Goal: Task Accomplishment & Management: Use online tool/utility

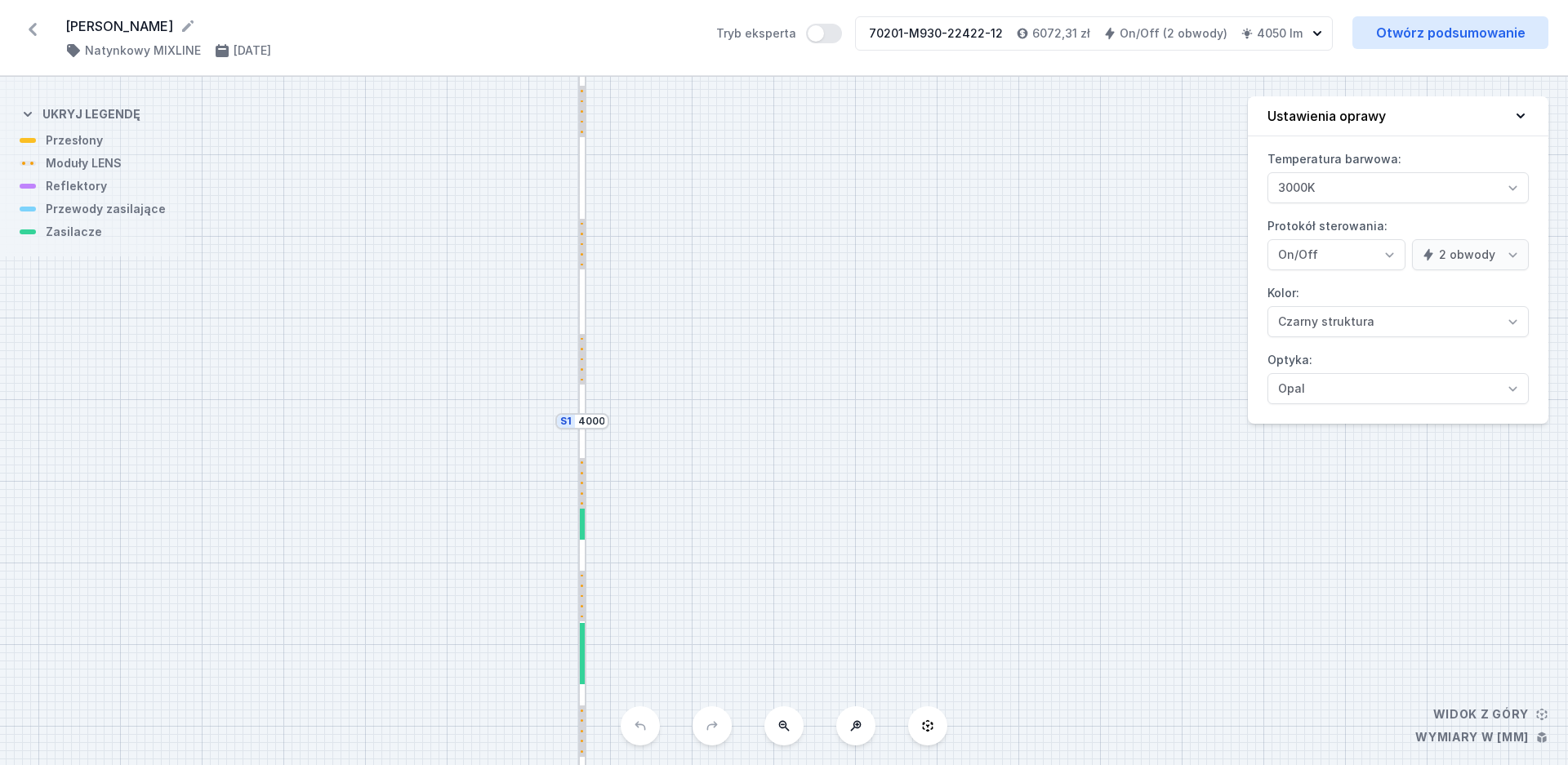
select select "true"
select select "2"
click at [31, 29] on icon at bounding box center [33, 29] width 8 height 13
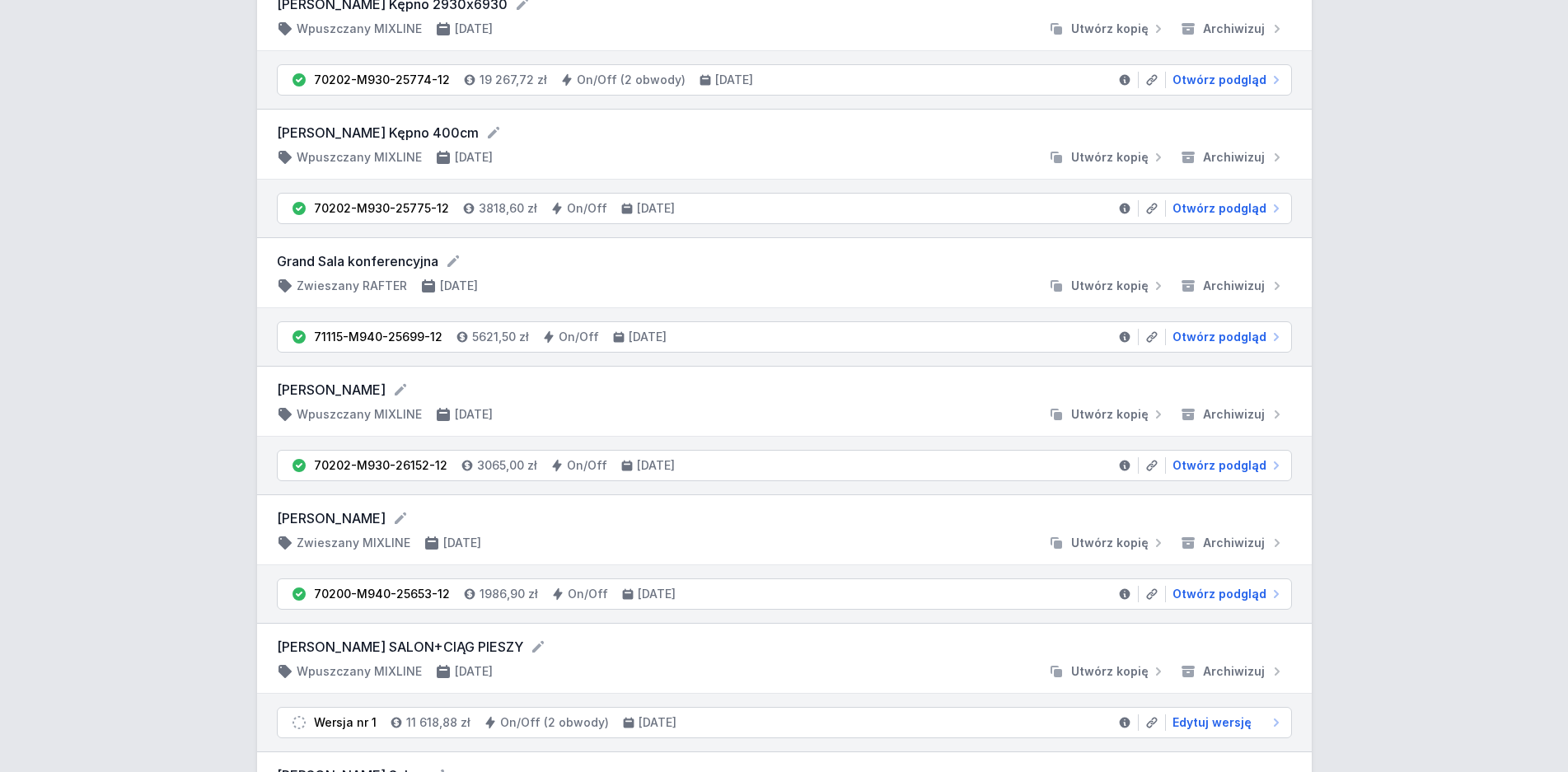
scroll to position [757, 0]
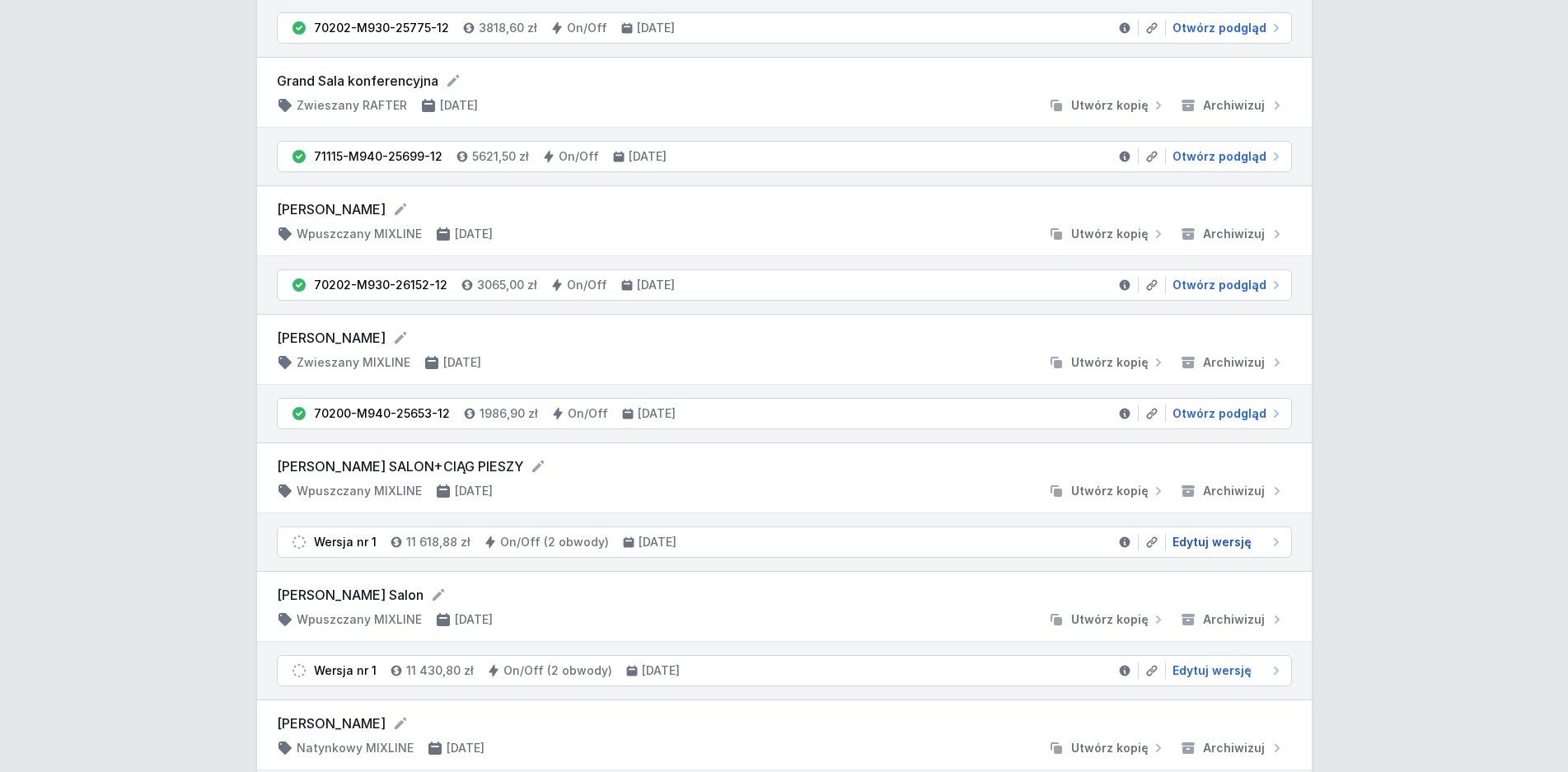
click at [1241, 542] on span "Edytuj wersję" at bounding box center [1212, 542] width 79 height 16
select select "3000"
select select "true"
select select "2"
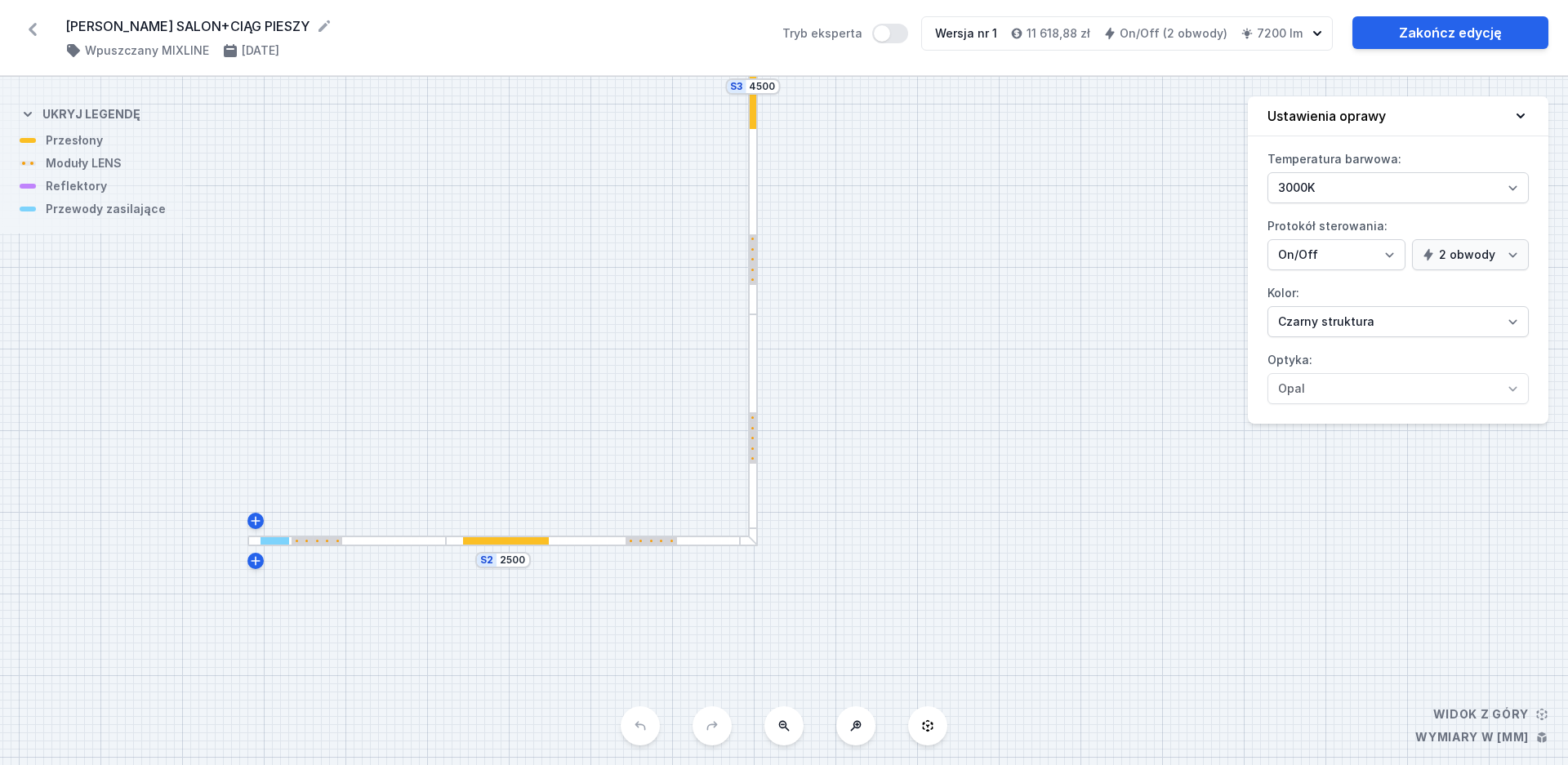
drag, startPoint x: 908, startPoint y: 528, endPoint x: 1112, endPoint y: 253, distance: 342.4
click at [1112, 253] on div "S4 4700 S3 4500 S2 2500" at bounding box center [784, 420] width 1568 height 688
click at [323, 542] on div at bounding box center [317, 541] width 51 height 8
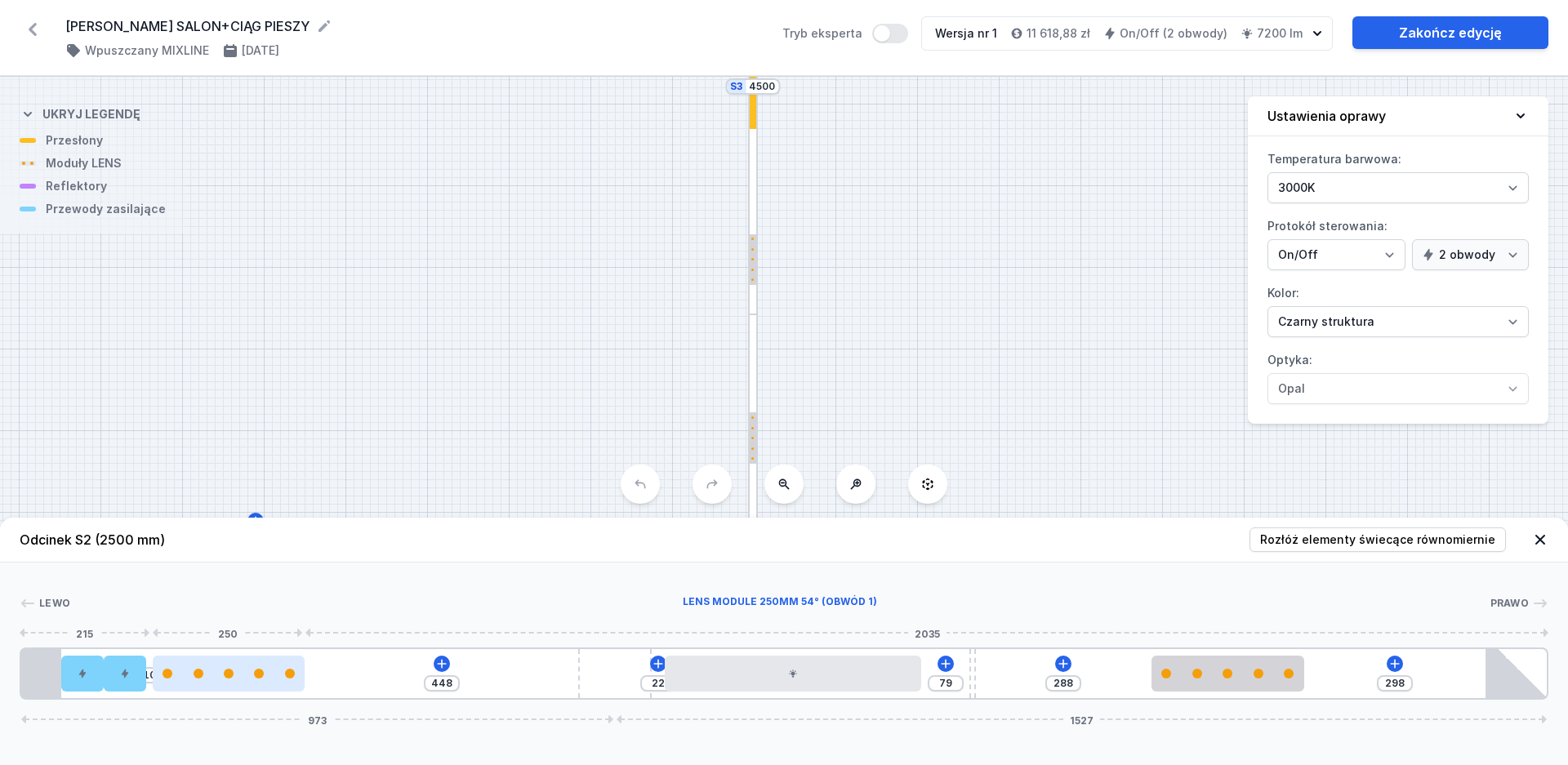
click at [233, 680] on div at bounding box center [228, 674] width 152 height 36
select select "1604"
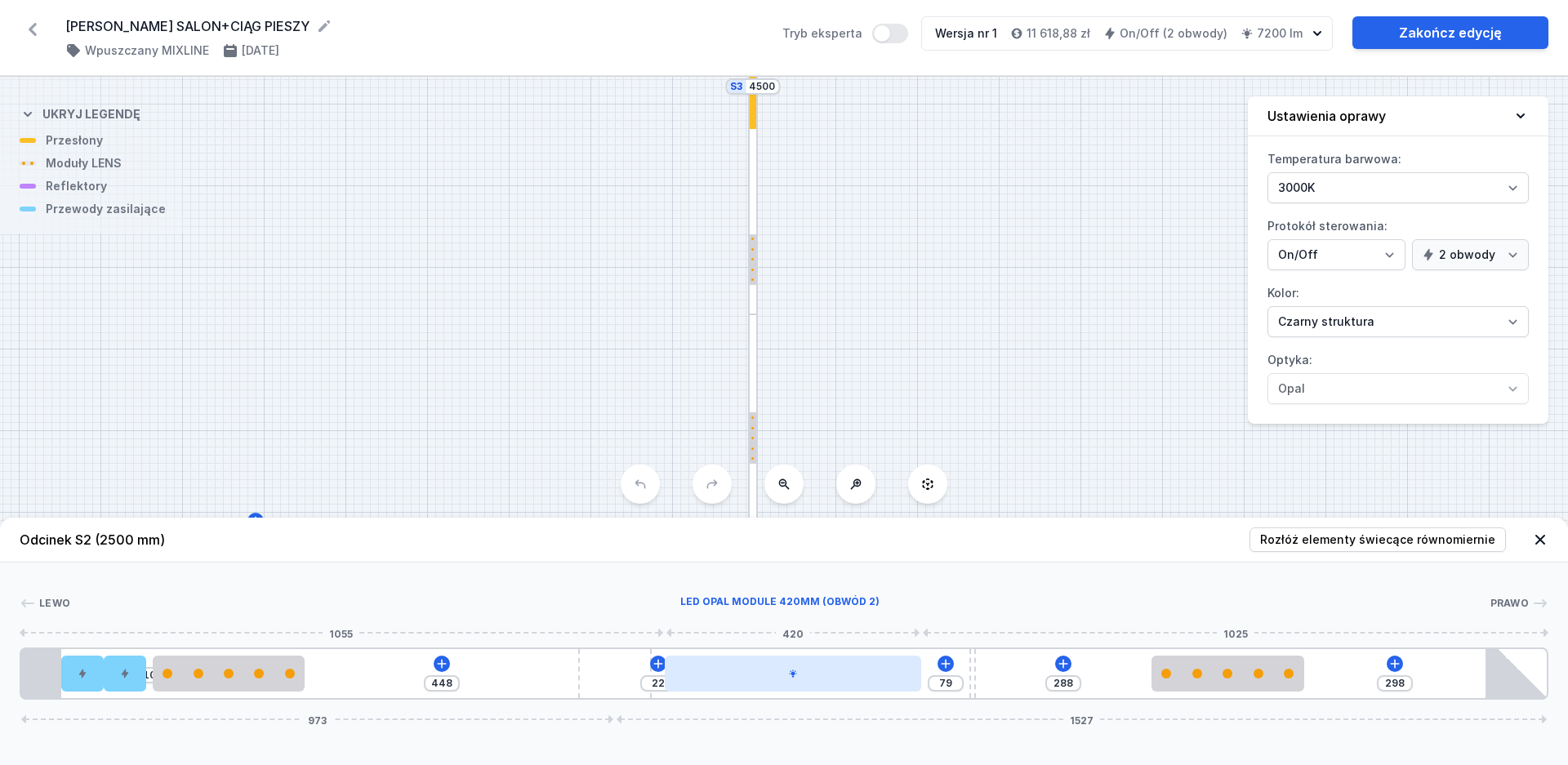
click at [874, 676] on div at bounding box center [792, 674] width 256 height 36
select select "2"
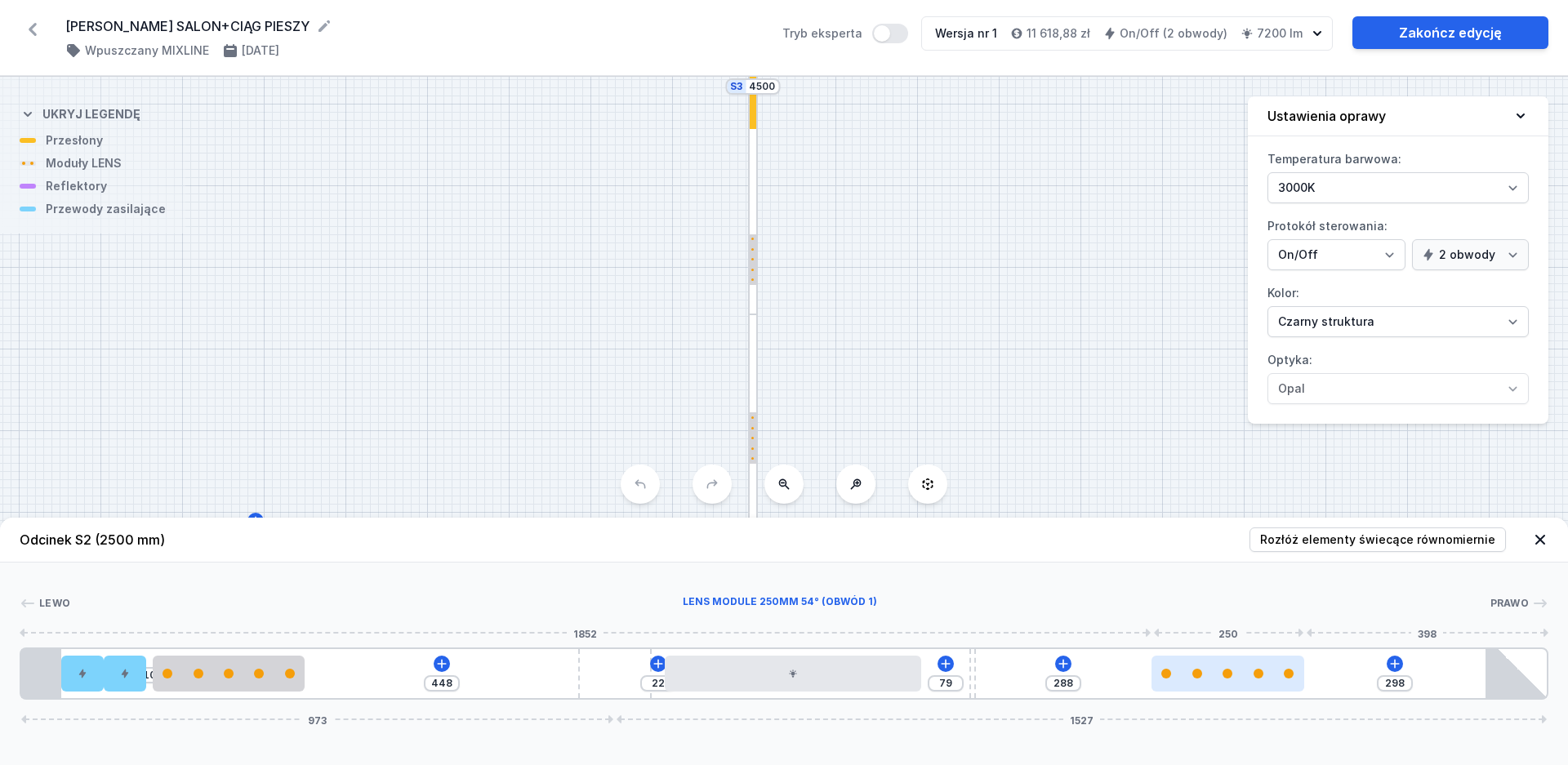
click at [1224, 682] on div at bounding box center [1227, 674] width 152 height 36
select select "1604"
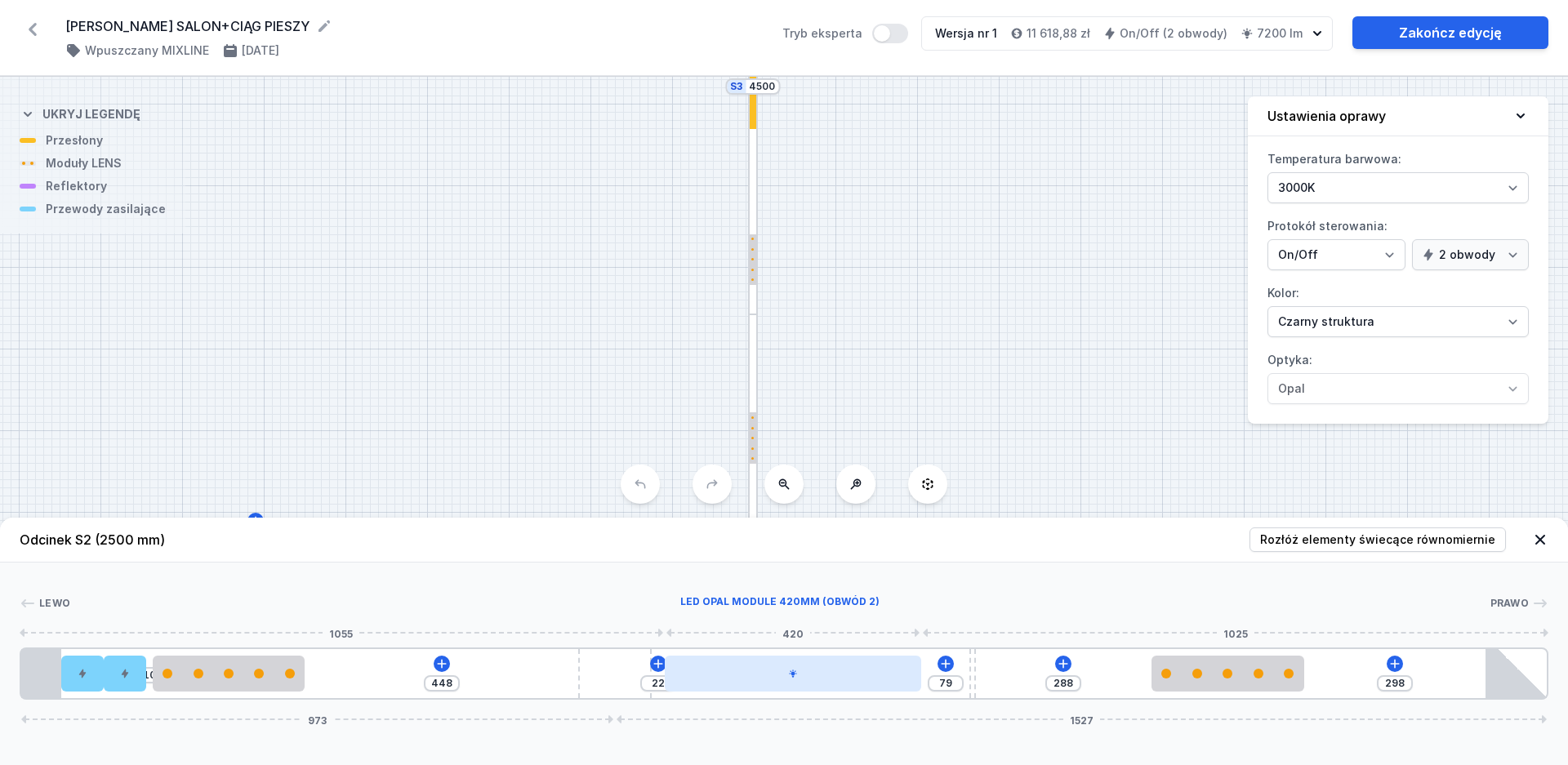
click at [836, 689] on div at bounding box center [792, 674] width 256 height 36
select select "2"
type input "349"
type input "397"
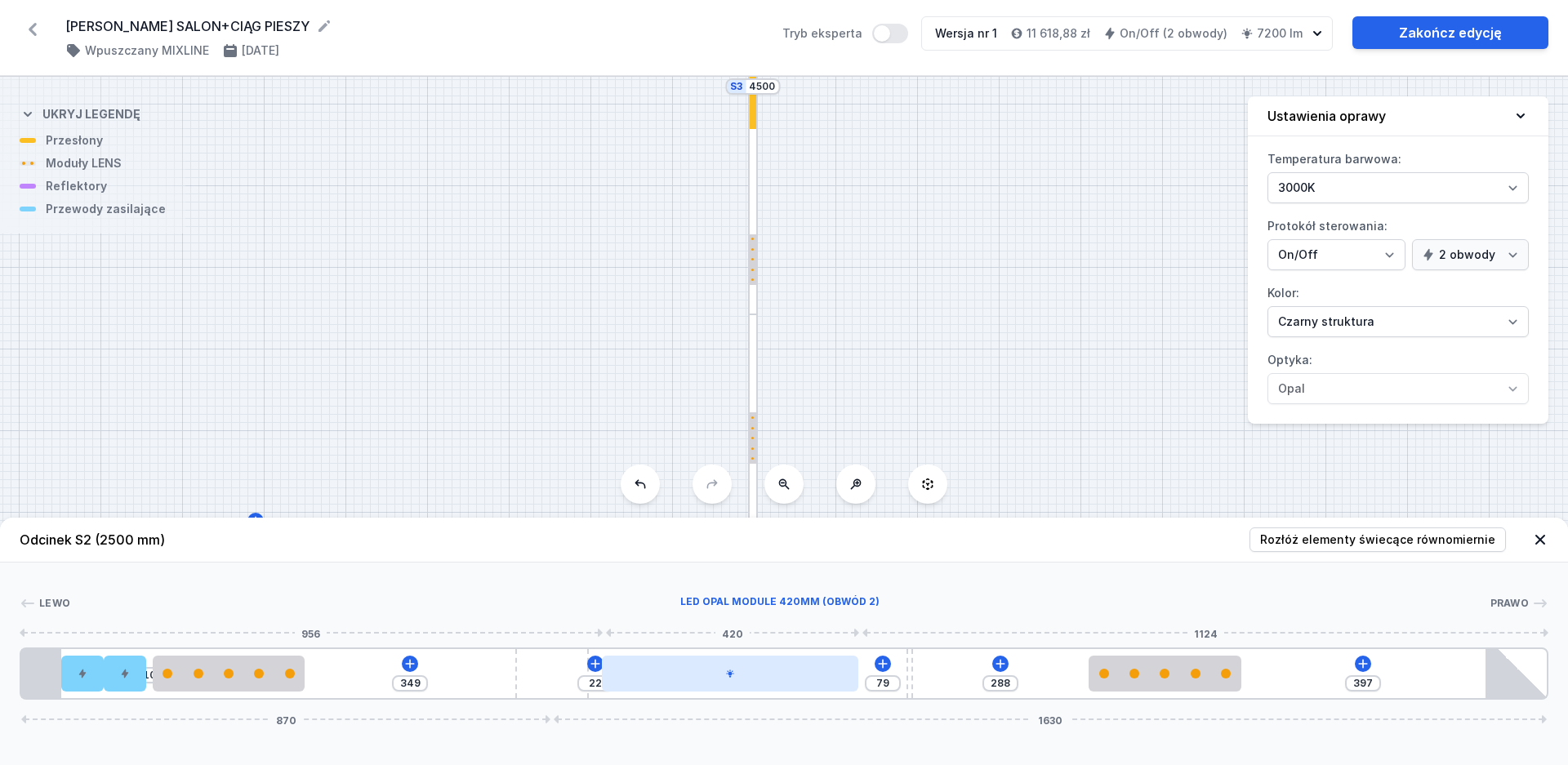
type input "345"
type input "401"
type input "341"
type input "405"
type input "337"
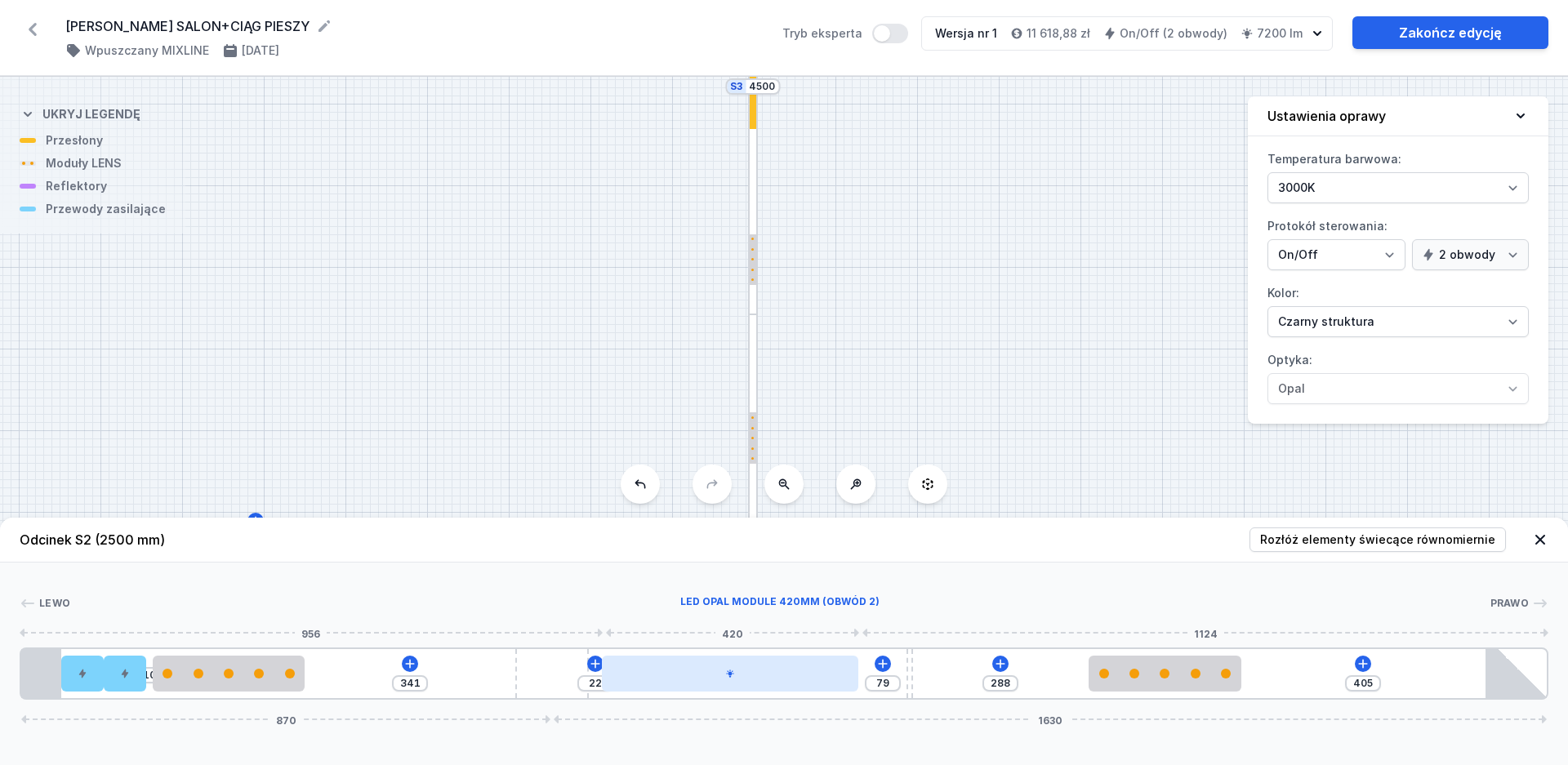
type input "409"
type input "332"
type input "414"
type input "330"
type input "416"
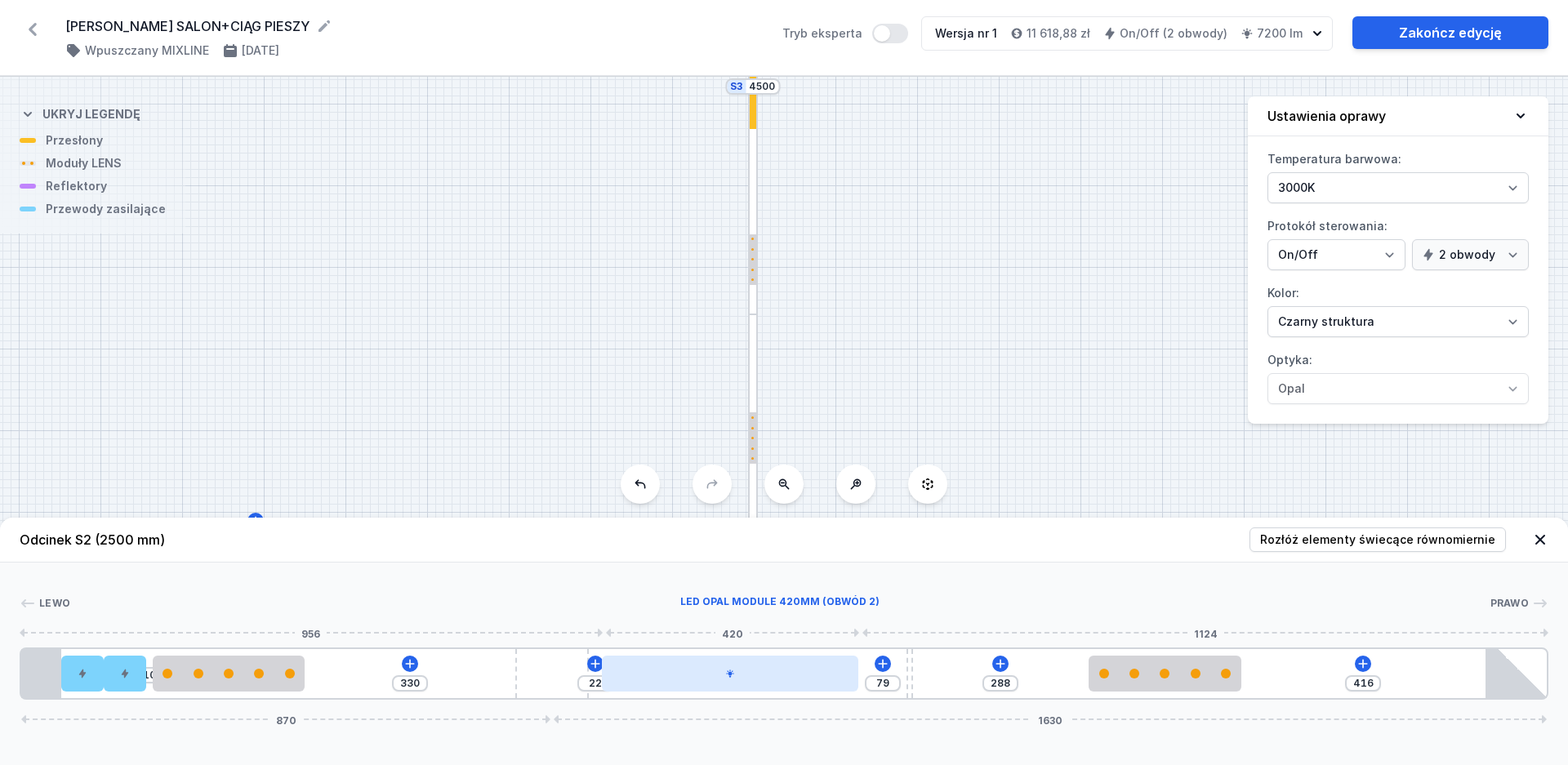
type input "329"
type input "417"
type input "328"
type input "418"
type input "326"
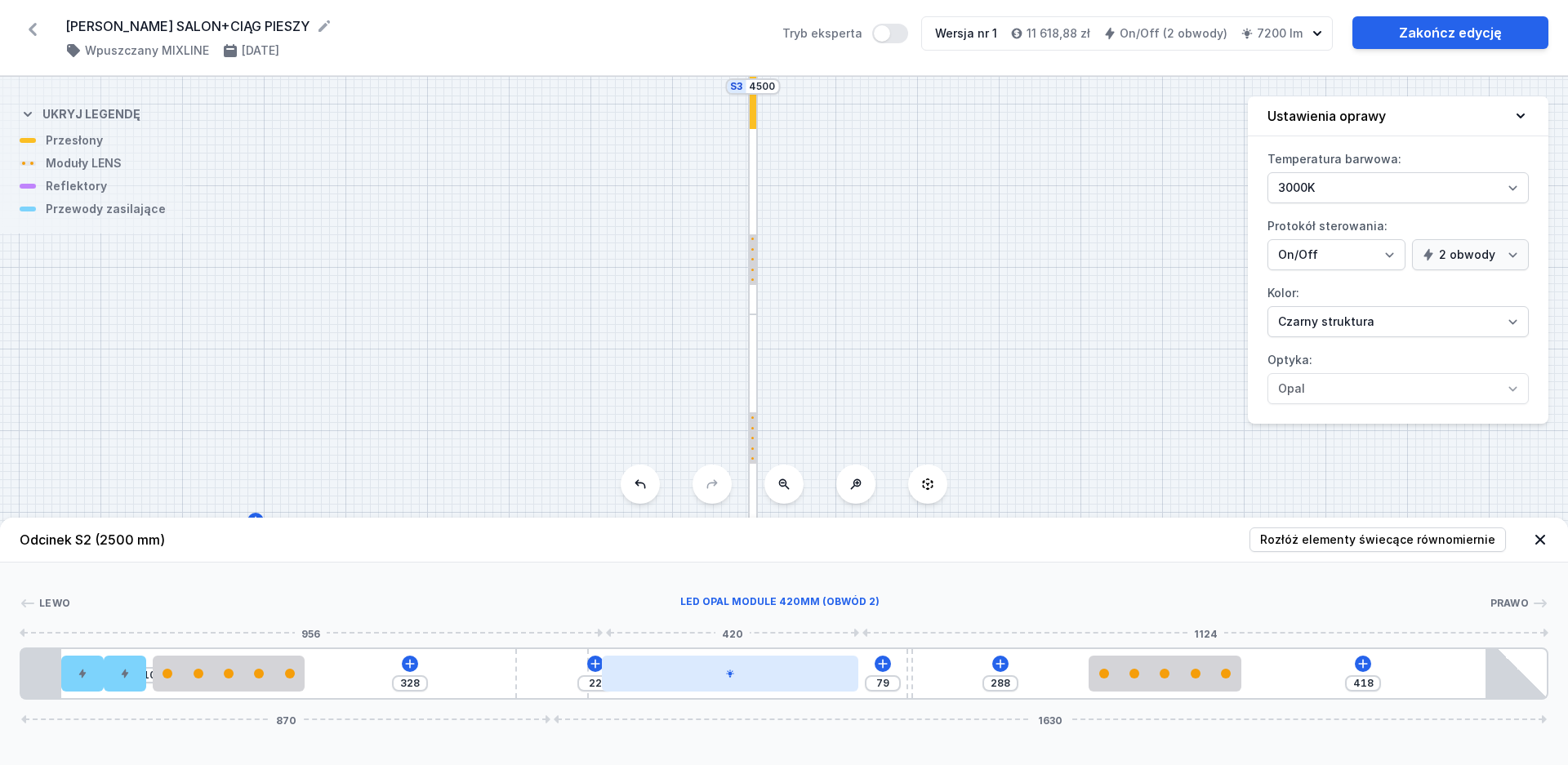
type input "420"
type input "325"
type input "421"
type input "320"
type input "426"
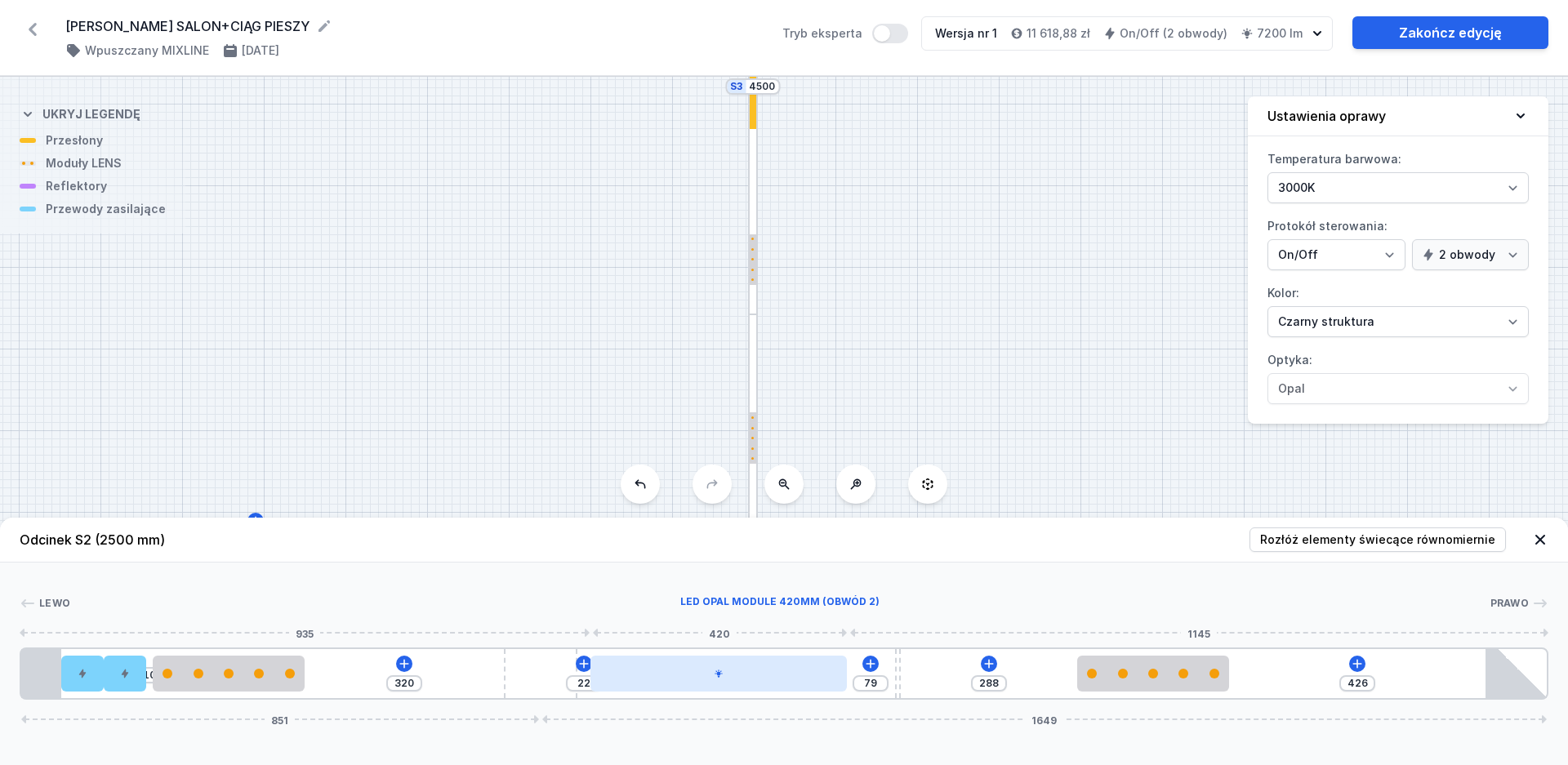
type input "316"
type input "430"
type input "312"
type input "434"
type input "311"
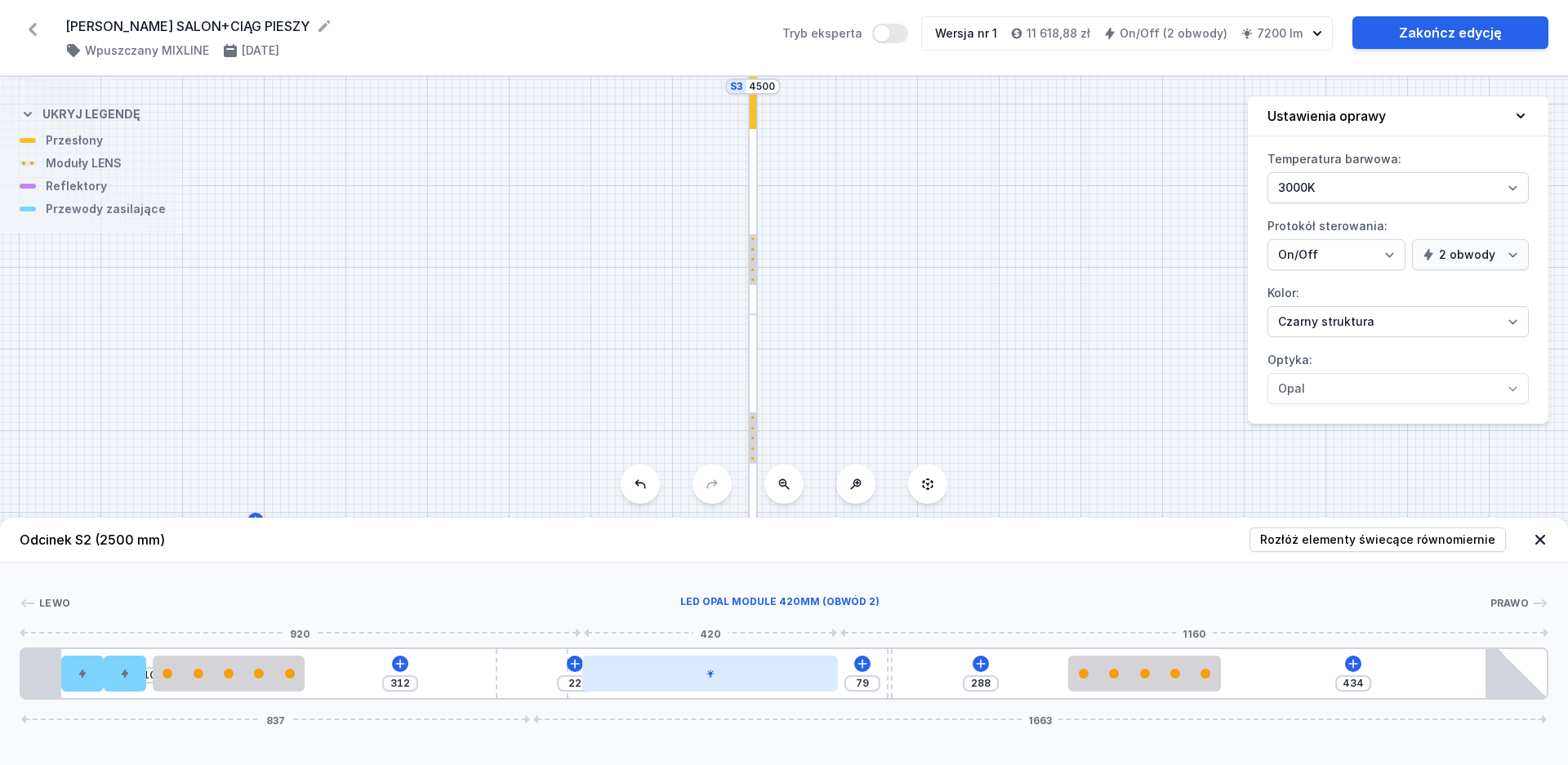
type input "435"
type input "309"
type input "437"
type input "307"
type input "439"
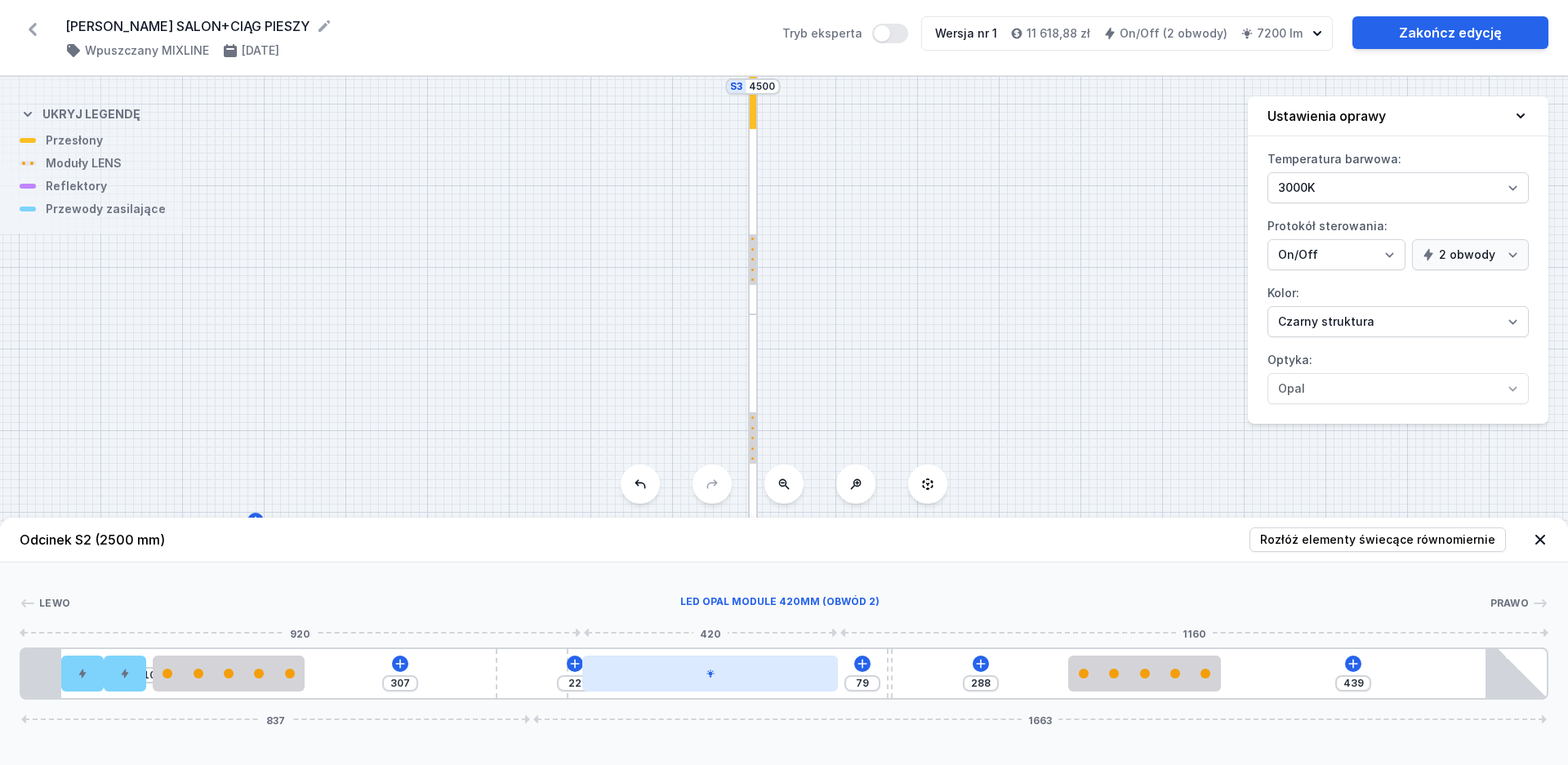
type input "304"
type input "442"
type input "303"
type input "443"
type input "298"
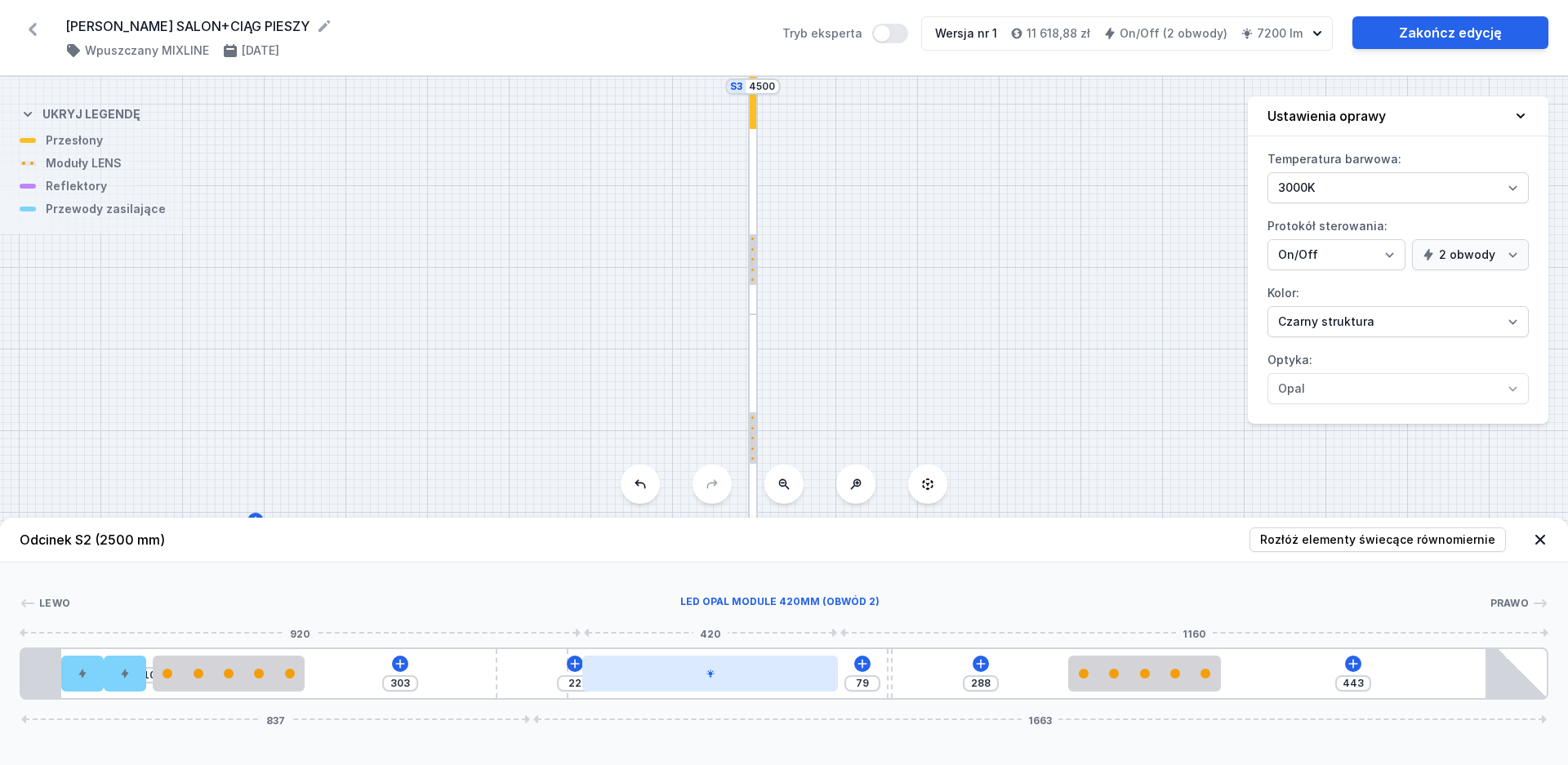
type input "448"
type input "295"
type input "451"
type input "294"
type input "452"
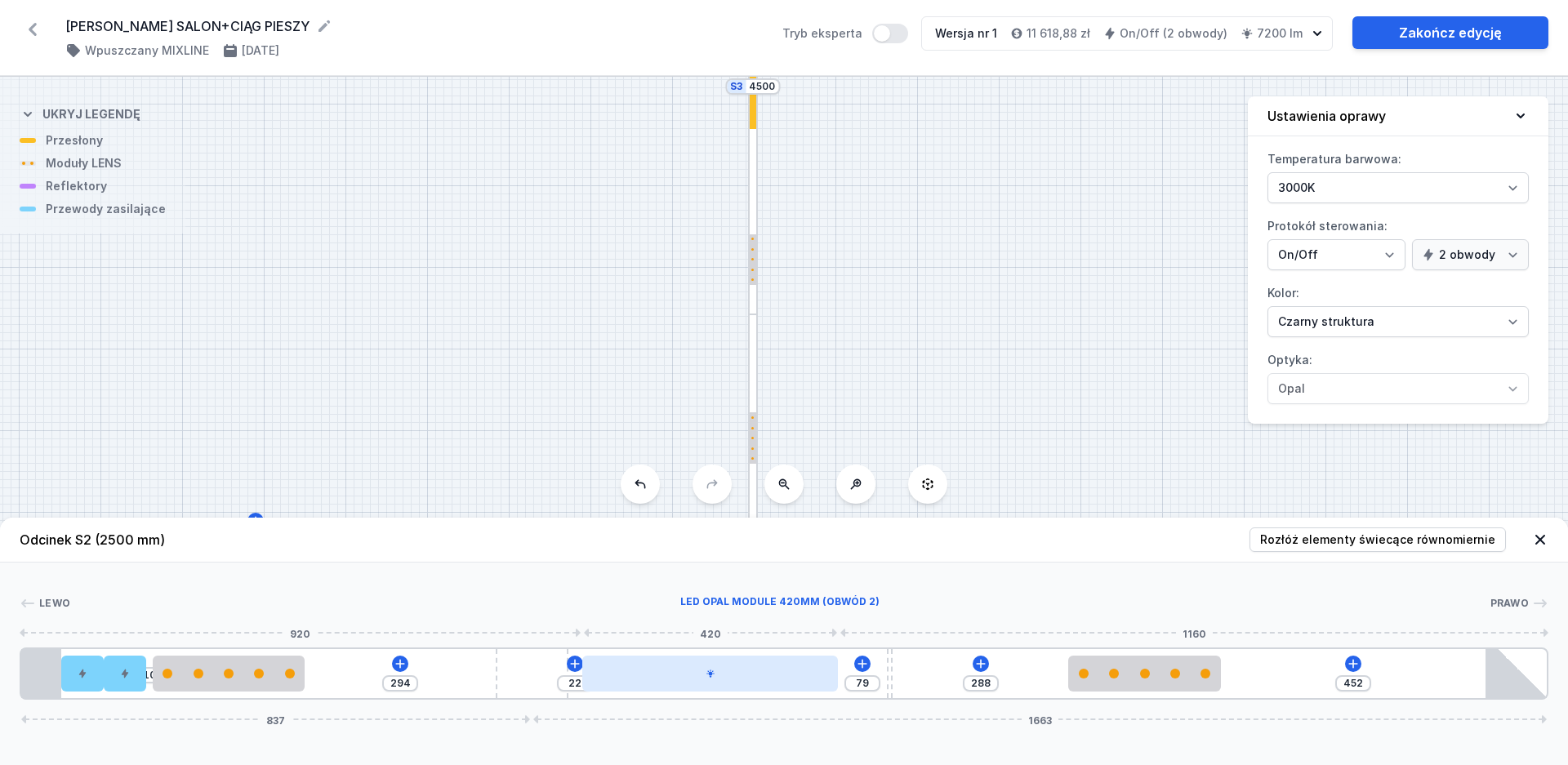
type input "290"
type input "456"
type input "286"
type input "460"
type input "285"
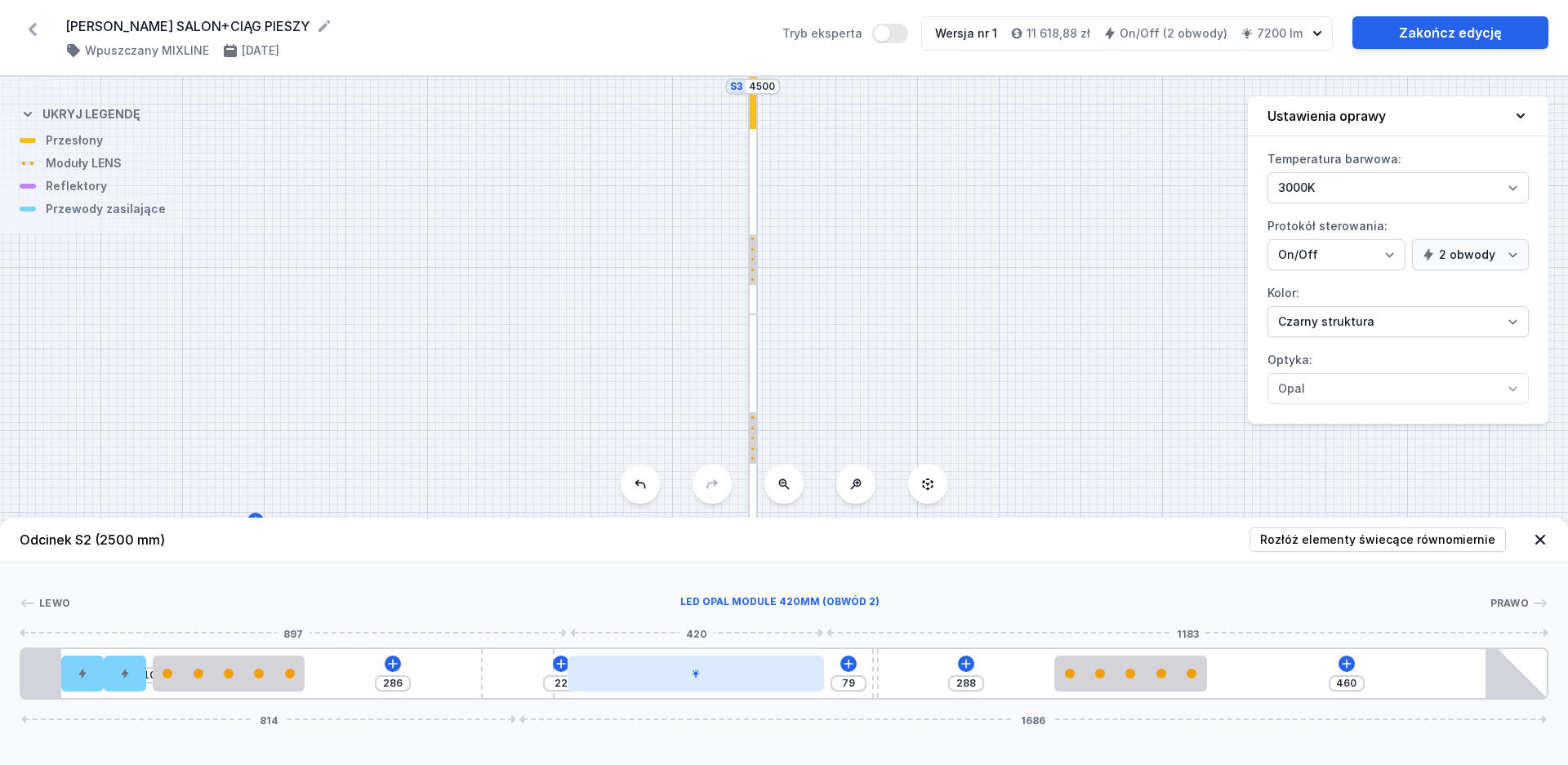
type input "461"
type input "283"
type input "463"
type input "281"
type input "465"
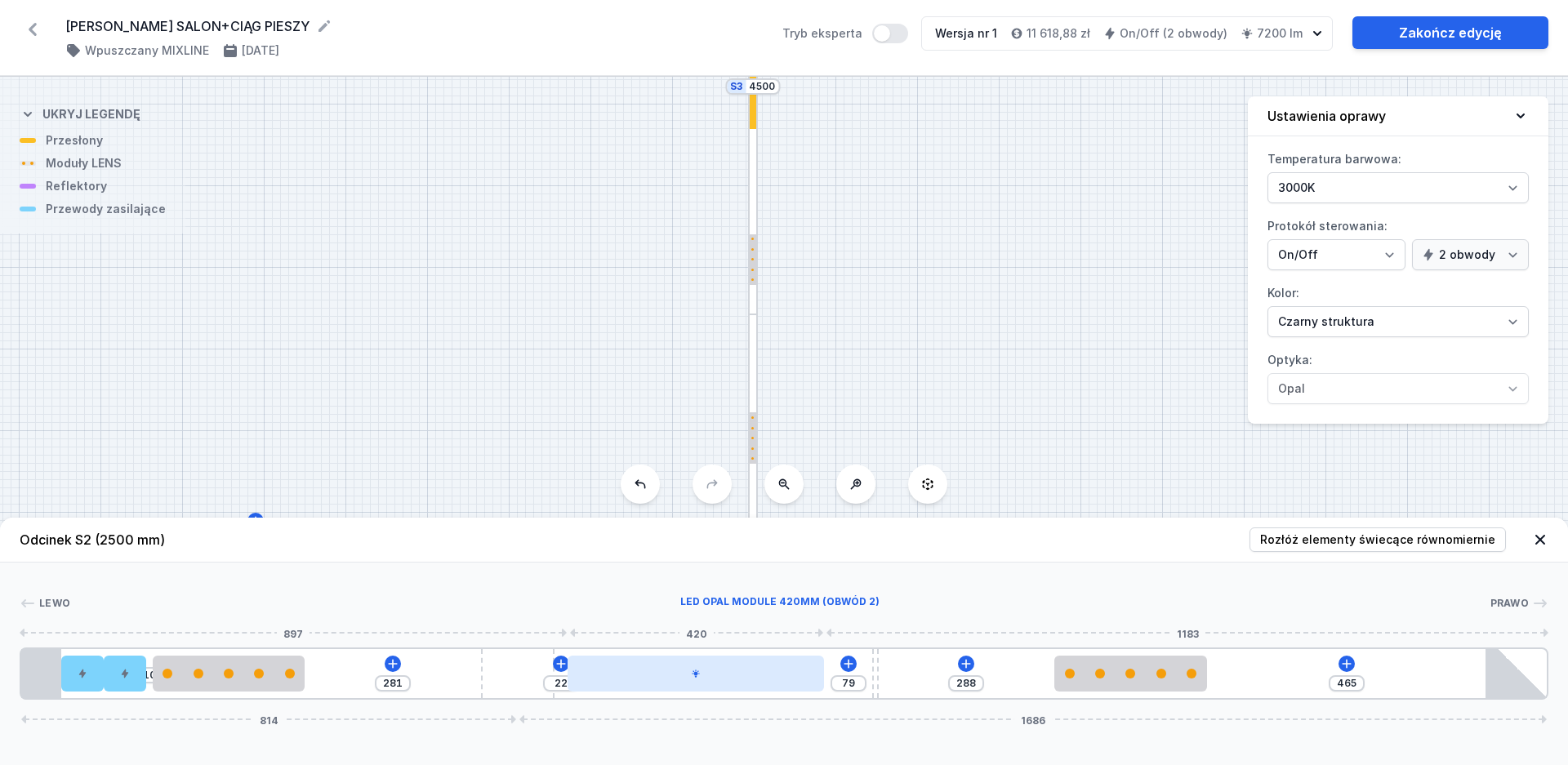
type input "279"
type input "467"
type input "278"
type input "468"
type input "277"
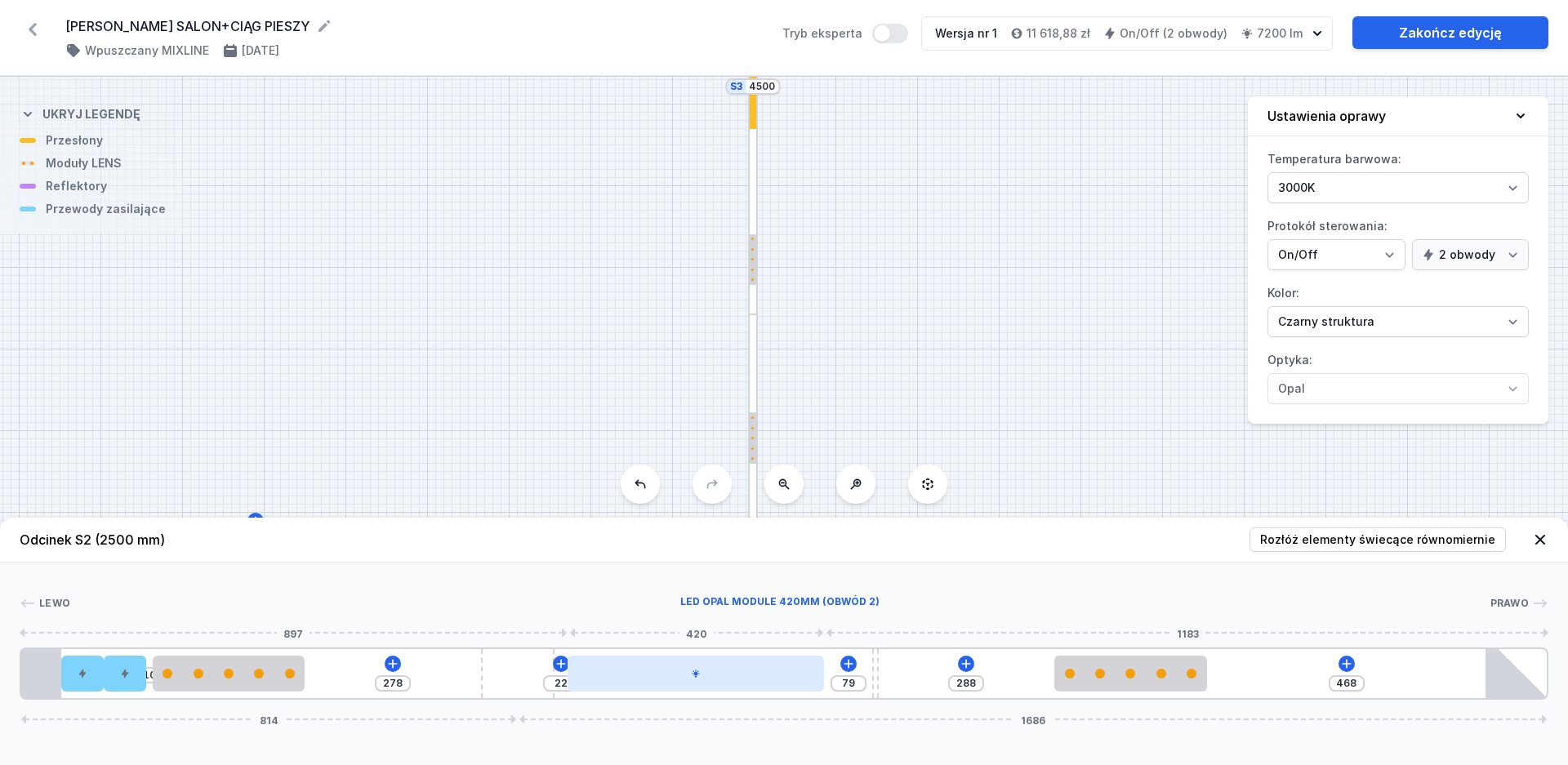
type input "469"
drag, startPoint x: 619, startPoint y: 680, endPoint x: 564, endPoint y: 680, distance: 55.0
click at [564, 680] on div "10 277 22 79 288 469 802 1698" at bounding box center [783, 674] width 1528 height 52
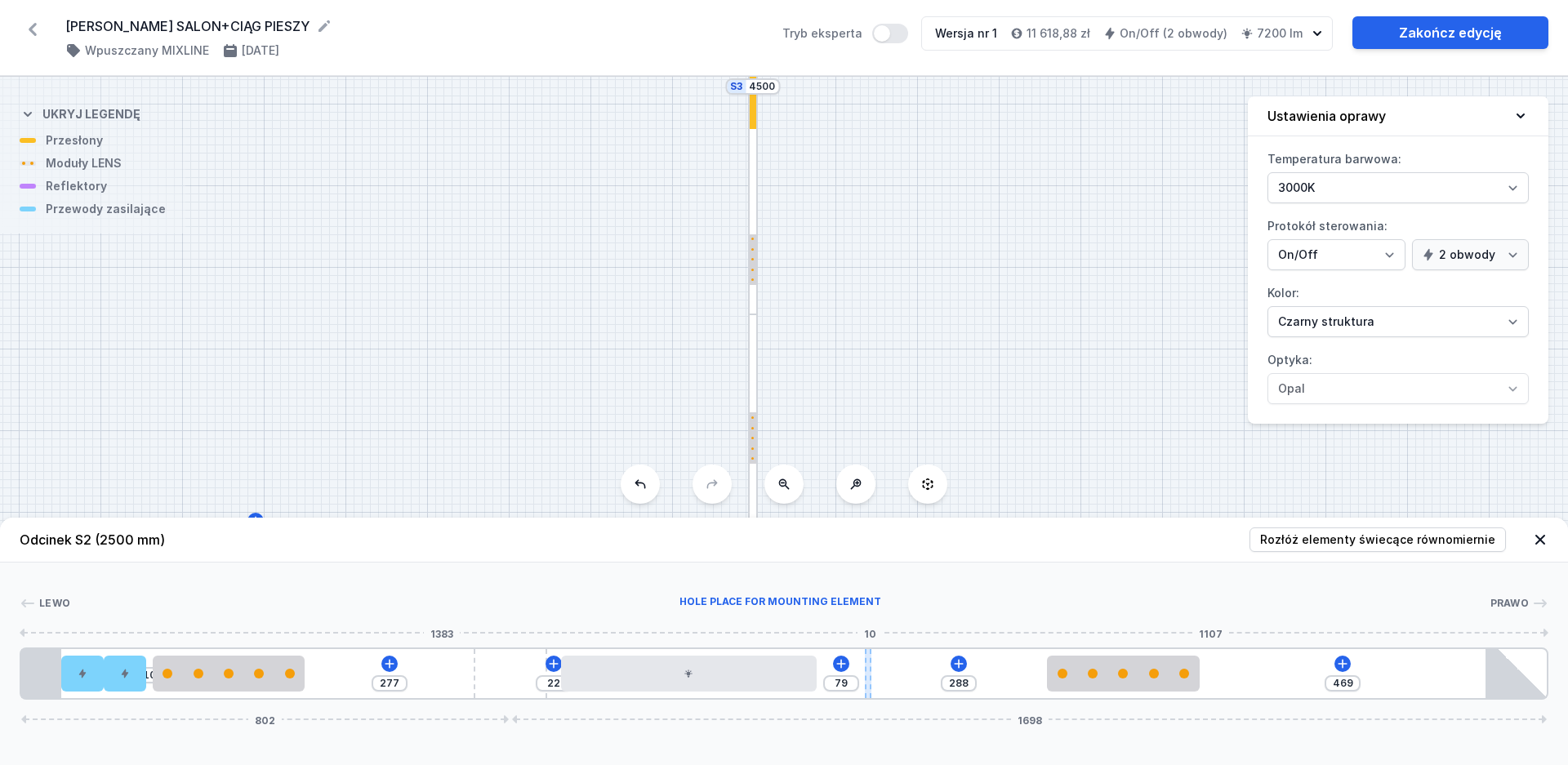
type input "44"
type input "323"
type input "51"
type input "316"
type input "62"
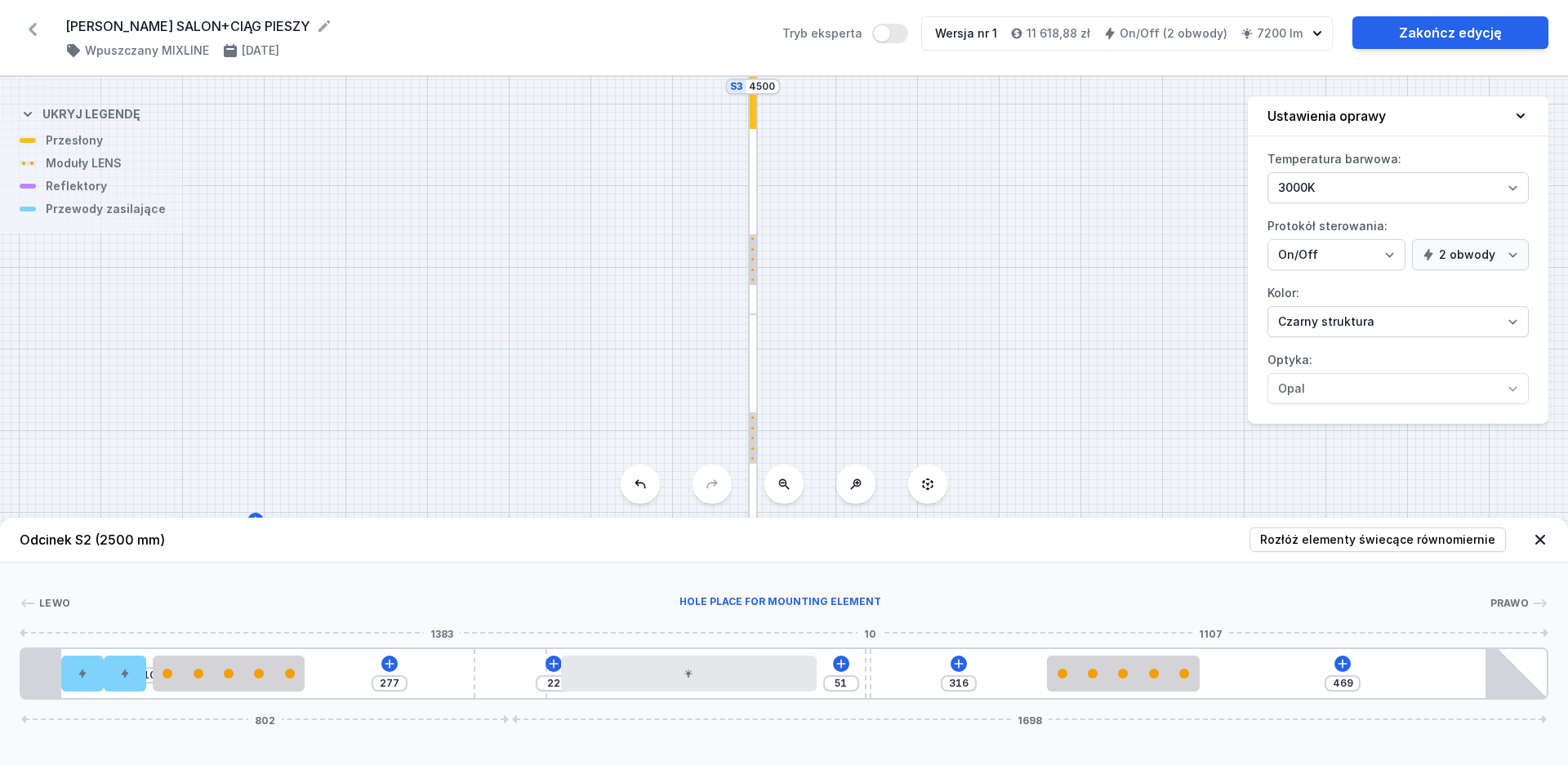
type input "305"
type input "72"
type input "295"
type input "77"
type input "290"
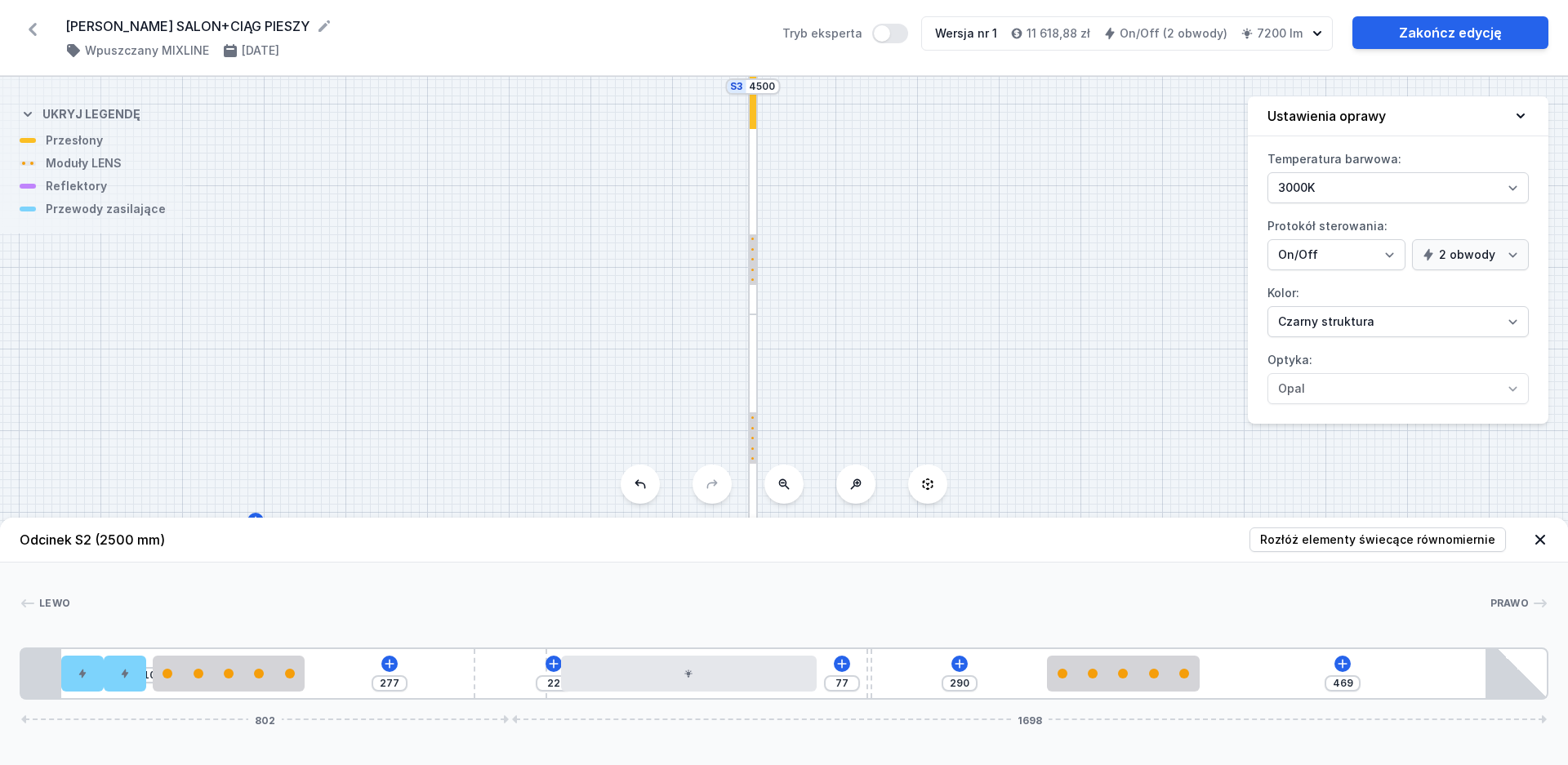
type input "81"
type input "286"
type input "85"
type input "282"
type input "87"
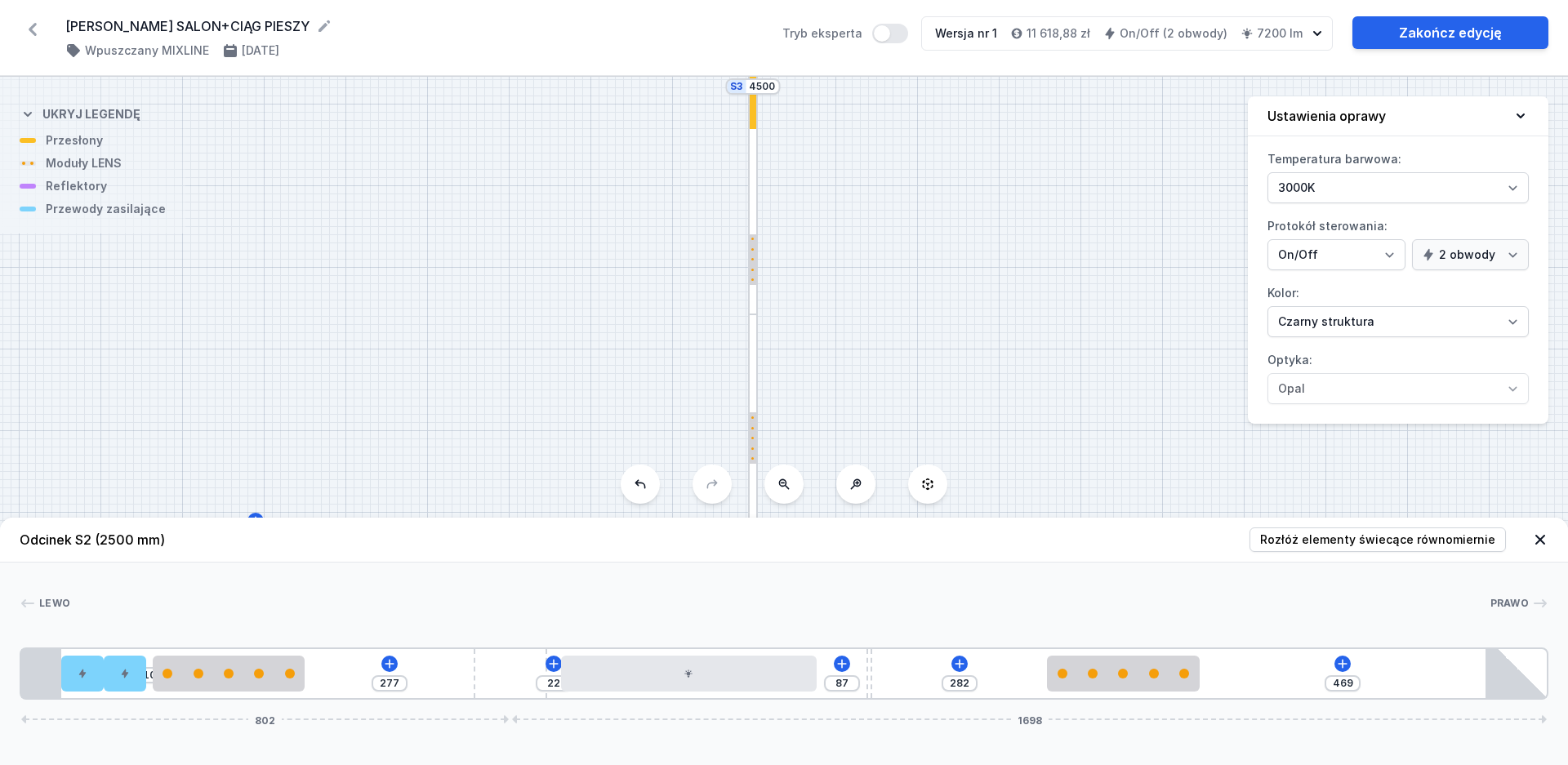
type input "280"
type input "90"
type input "277"
type input "99"
type input "268"
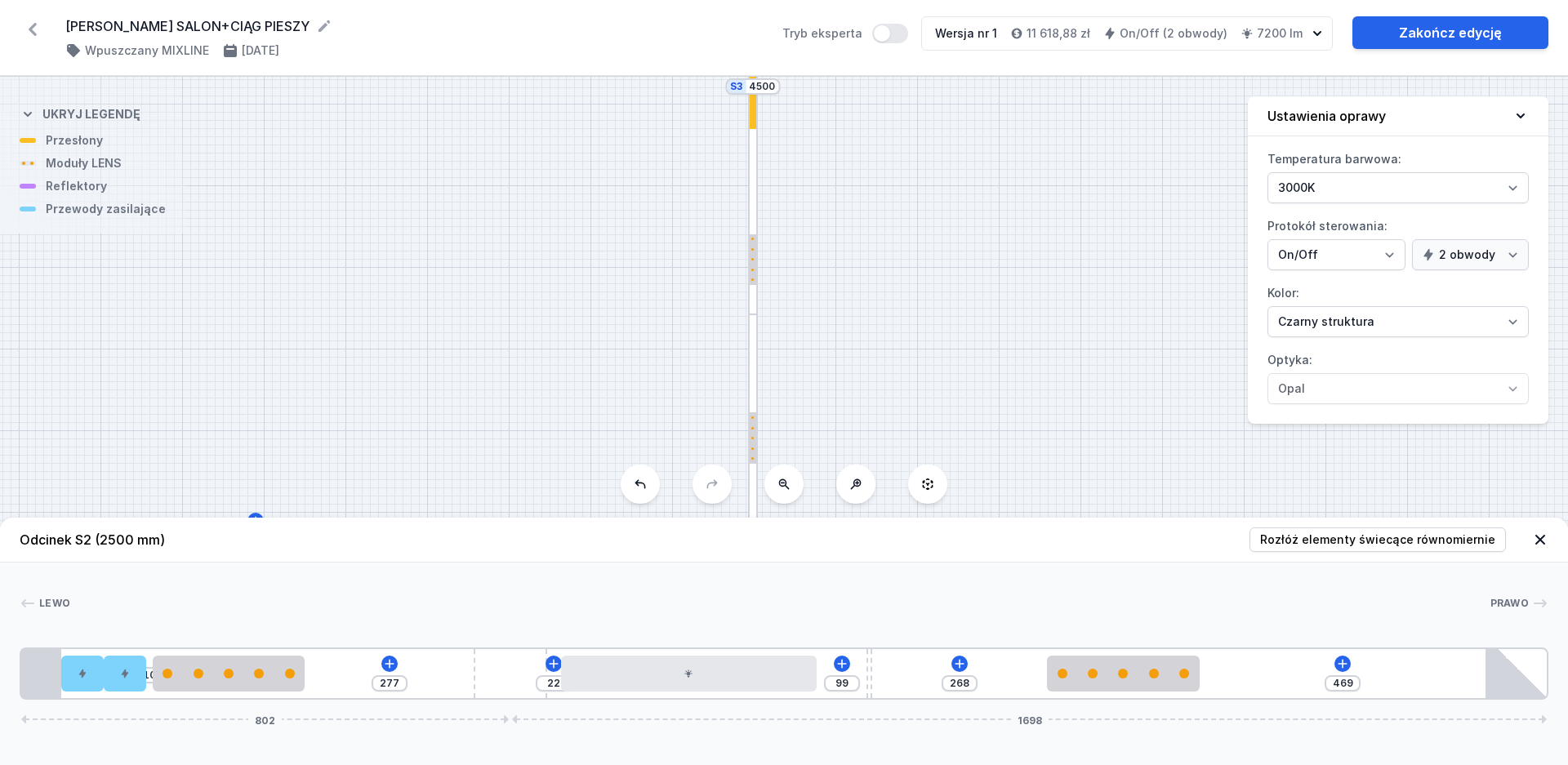
type input "103"
type input "264"
type input "105"
type input "262"
type input "108"
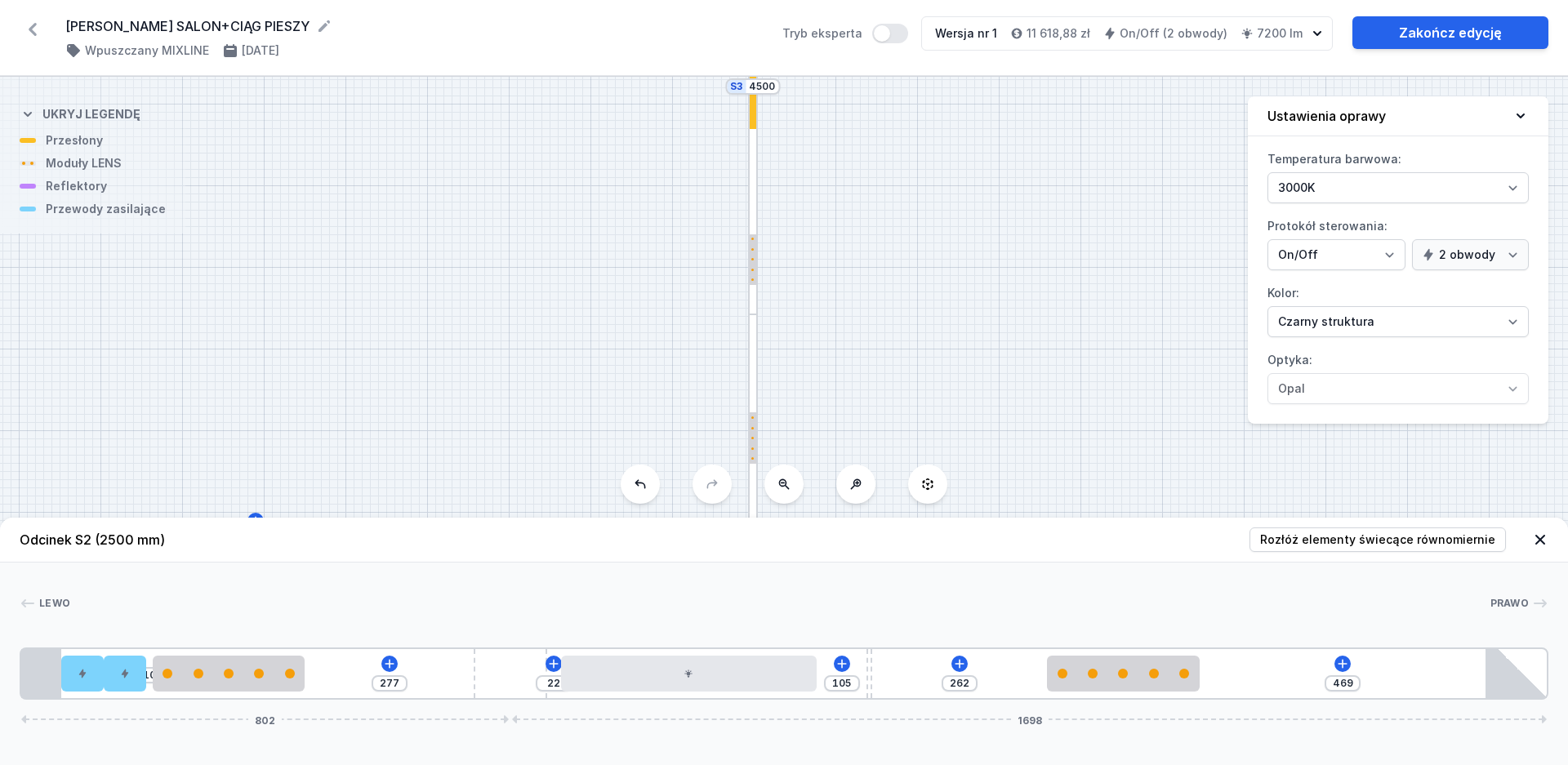
type input "259"
type input "109"
type input "258"
type input "112"
type input "255"
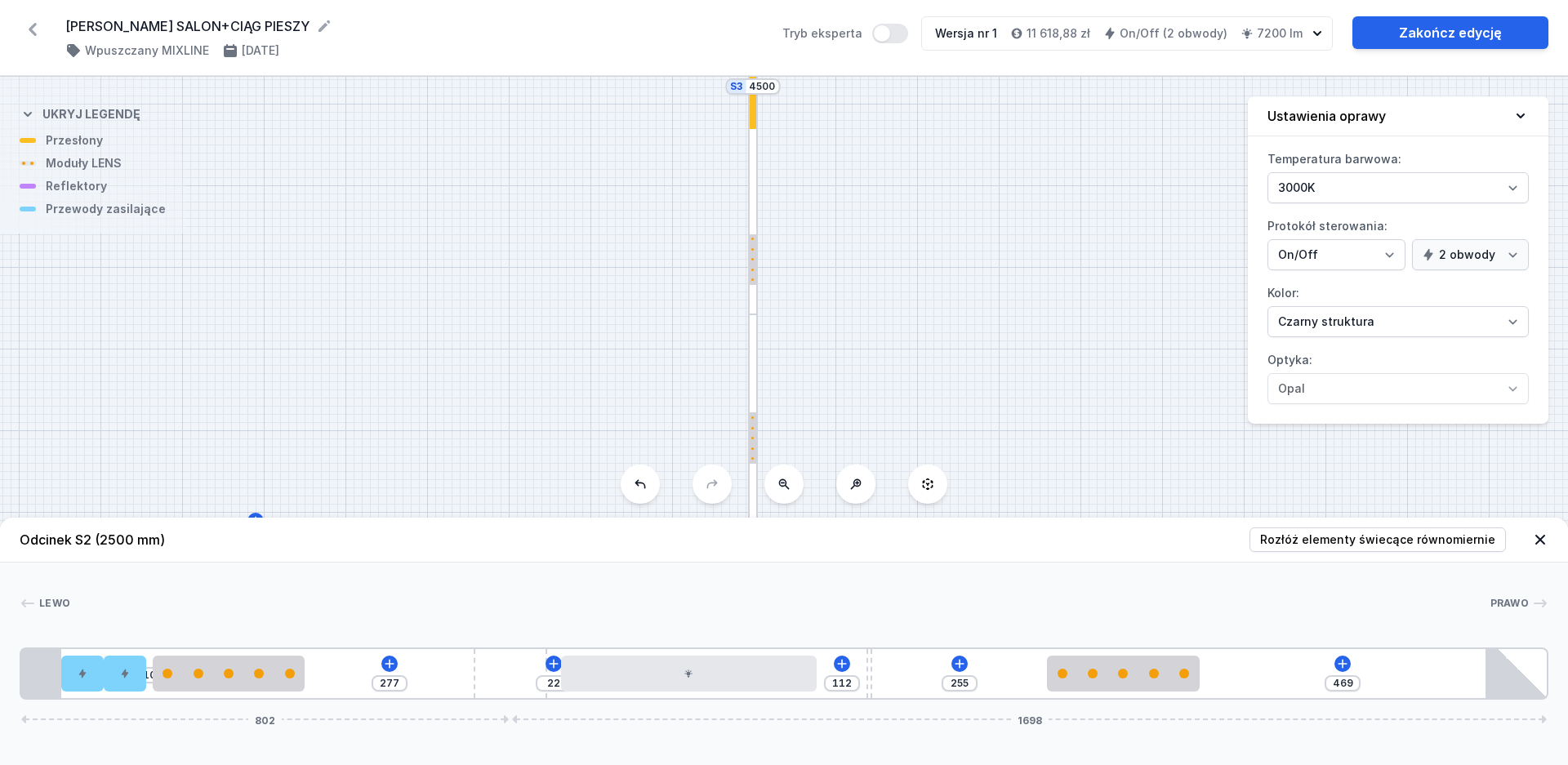
type input "115"
type input "252"
type input "120"
type input "247"
type input "124"
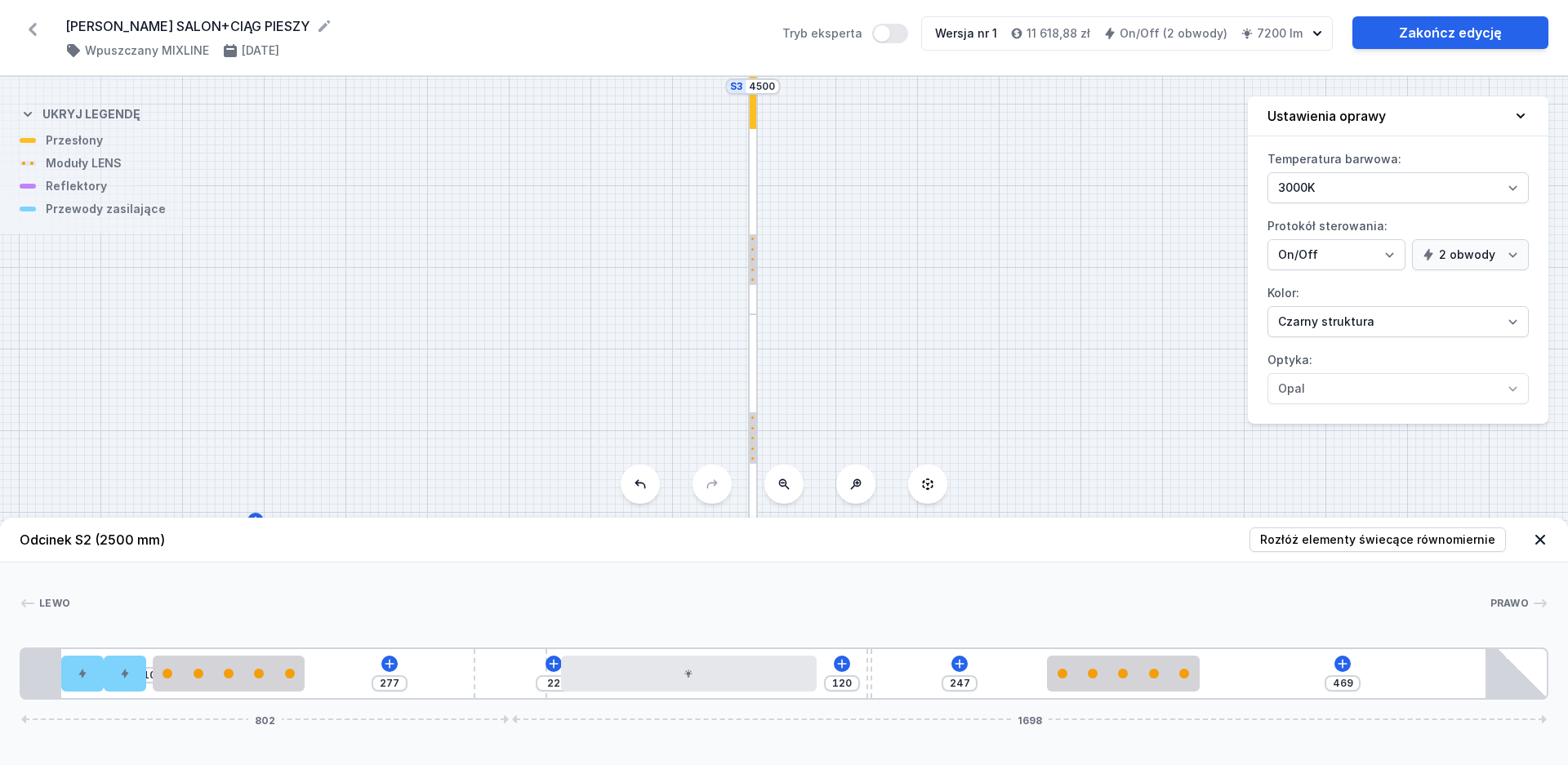
type input "243"
type input "130"
type input "237"
type input "139"
type input "228"
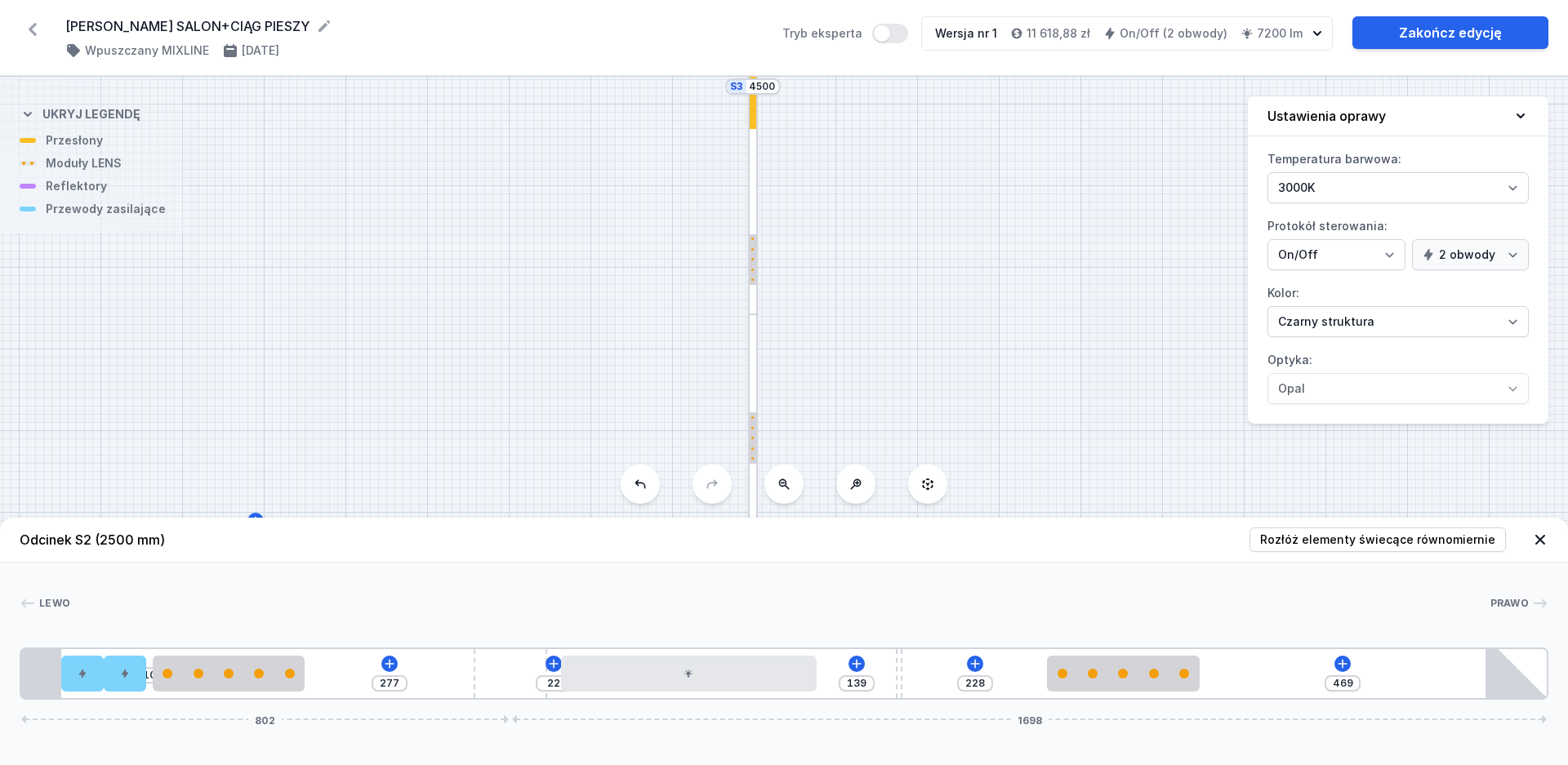
type input "145"
type input "222"
type input "150"
type input "217"
type input "155"
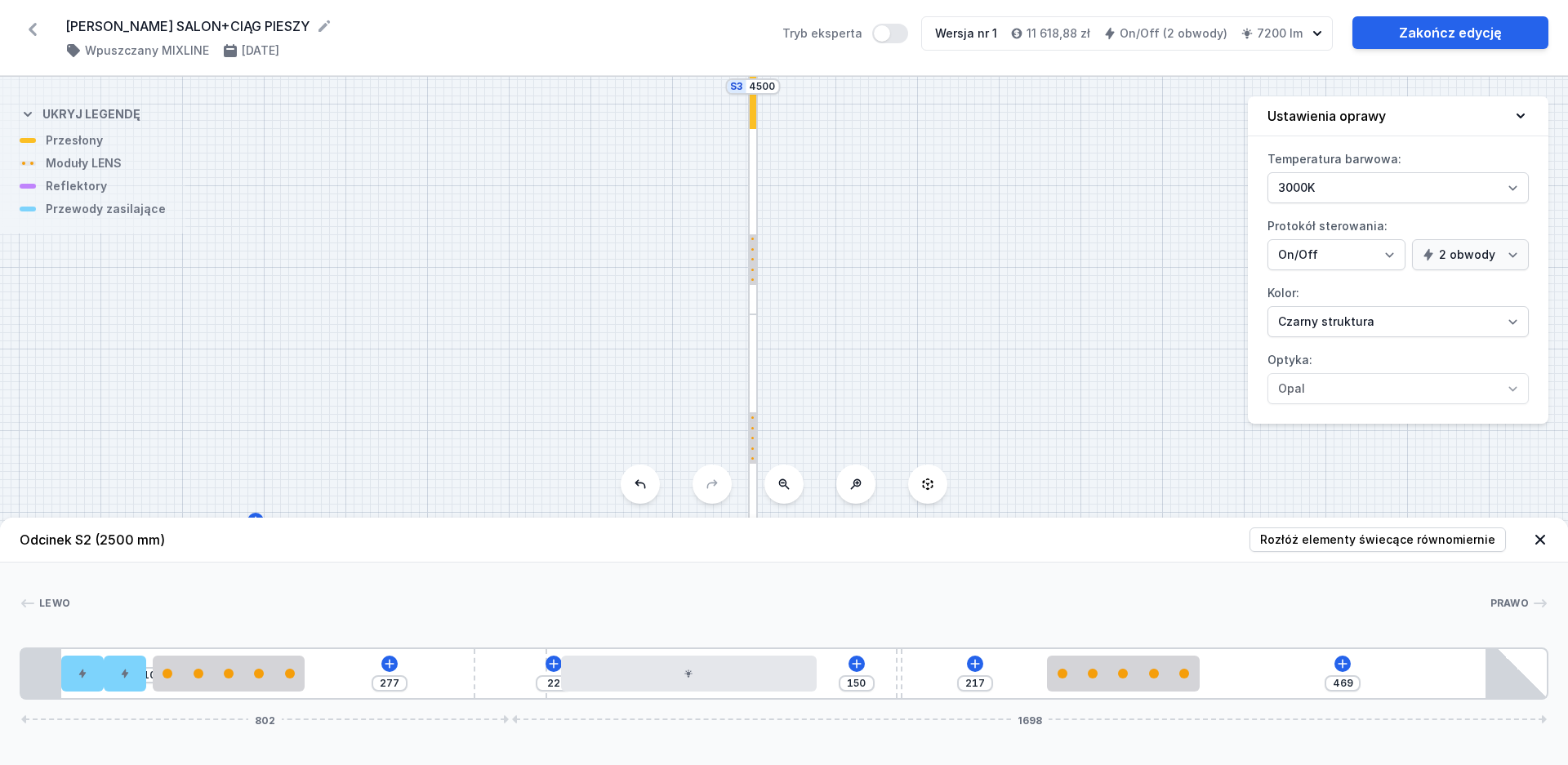
type input "212"
type input "160"
type input "207"
type input "181"
type input "186"
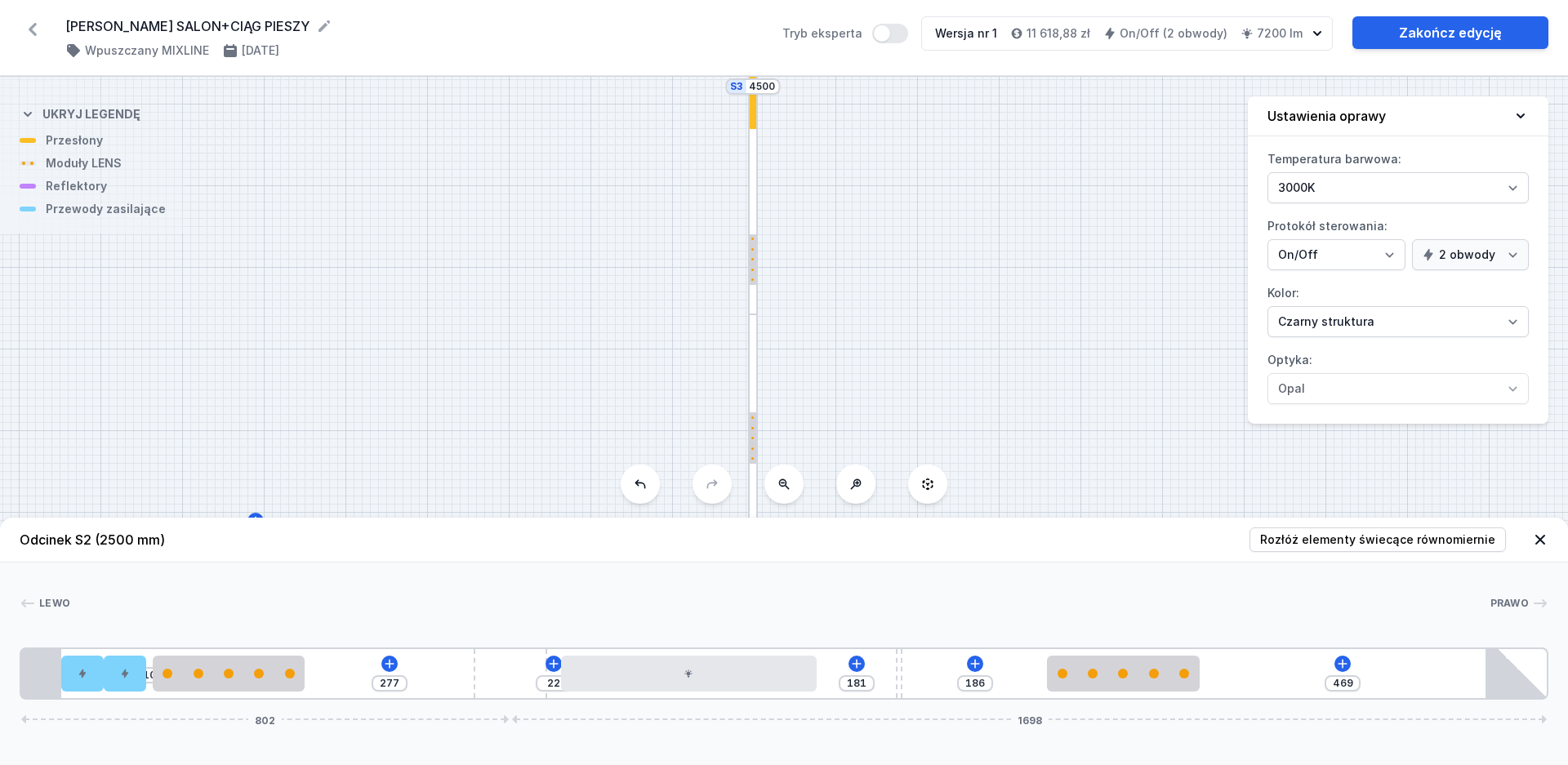
type input "186"
type input "181"
type input "193"
type input "174"
type input "195"
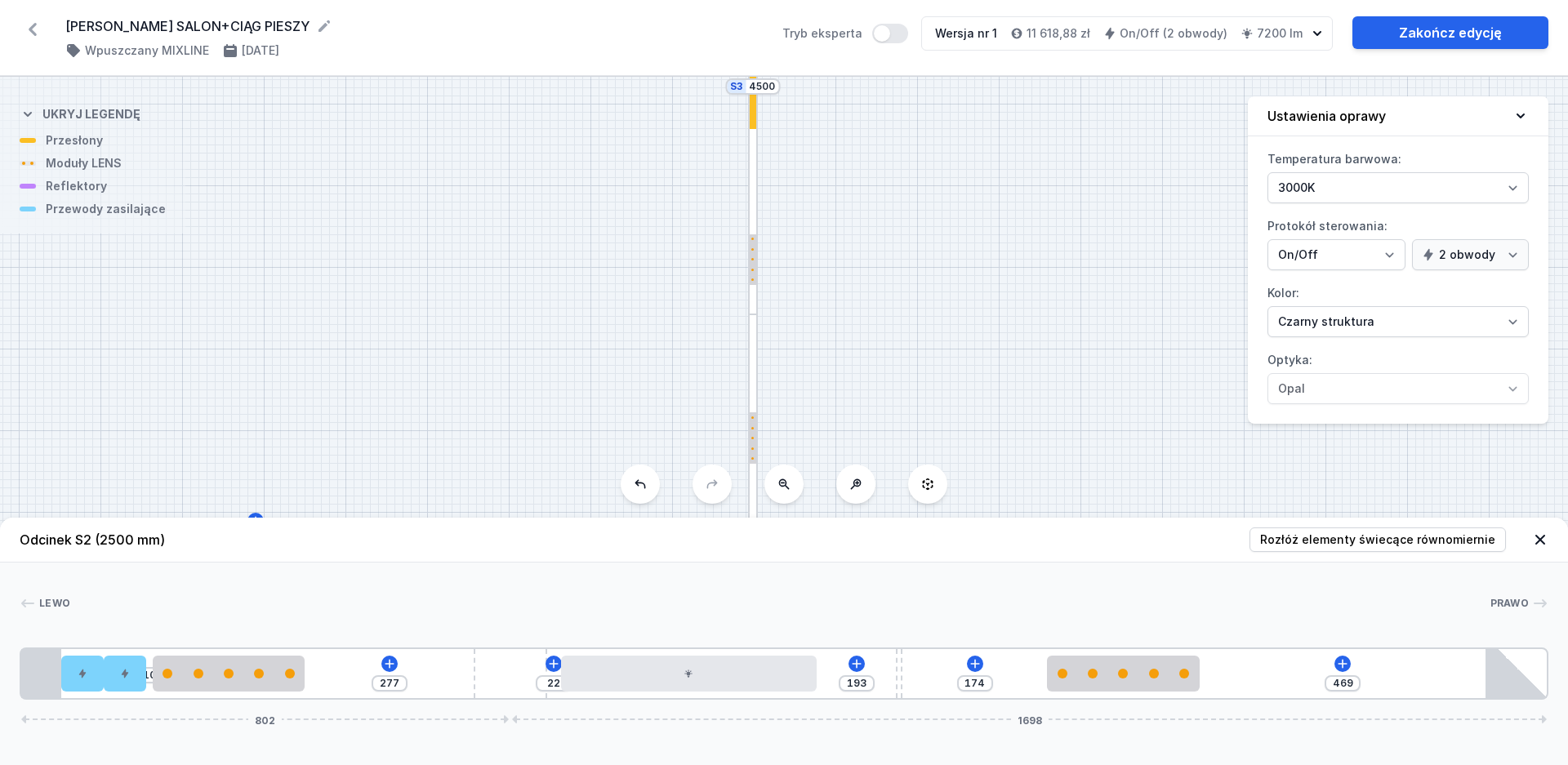
type input "172"
type input "202"
type input "165"
type input "205"
type input "162"
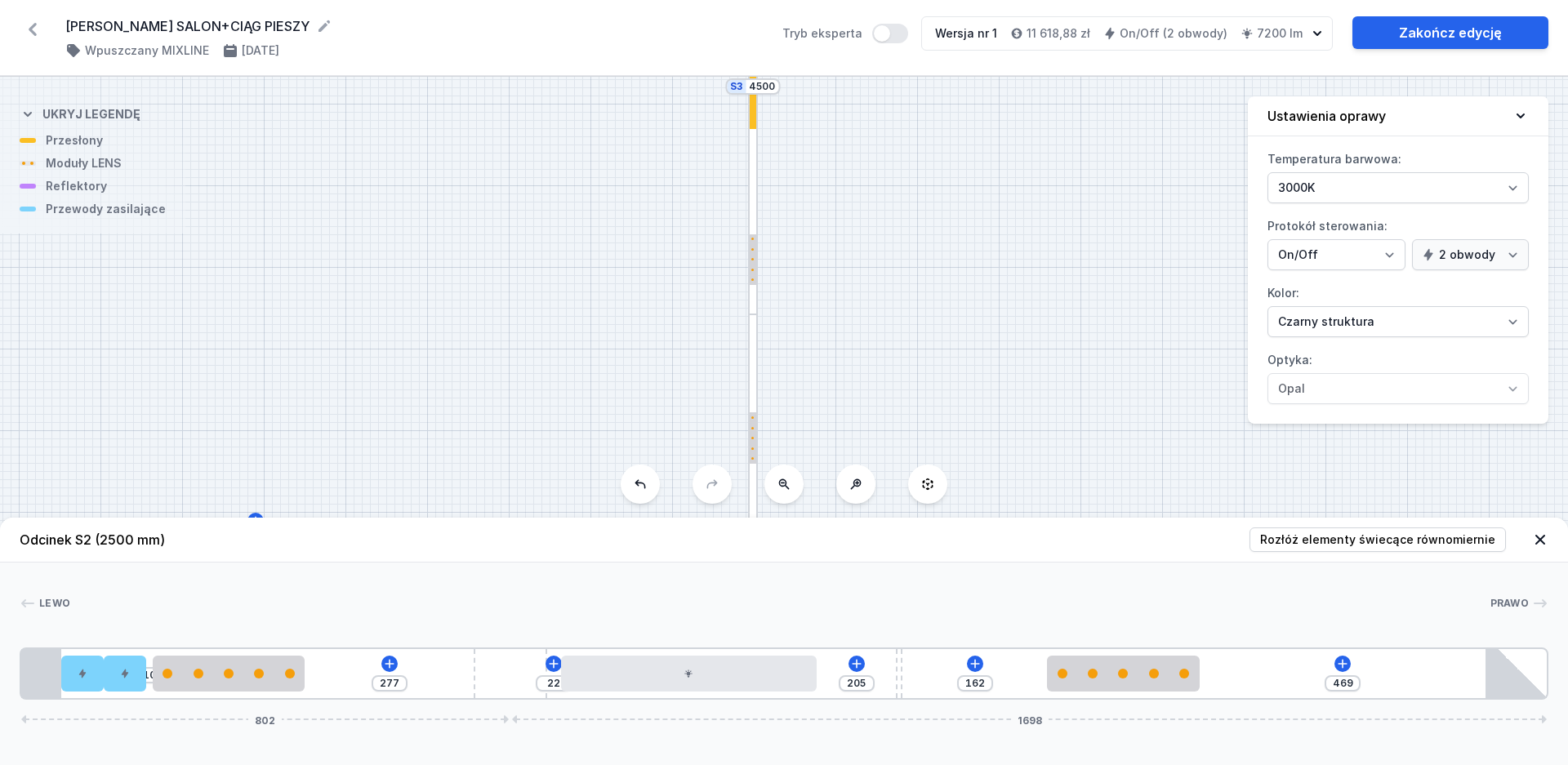
type input "207"
type input "160"
type input "212"
type input "155"
type input "216"
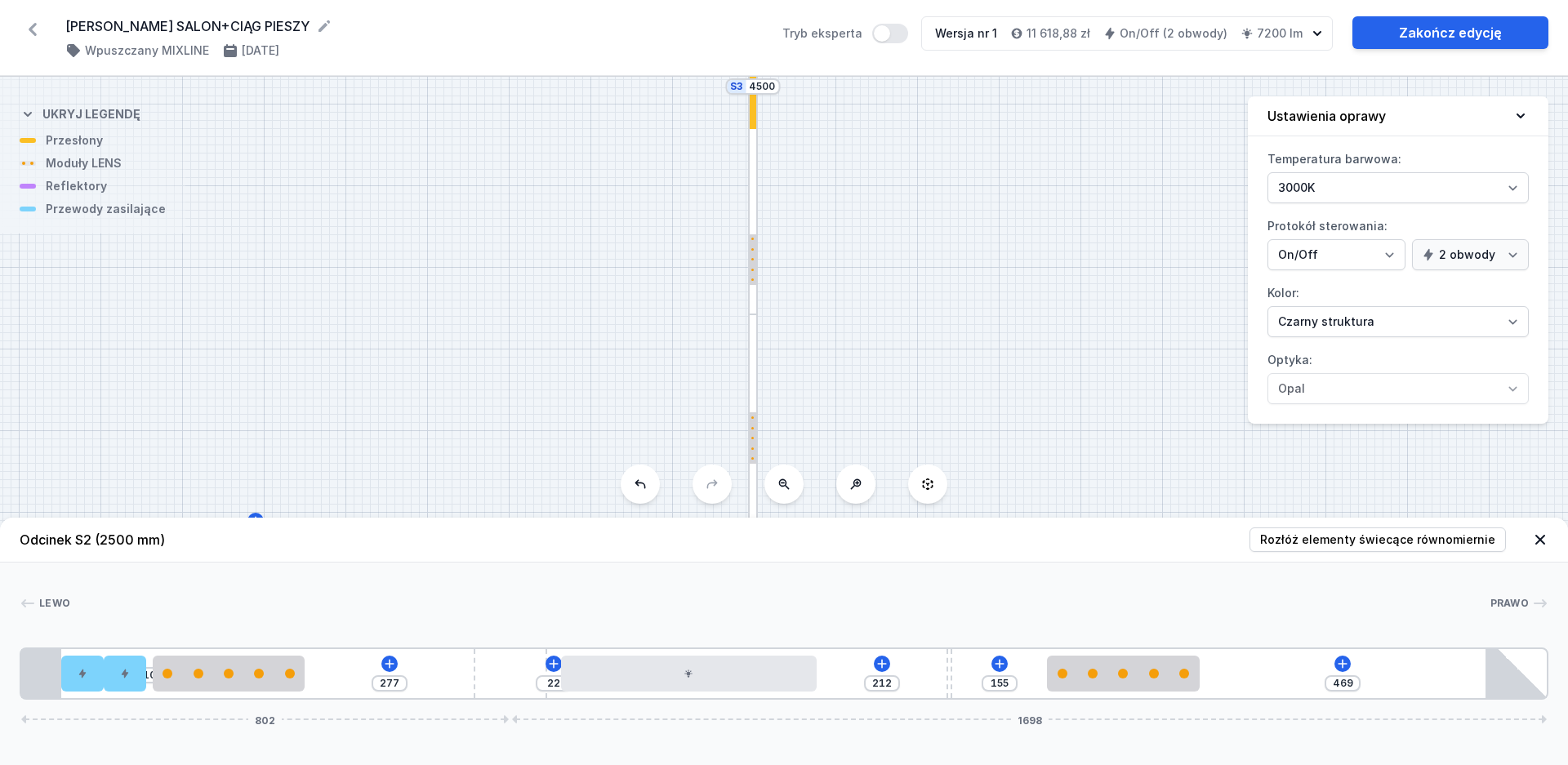
type input "151"
type input "218"
type input "149"
type input "220"
type input "147"
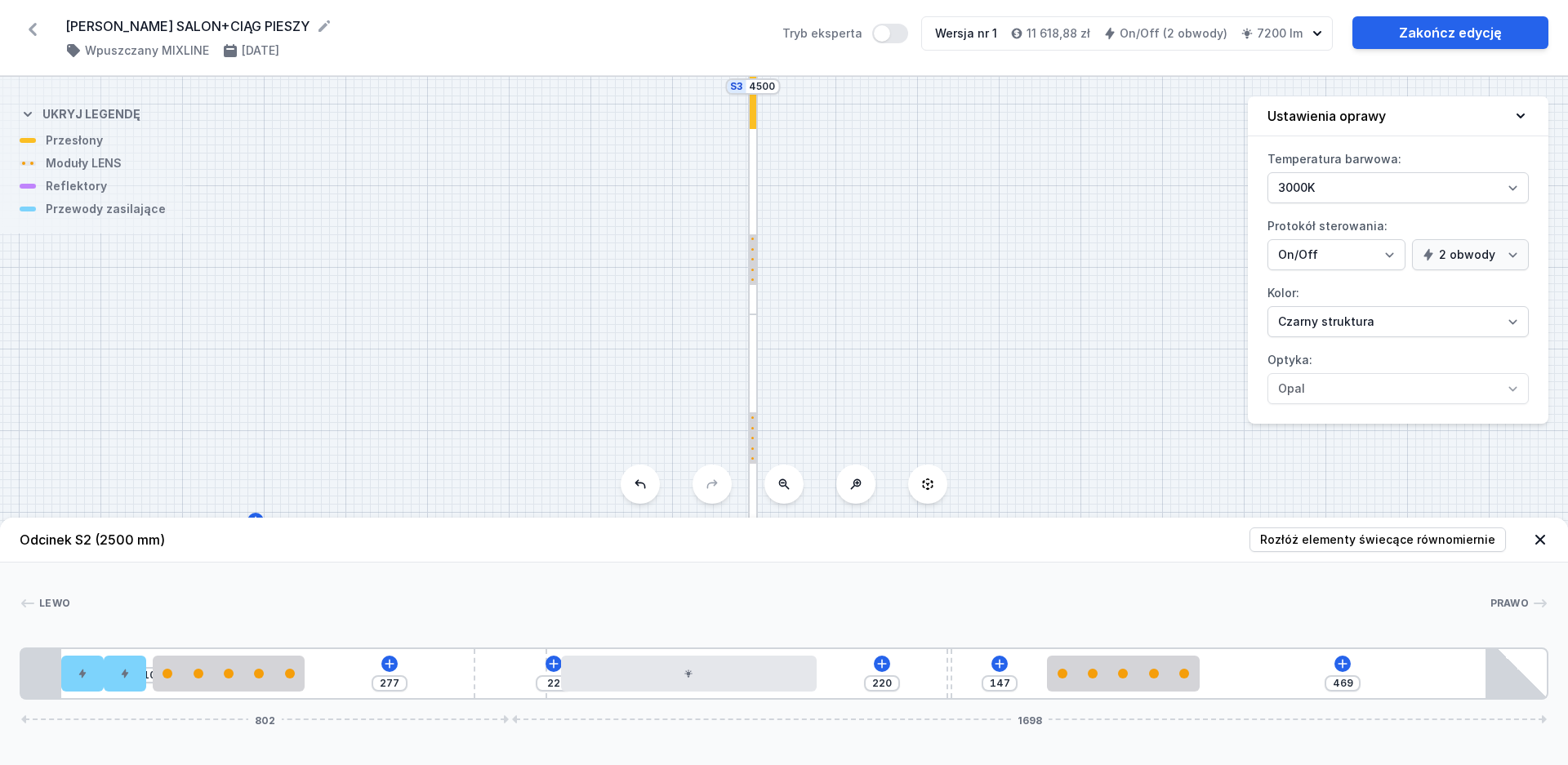
type input "221"
type input "146"
type input "223"
type input "144"
type input "227"
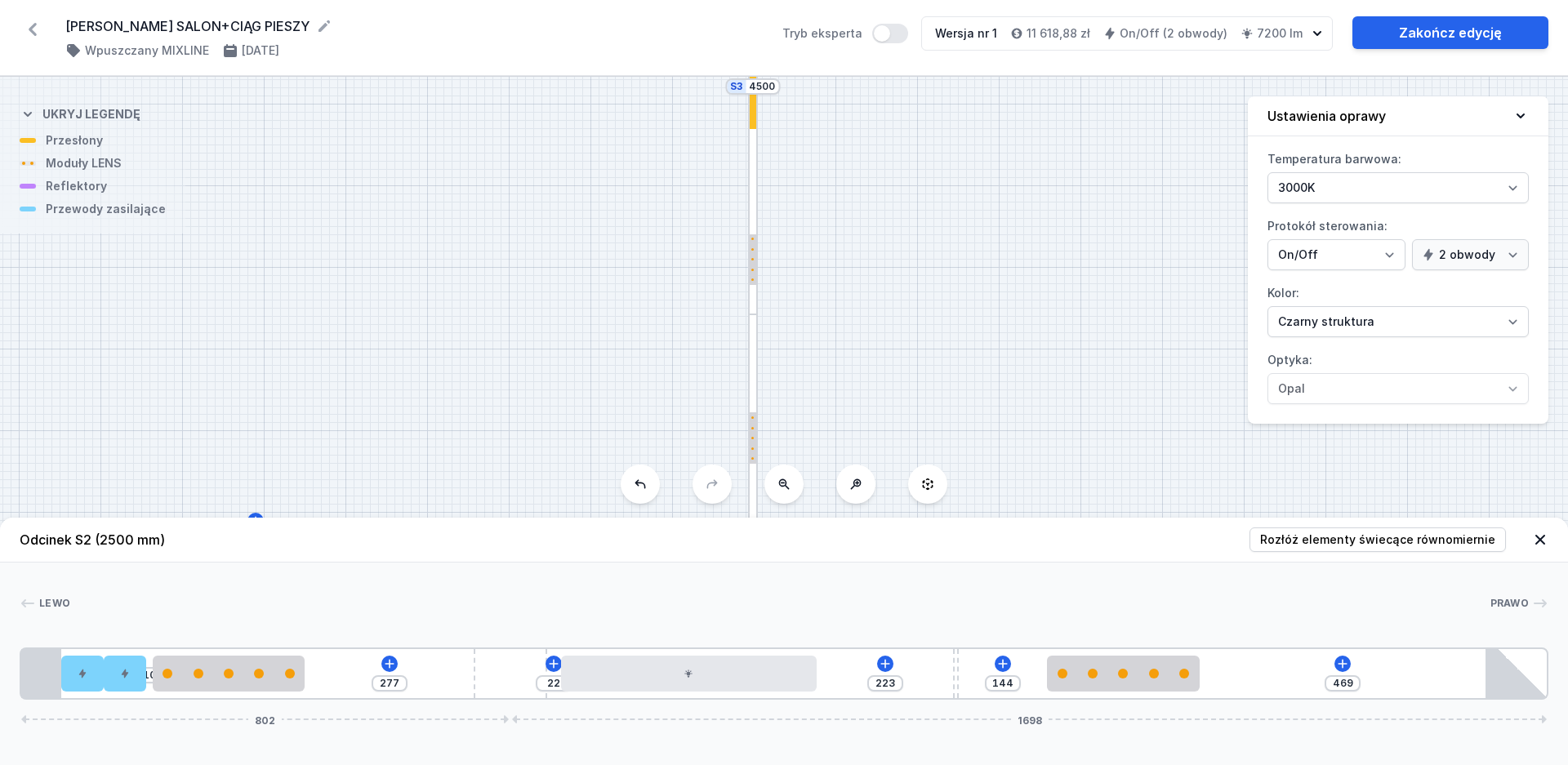
type input "140"
type input "229"
type input "138"
type input "232"
type input "135"
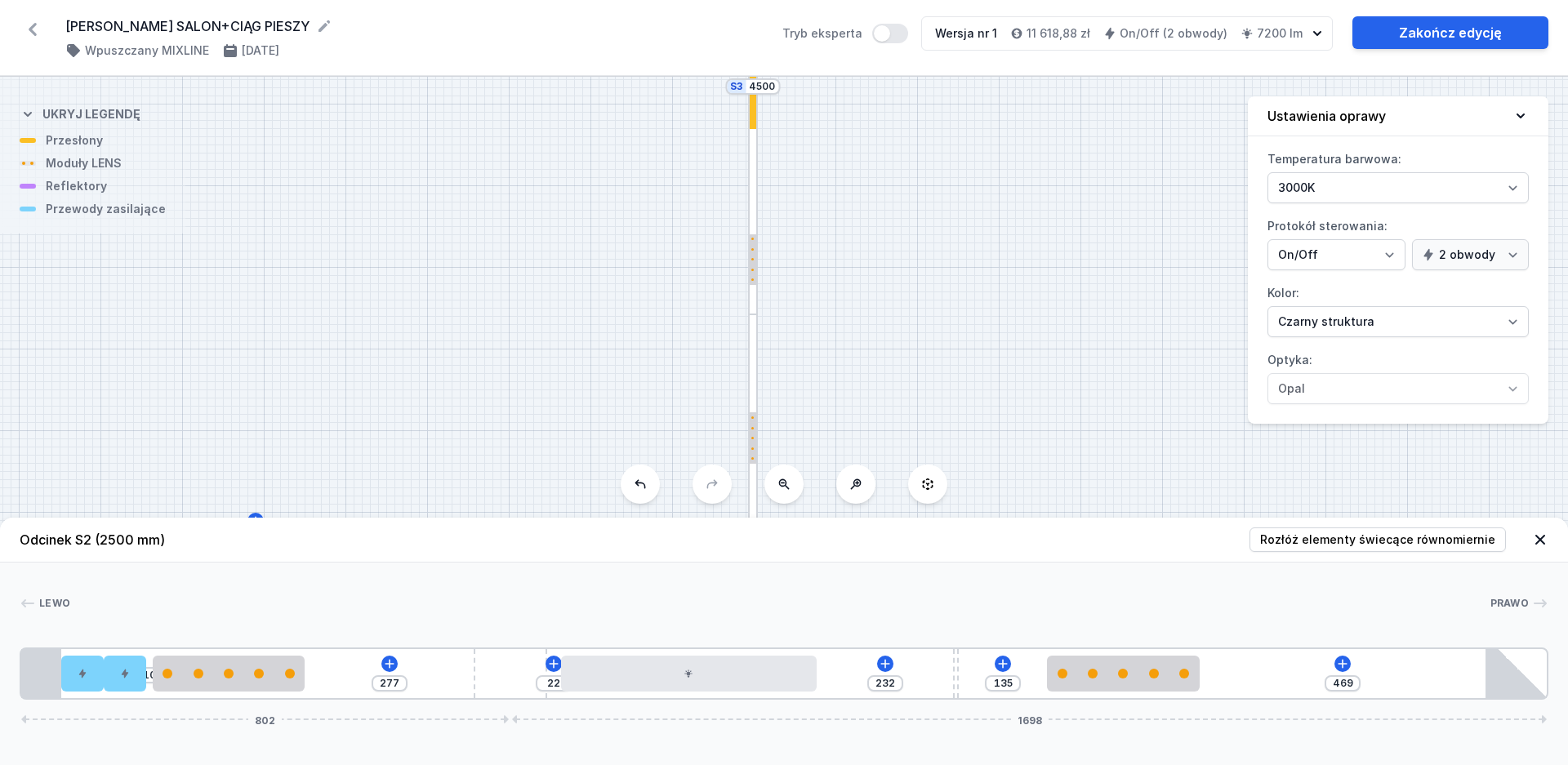
type input "233"
type input "134"
type input "235"
type input "132"
drag, startPoint x: 869, startPoint y: 685, endPoint x: 988, endPoint y: 686, distance: 119.0
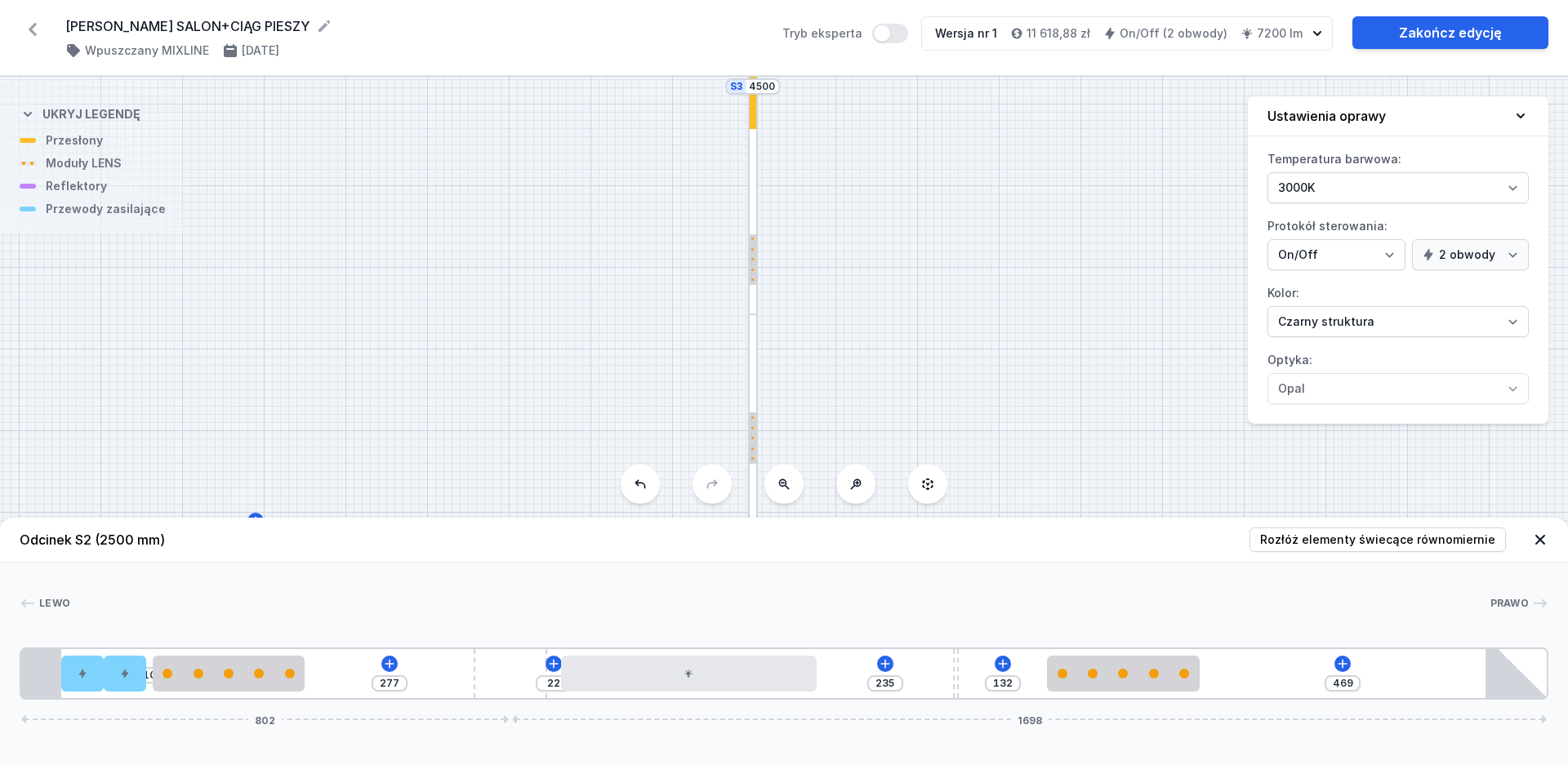
click at [988, 686] on div "10 277 22 235 132 469 802 1698" at bounding box center [783, 674] width 1528 height 52
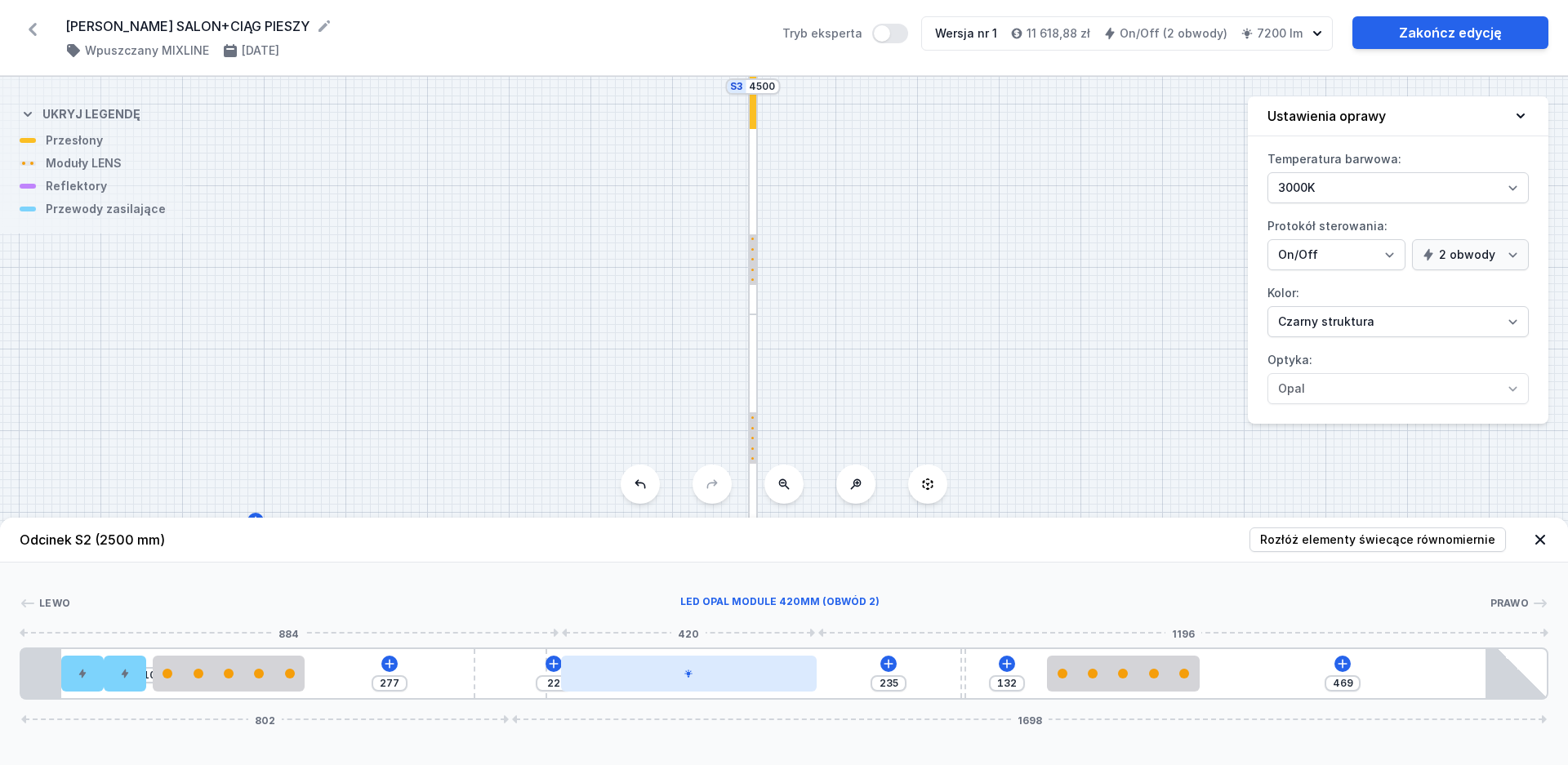
click at [776, 682] on div at bounding box center [689, 674] width 256 height 36
select select "2"
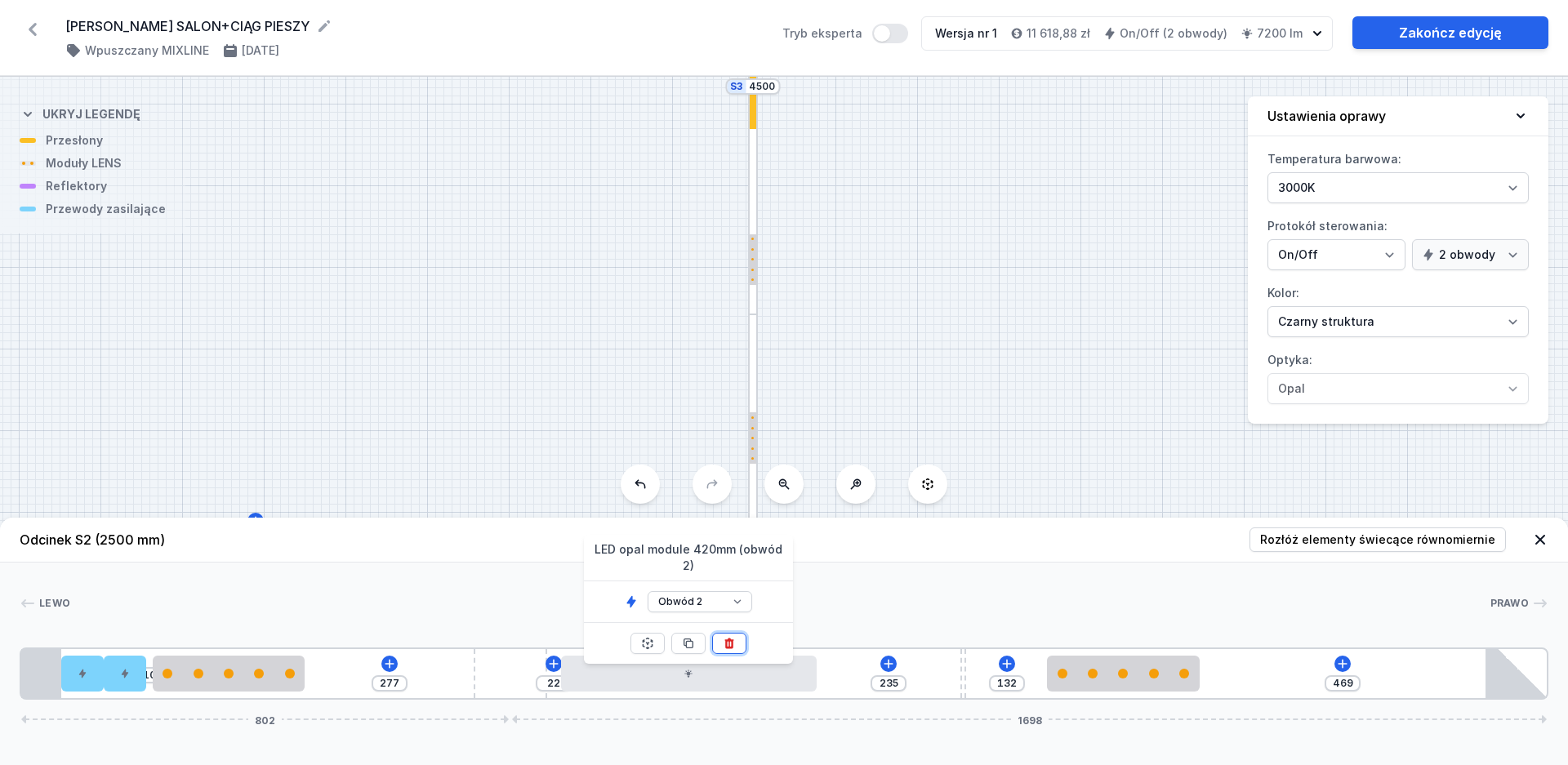
click at [733, 639] on icon at bounding box center [729, 644] width 9 height 11
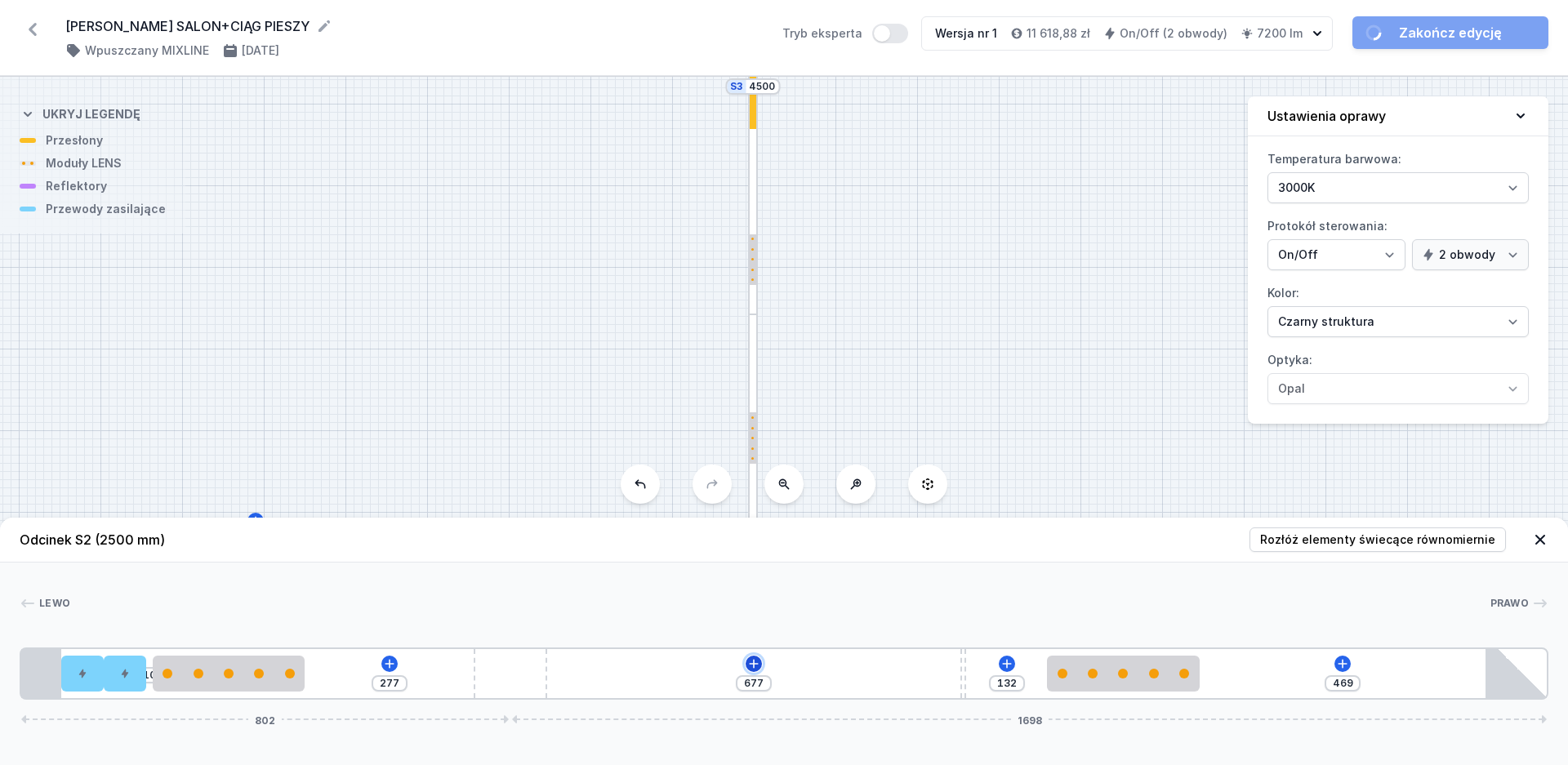
click at [752, 665] on icon at bounding box center [754, 665] width 13 height 13
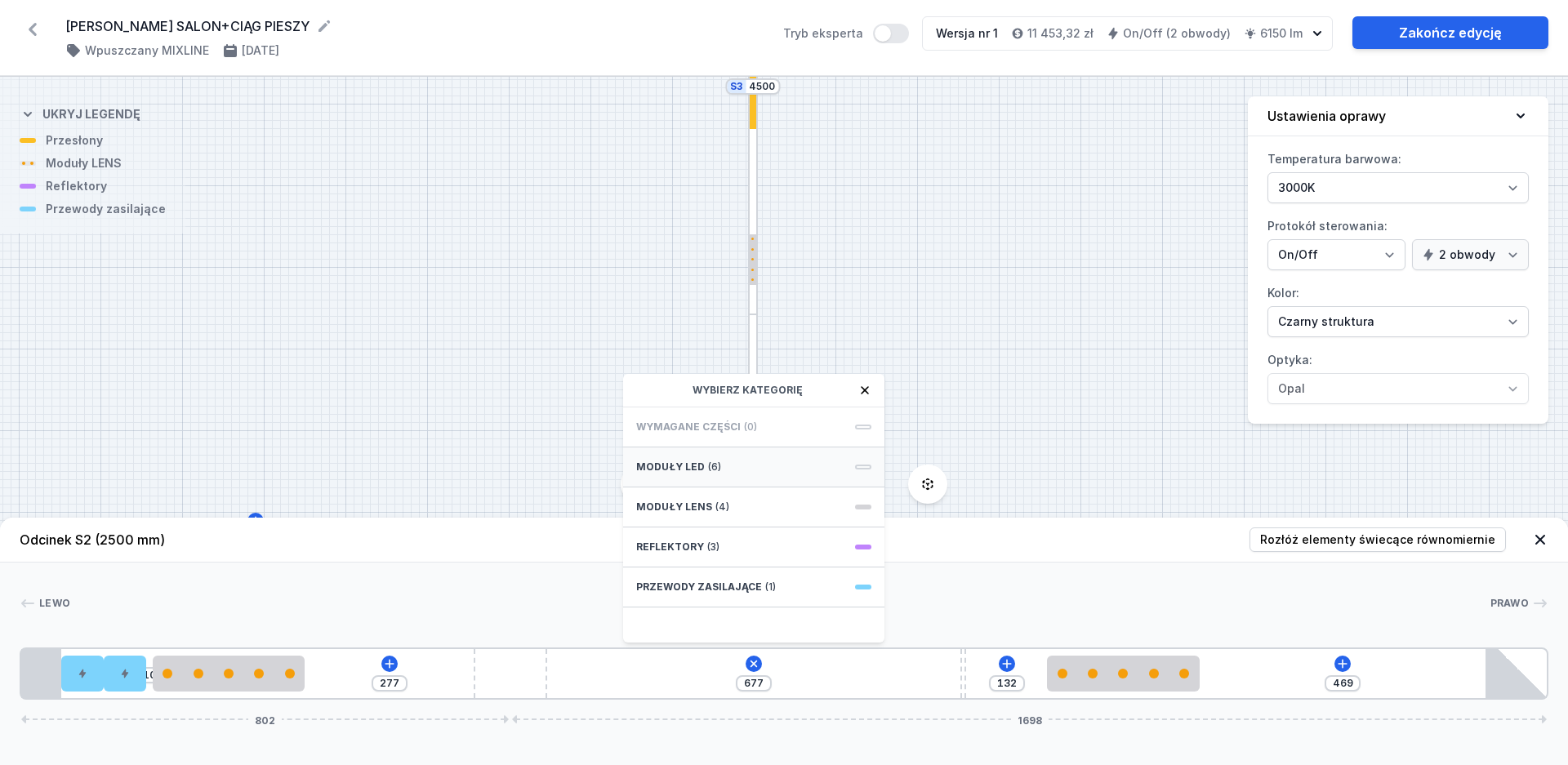
click at [723, 476] on div "Moduły LED (6)" at bounding box center [754, 468] width 261 height 40
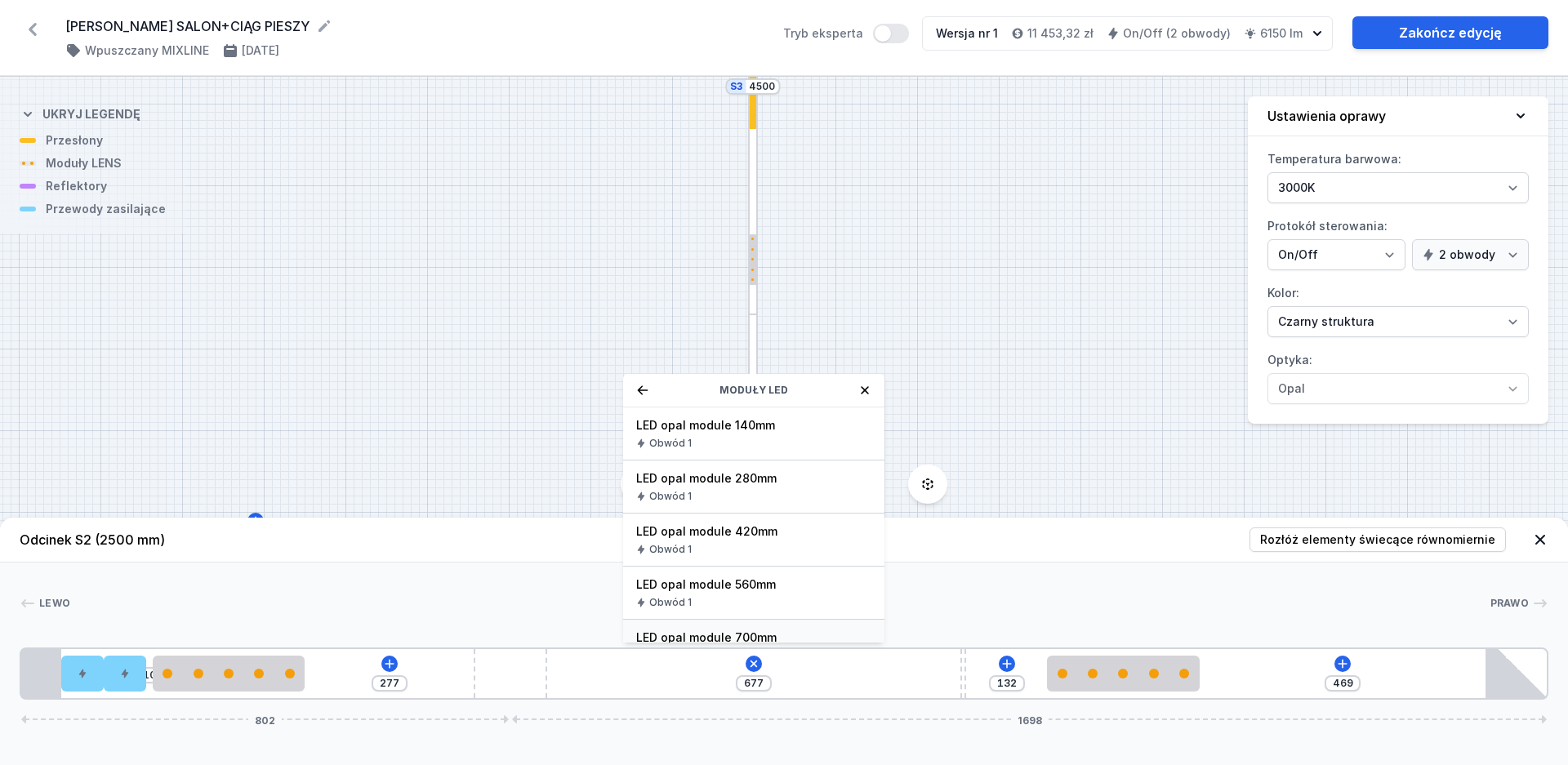
click at [760, 629] on div "LED opal module 700mm Obwód 1" at bounding box center [754, 646] width 261 height 53
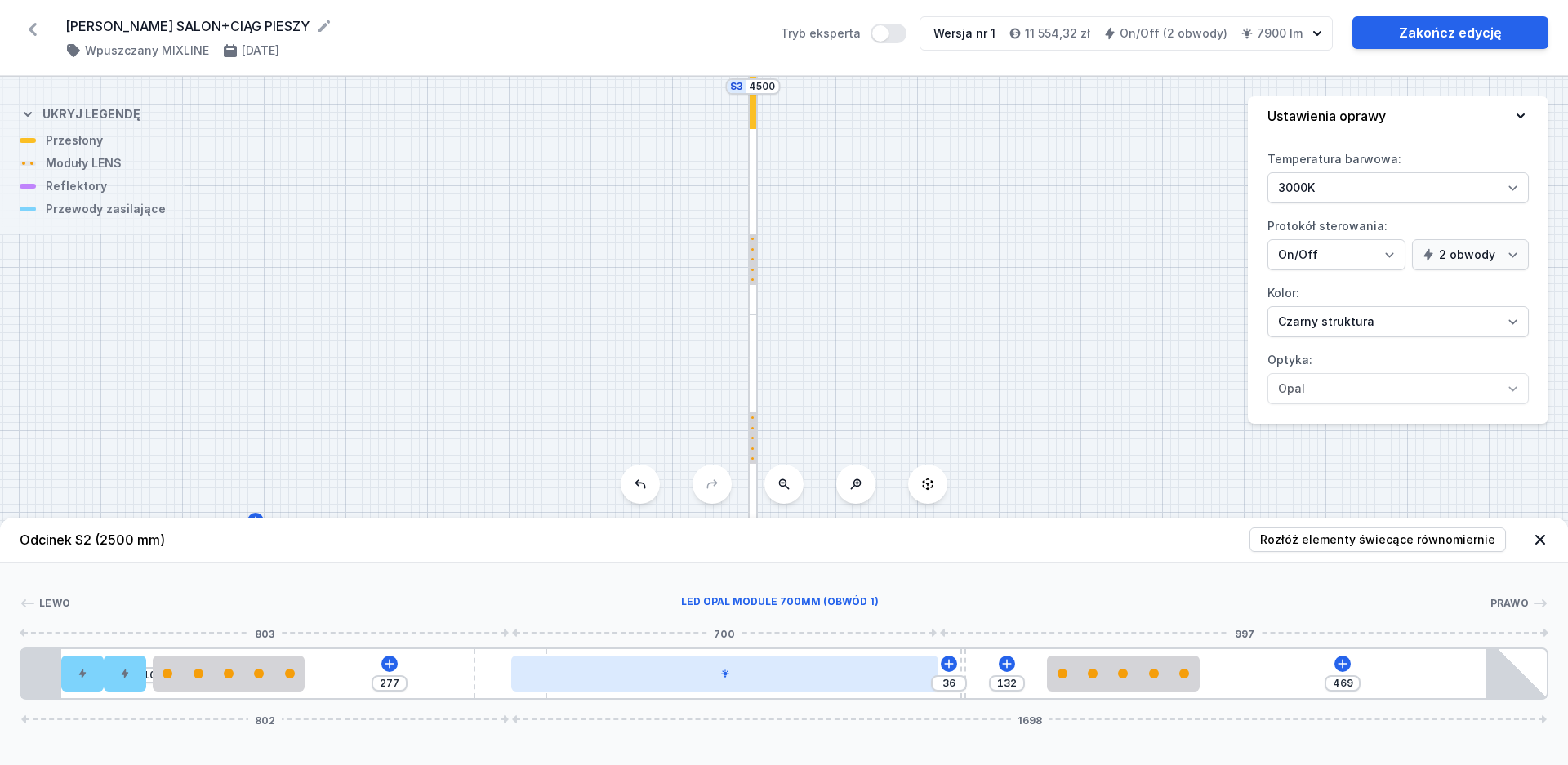
click at [763, 680] on div at bounding box center [724, 674] width 427 height 36
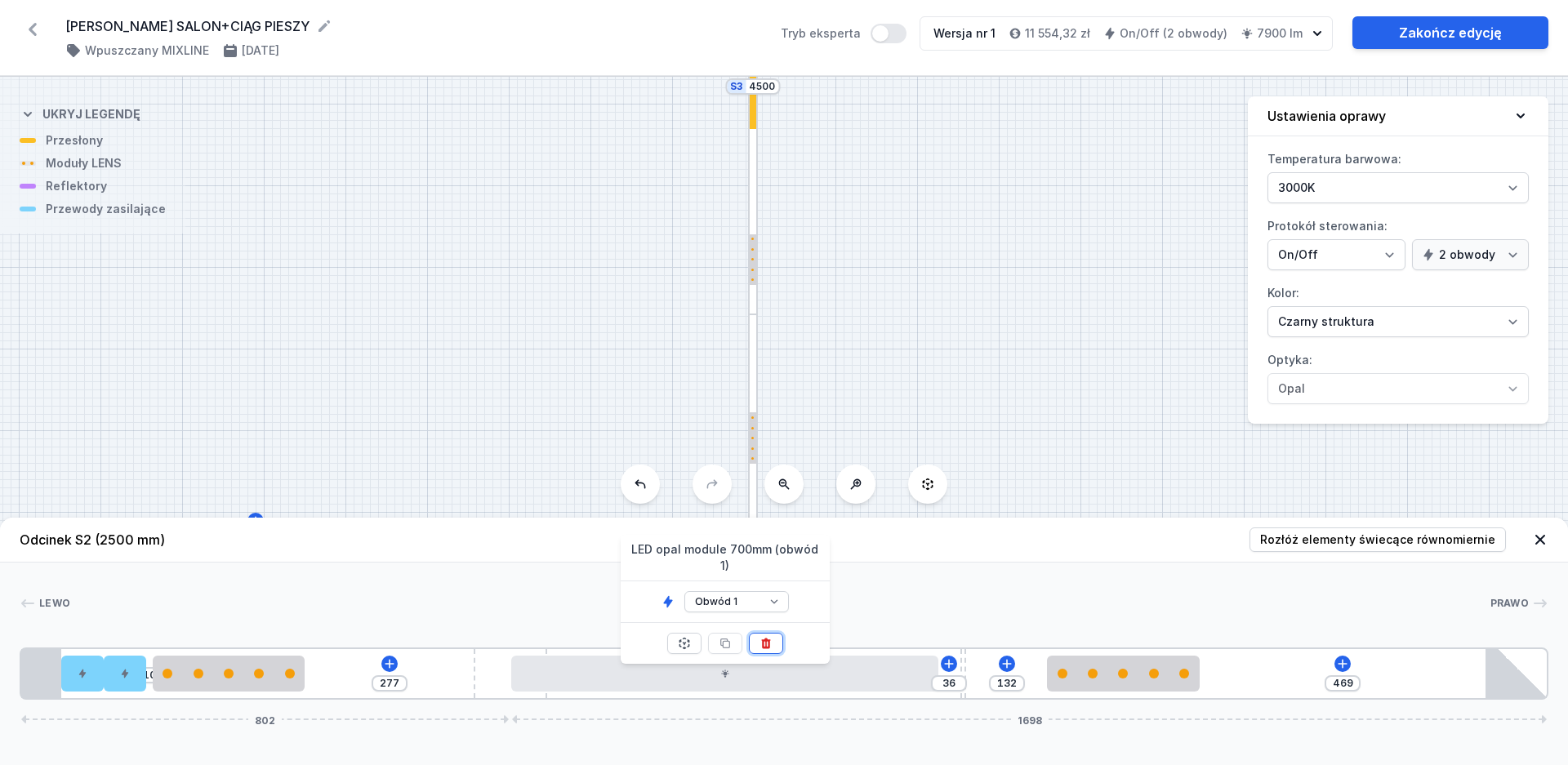
click at [775, 633] on button at bounding box center [765, 643] width 35 height 21
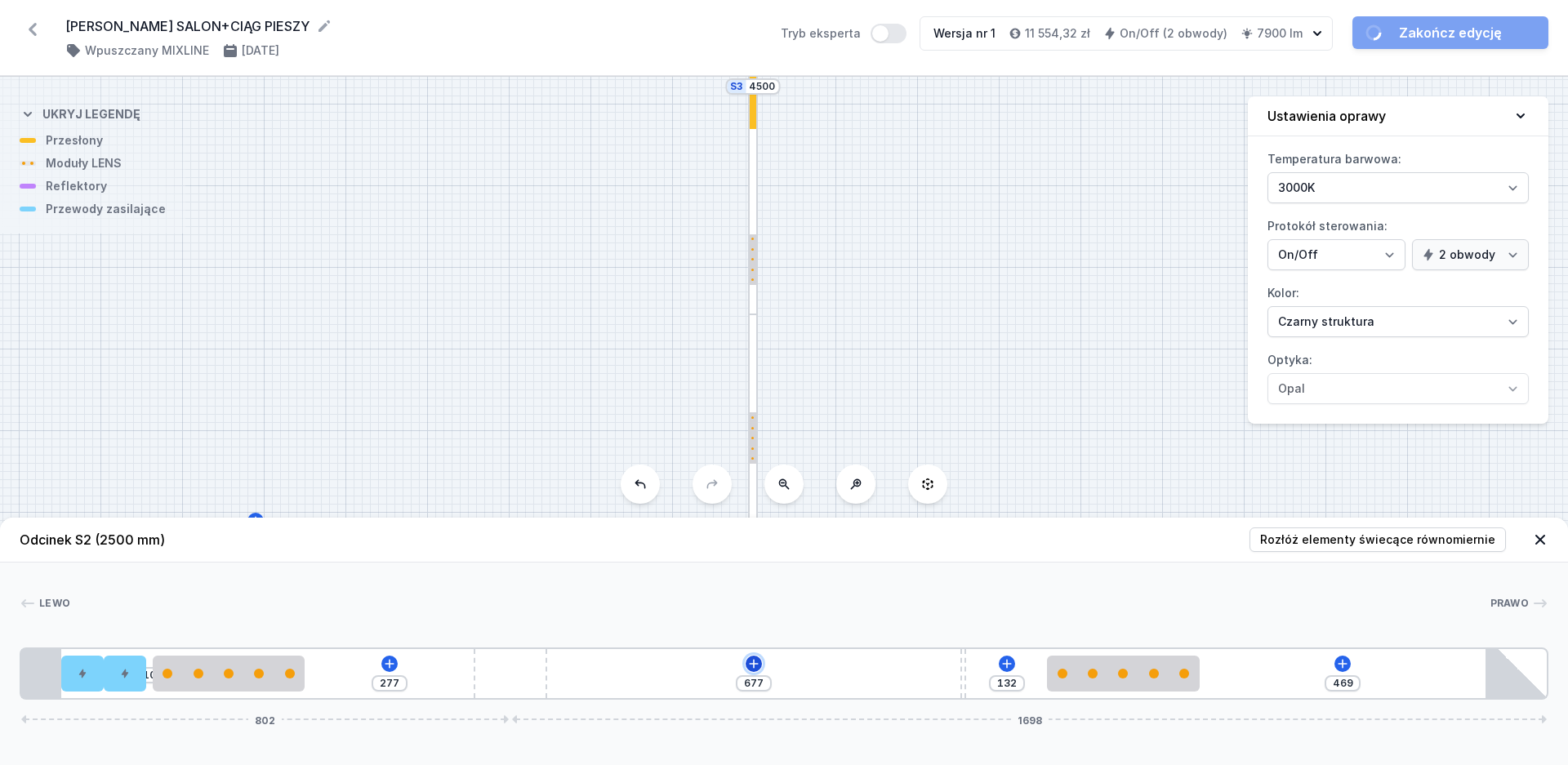
click at [753, 661] on icon at bounding box center [754, 665] width 13 height 13
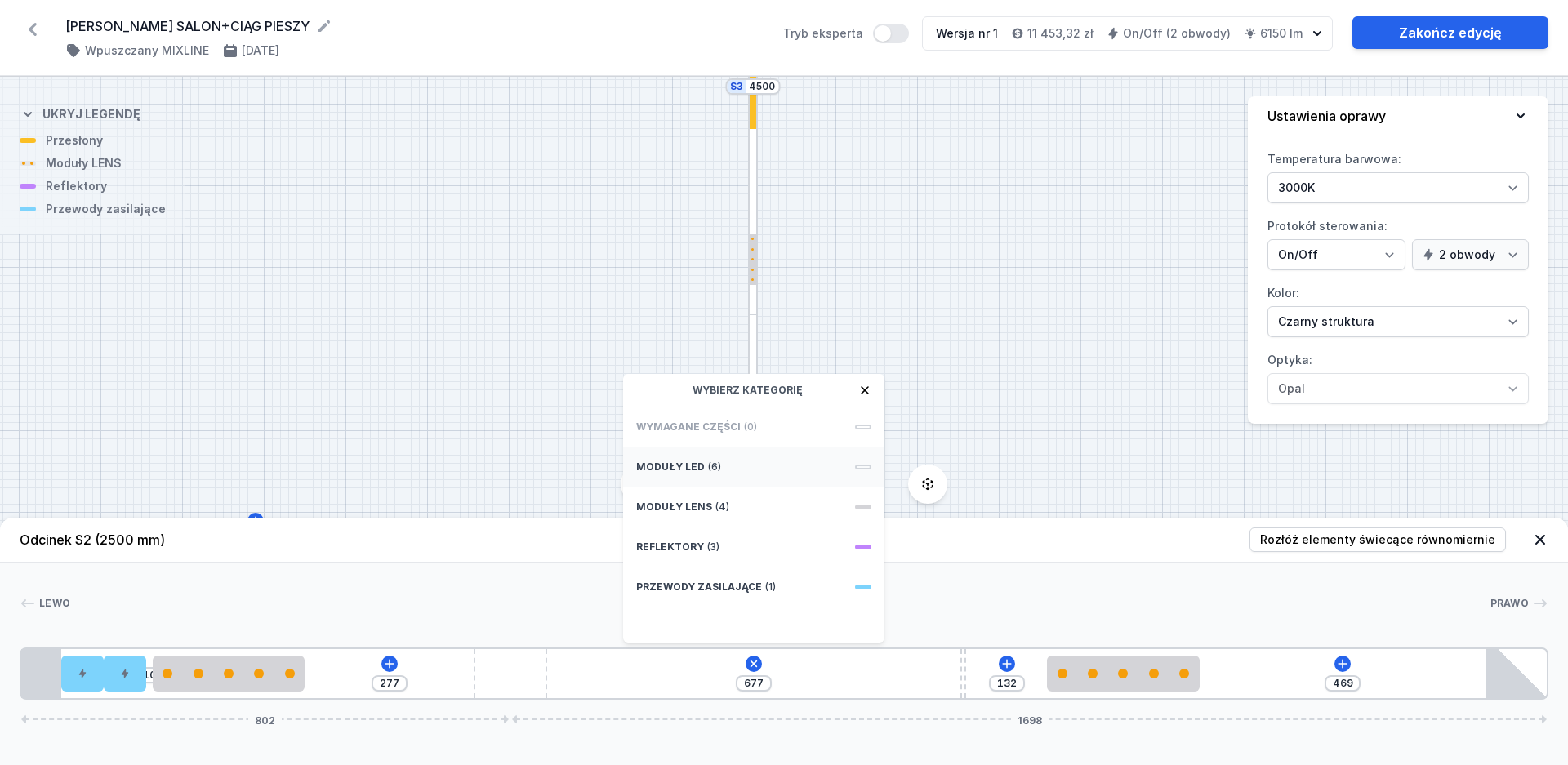
click at [700, 469] on span "Moduły LED" at bounding box center [669, 468] width 68 height 13
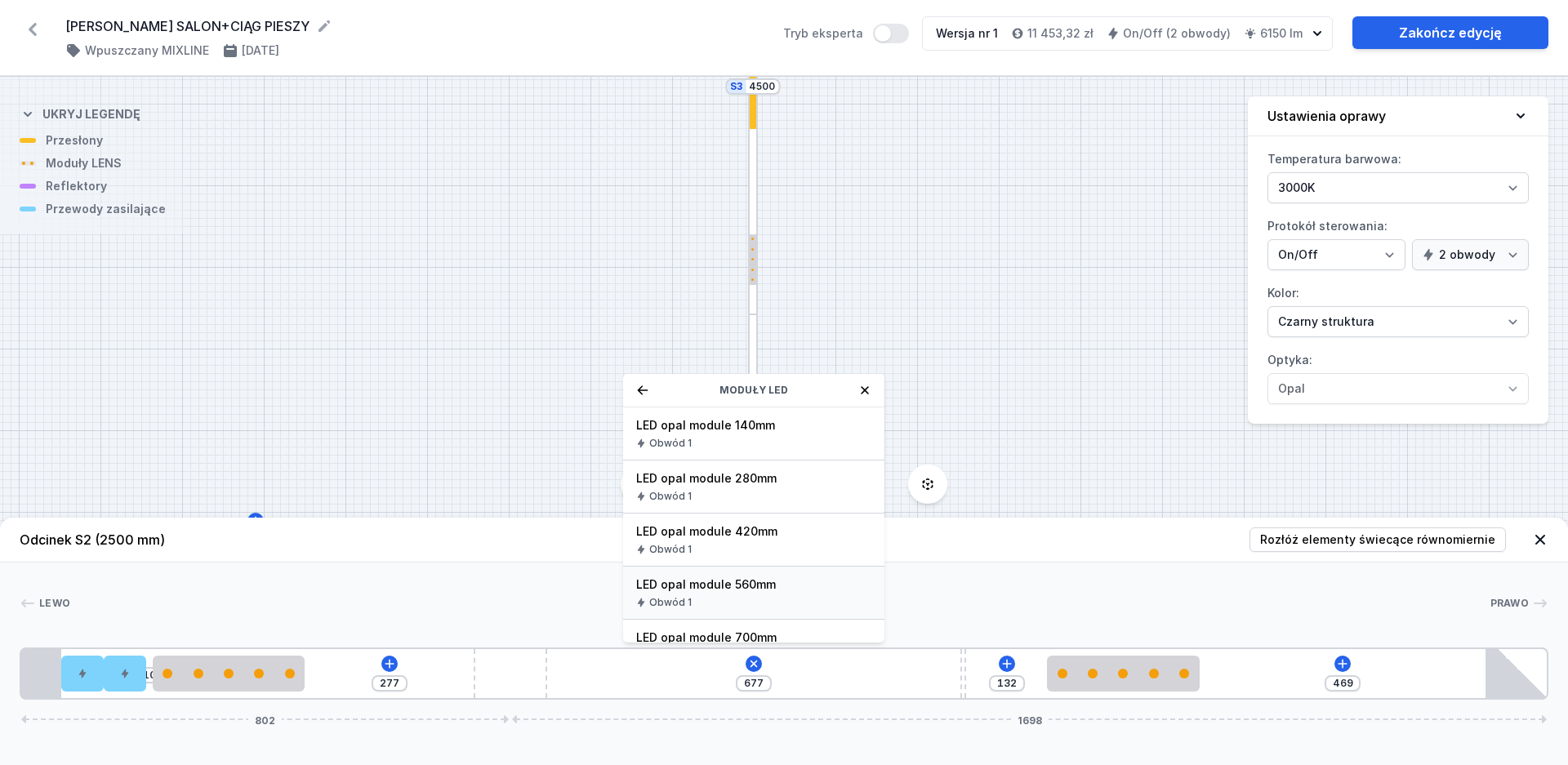
click at [762, 583] on span "LED opal module 560mm" at bounding box center [753, 585] width 235 height 16
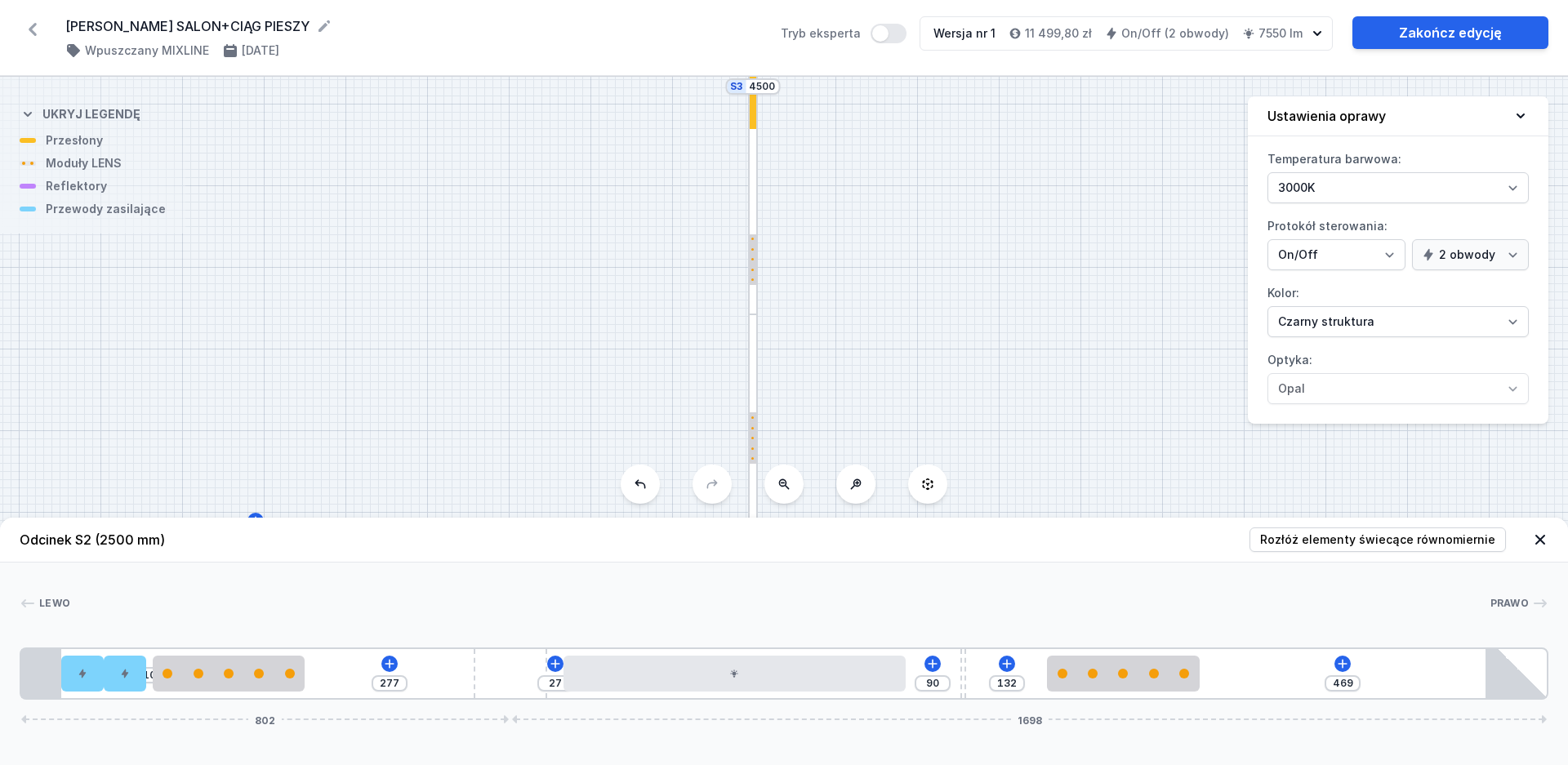
type input "85"
type input "32"
type input "81"
type input "36"
type input "80"
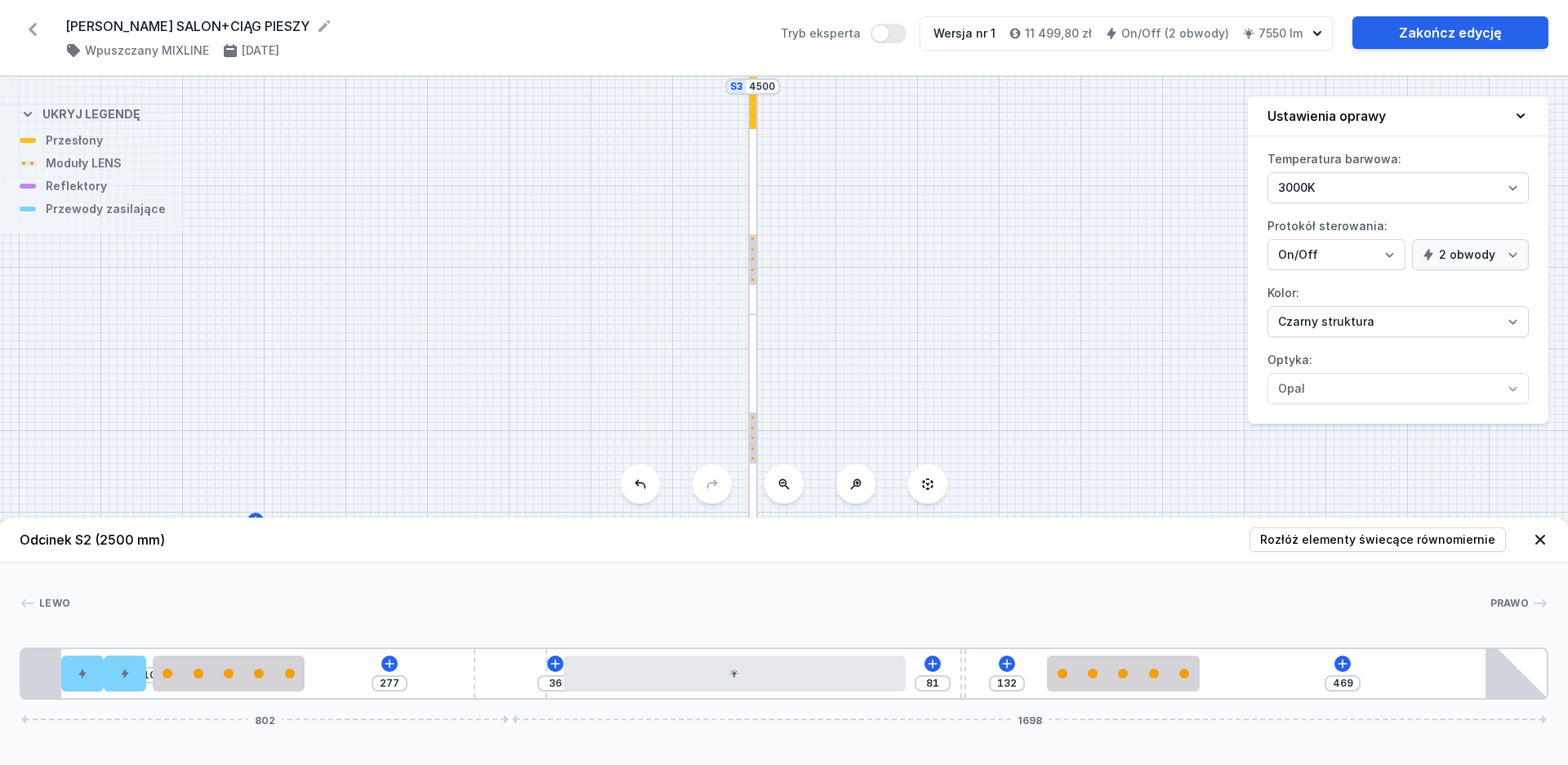
type input "37"
drag, startPoint x: 727, startPoint y: 687, endPoint x: 800, endPoint y: 693, distance: 73.2
click at [800, 693] on div "10 277 37 80 132 469 802 1698" at bounding box center [783, 674] width 1528 height 52
click at [29, 27] on icon at bounding box center [32, 29] width 26 height 26
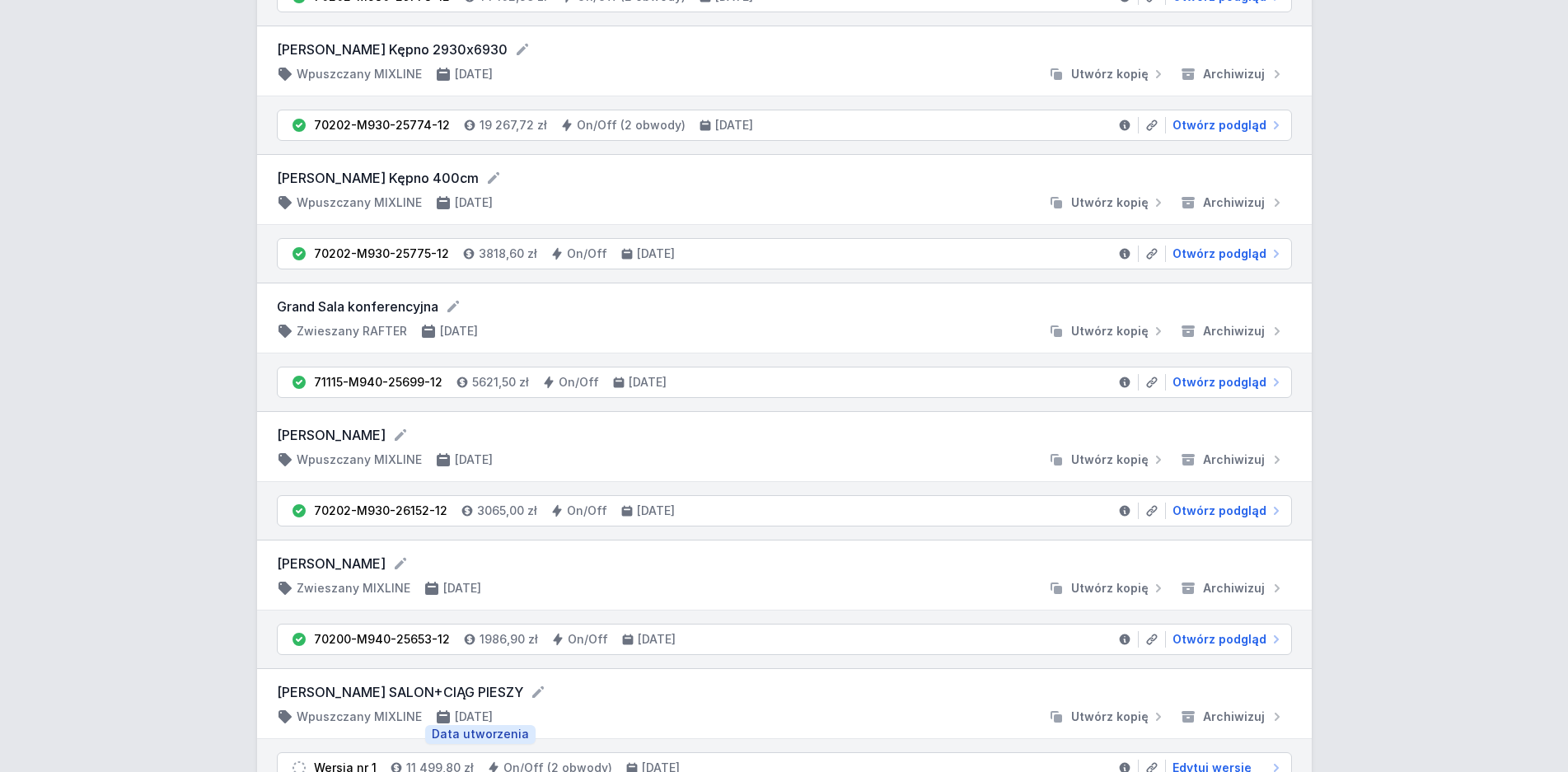
scroll to position [757, 0]
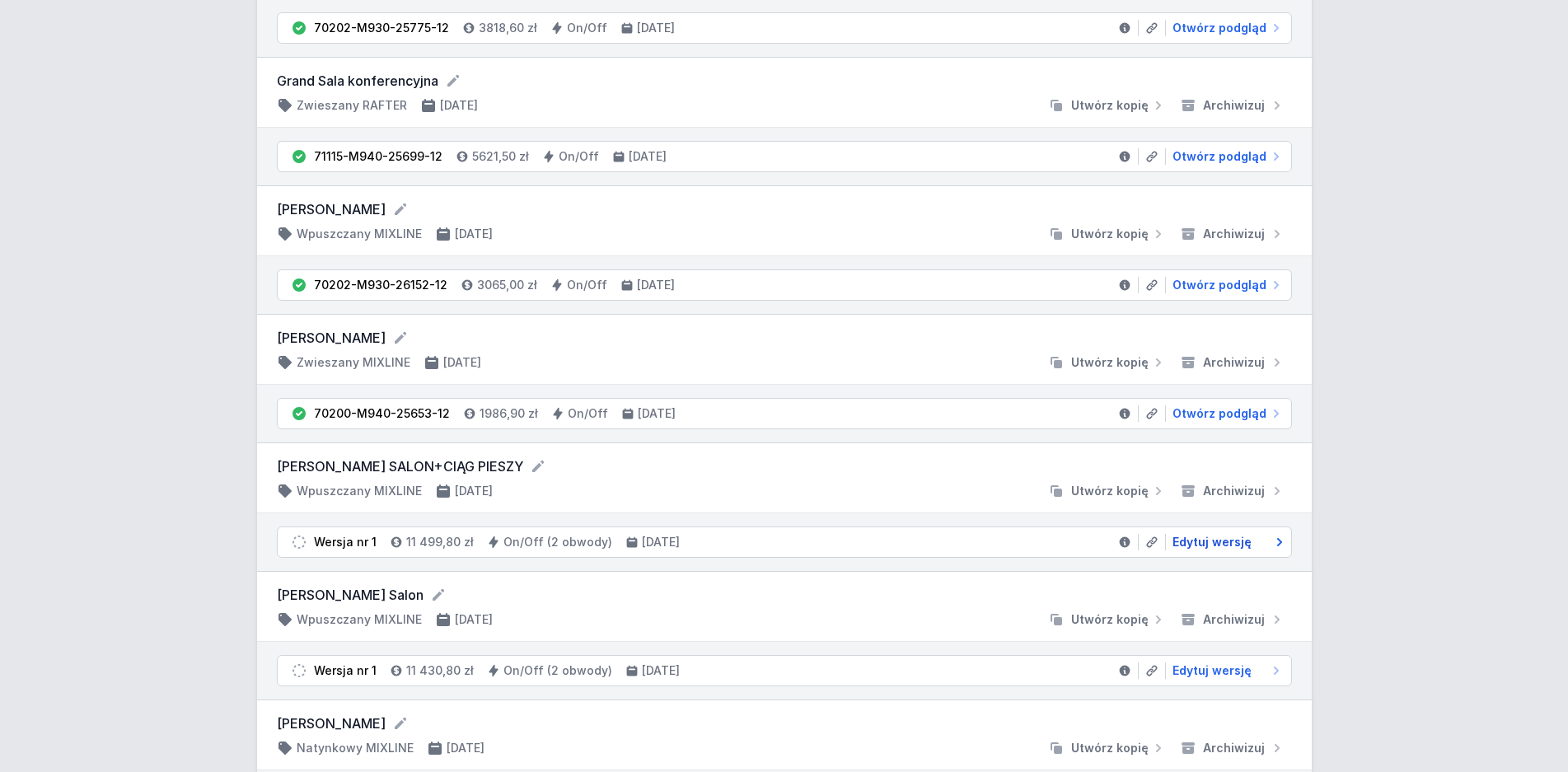
click at [1204, 542] on span "Edytuj wersję" at bounding box center [1212, 542] width 79 height 16
select select "3000"
select select "true"
select select "2"
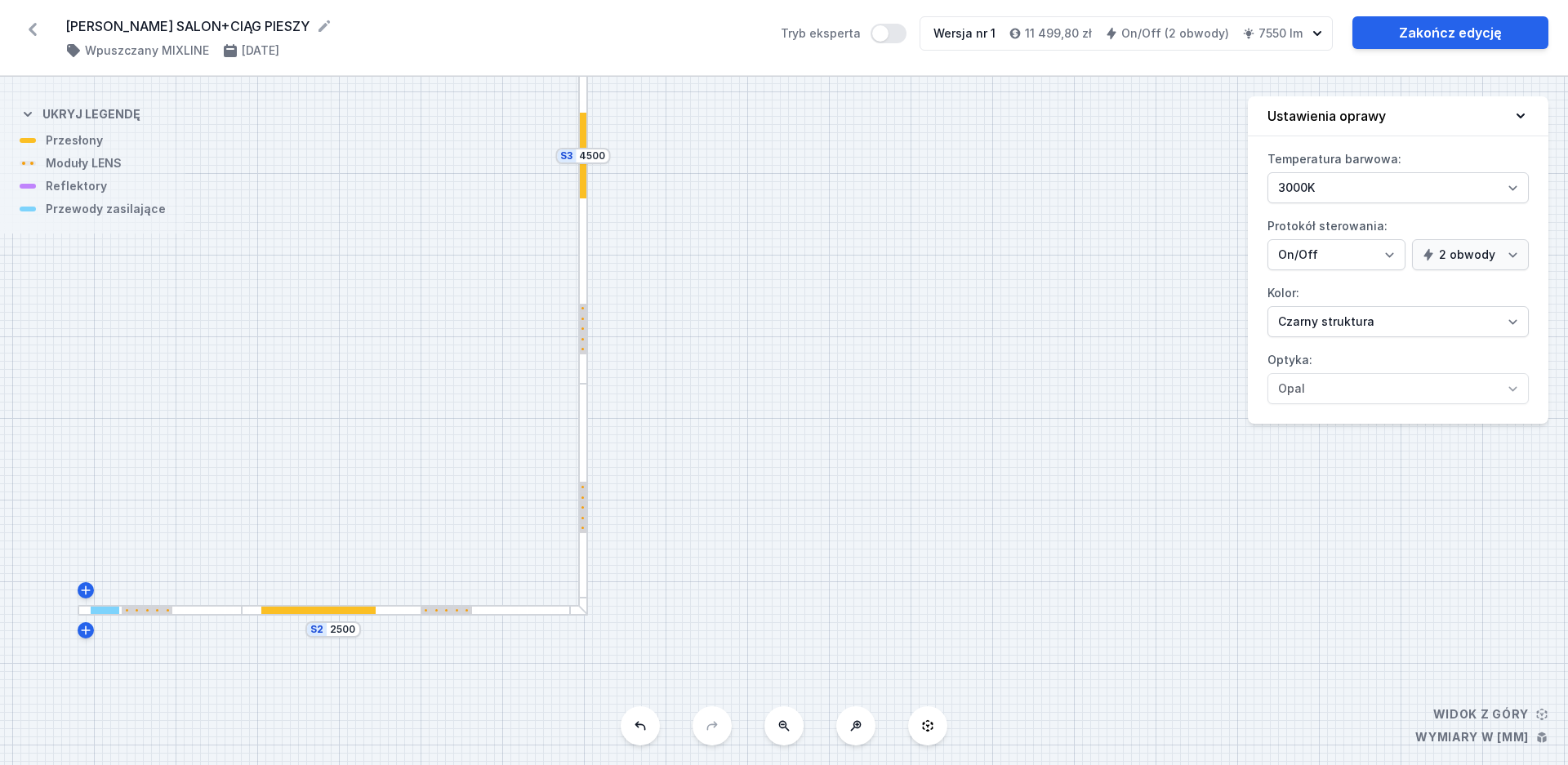
drag, startPoint x: 1151, startPoint y: 626, endPoint x: 1174, endPoint y: 377, distance: 250.1
click at [1174, 377] on div "S4 4700 S3 4500 S2 2500" at bounding box center [784, 420] width 1568 height 688
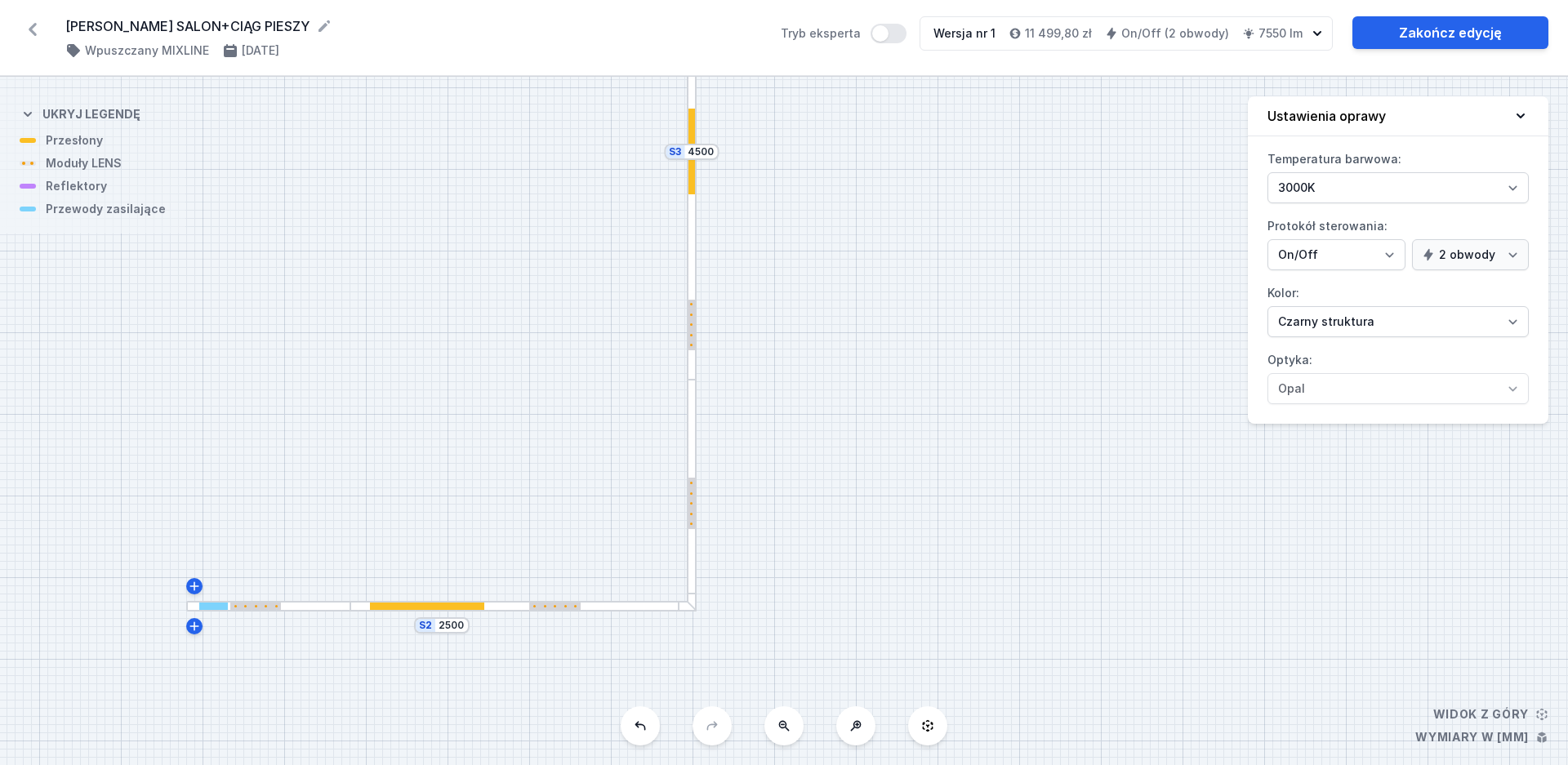
drag, startPoint x: 733, startPoint y: 576, endPoint x: 827, endPoint y: 574, distance: 94.0
click at [827, 574] on div "S4 4700 S3 4500 S2 2500" at bounding box center [784, 420] width 1568 height 688
click at [504, 605] on div at bounding box center [524, 607] width 347 height 11
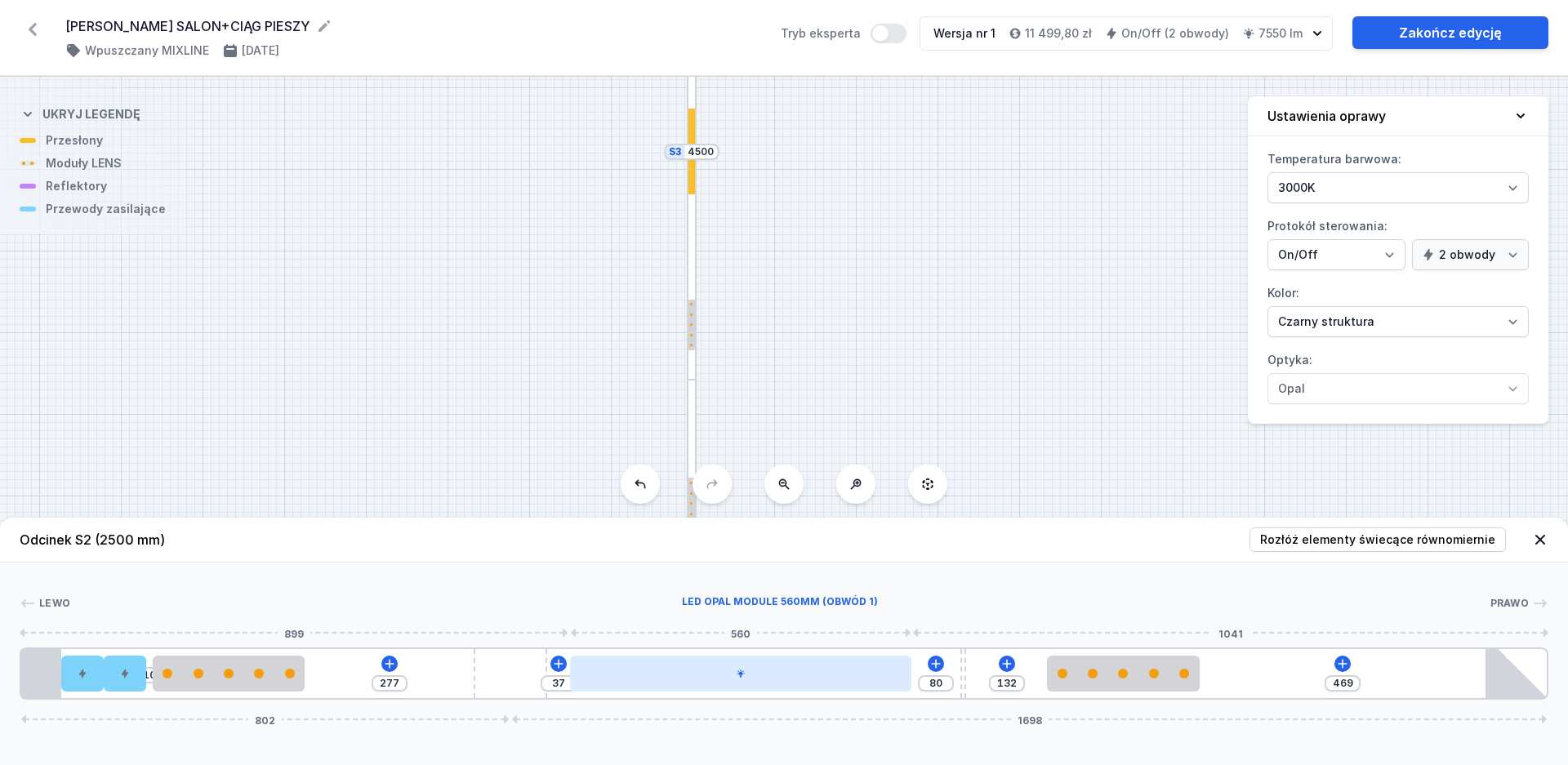
click at [741, 679] on div at bounding box center [740, 674] width 341 height 36
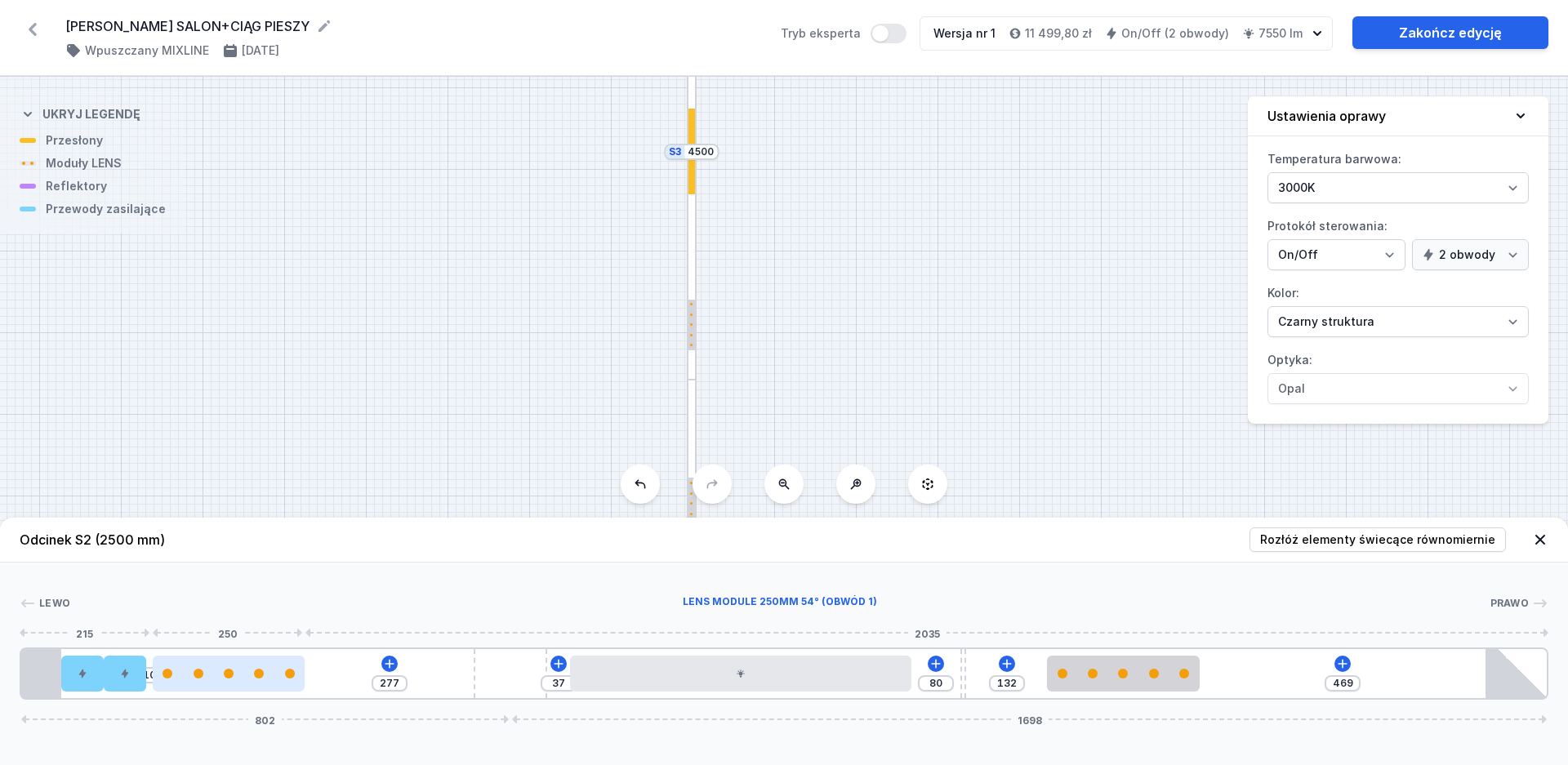
click at [249, 666] on div at bounding box center [228, 674] width 152 height 36
select select "1604"
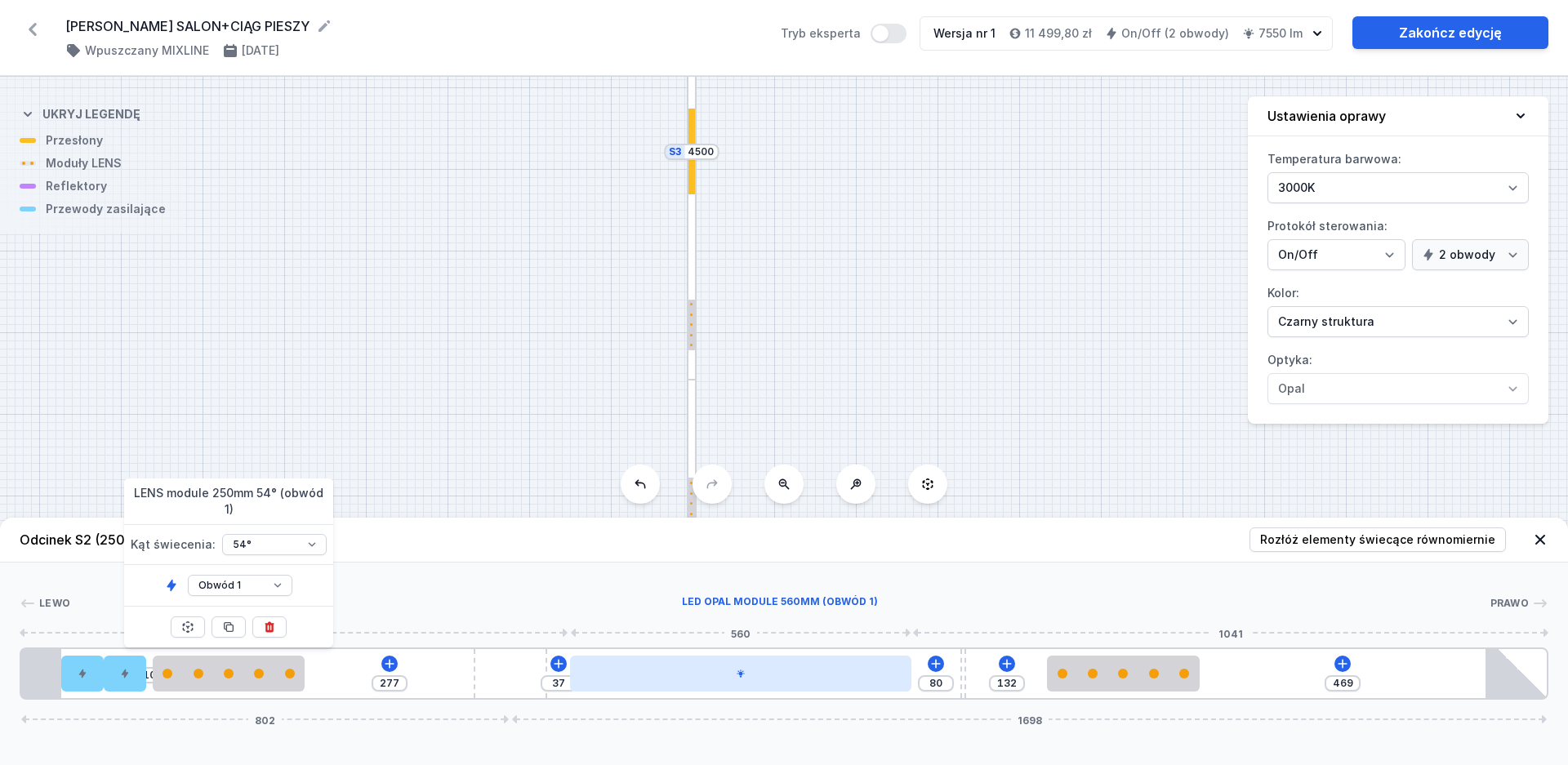
click at [749, 675] on div at bounding box center [740, 674] width 341 height 36
click at [705, 658] on div at bounding box center [740, 674] width 341 height 36
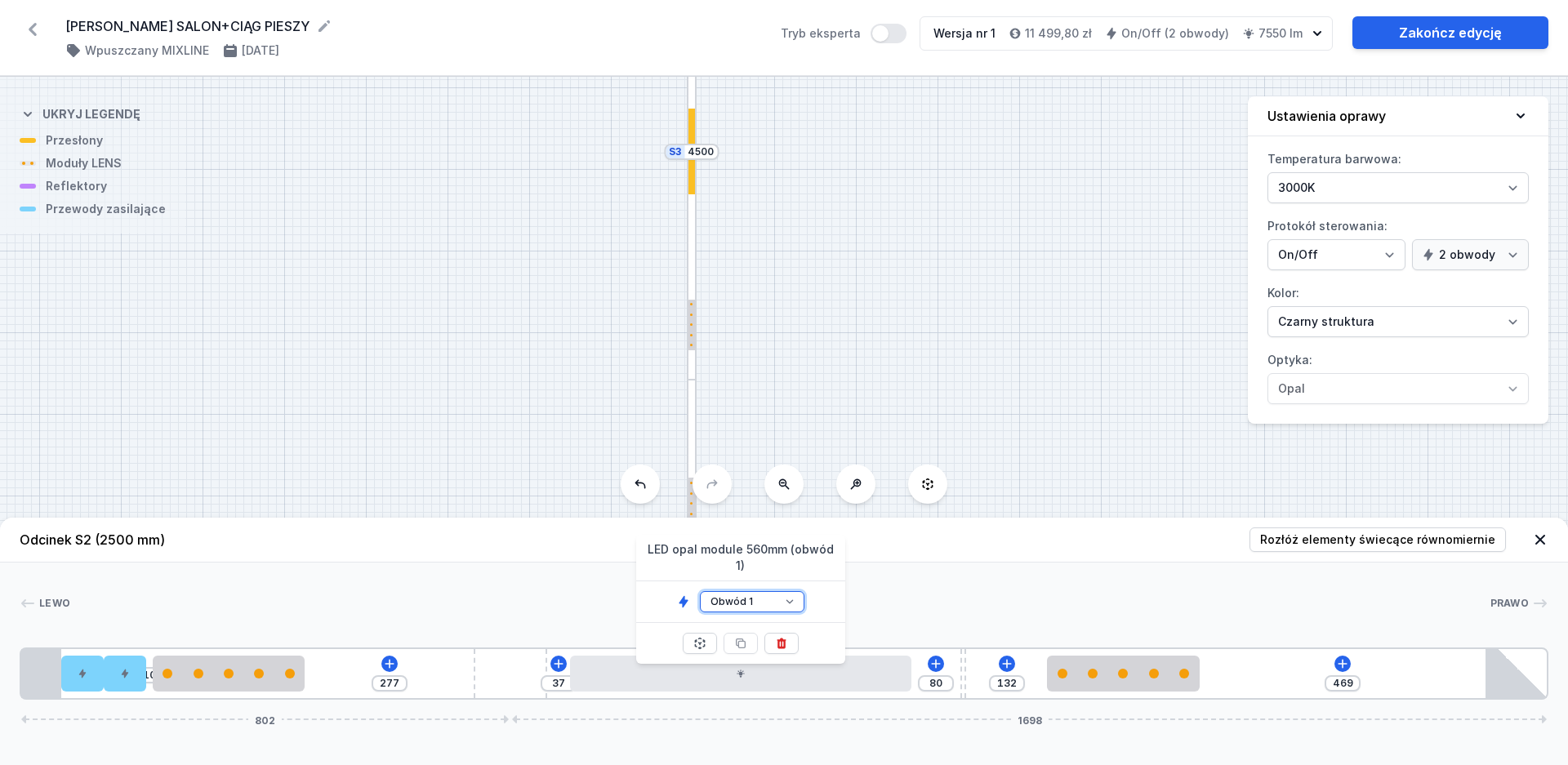
click at [700, 591] on select "Obwód 1 Obwód 2" at bounding box center [752, 602] width 104 height 21
select select "2"
click option "Obwód 2" at bounding box center [0, 0] width 0 height 0
click at [698, 743] on div "Odcinek S2 (2500 mm) Rozłóż elementy świecące równomiernie Lewo Prawo 1 2 2 3 1…" at bounding box center [784, 642] width 1568 height 248
click at [691, 372] on div at bounding box center [691, 379] width 8 height 24
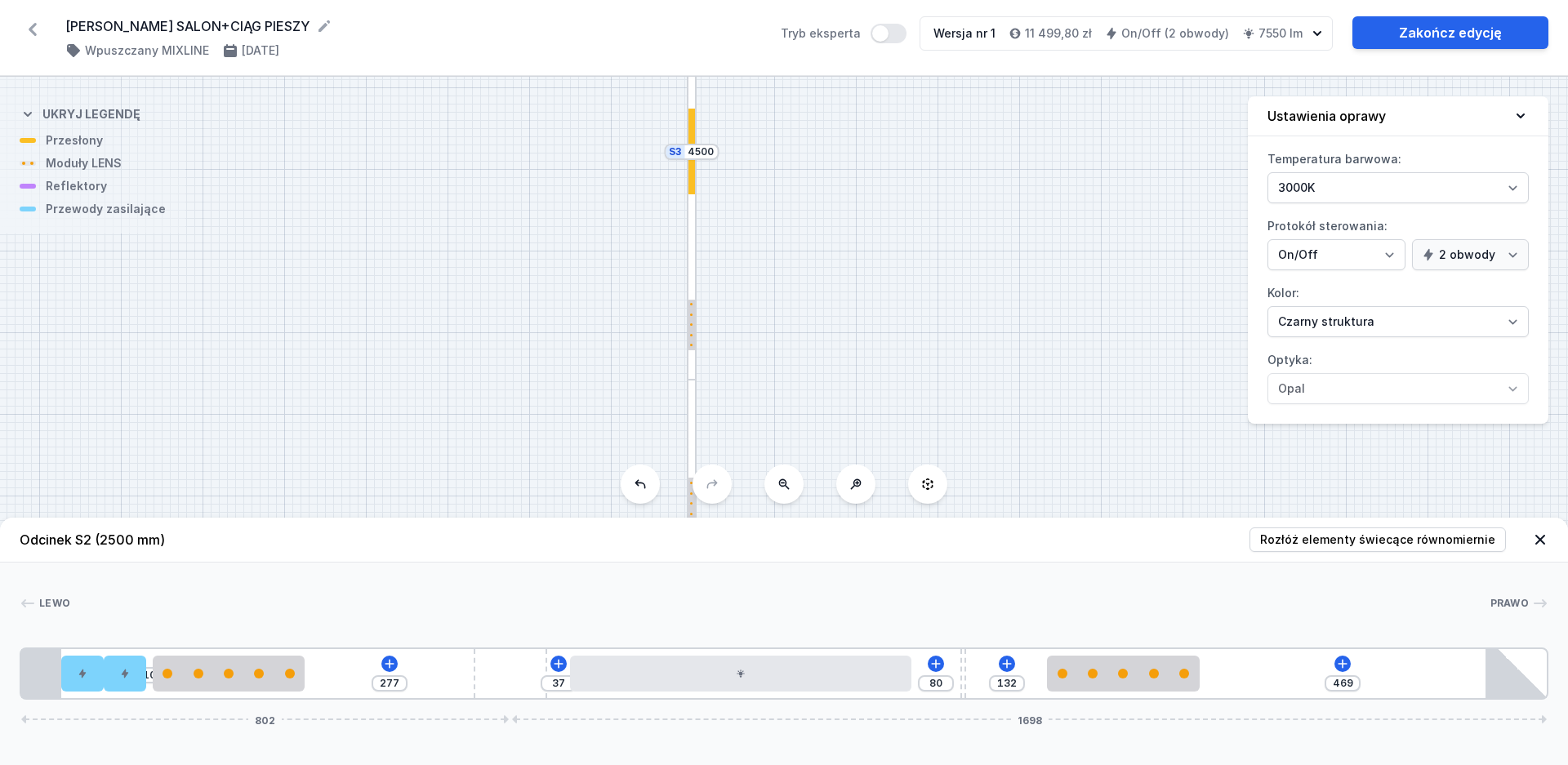
click at [917, 406] on div "S4 4700 S3 4500 S2 2500" at bounding box center [784, 420] width 1568 height 688
drag, startPoint x: 947, startPoint y: 341, endPoint x: 1037, endPoint y: 222, distance: 149.2
click at [1043, 217] on div "S4 4700 S3 4500 S2 2500" at bounding box center [784, 420] width 1568 height 688
click at [699, 420] on div "S4 4700 S3 4500 S2 2500" at bounding box center [784, 420] width 1568 height 688
click at [688, 415] on div at bounding box center [681, 414] width 51 height 8
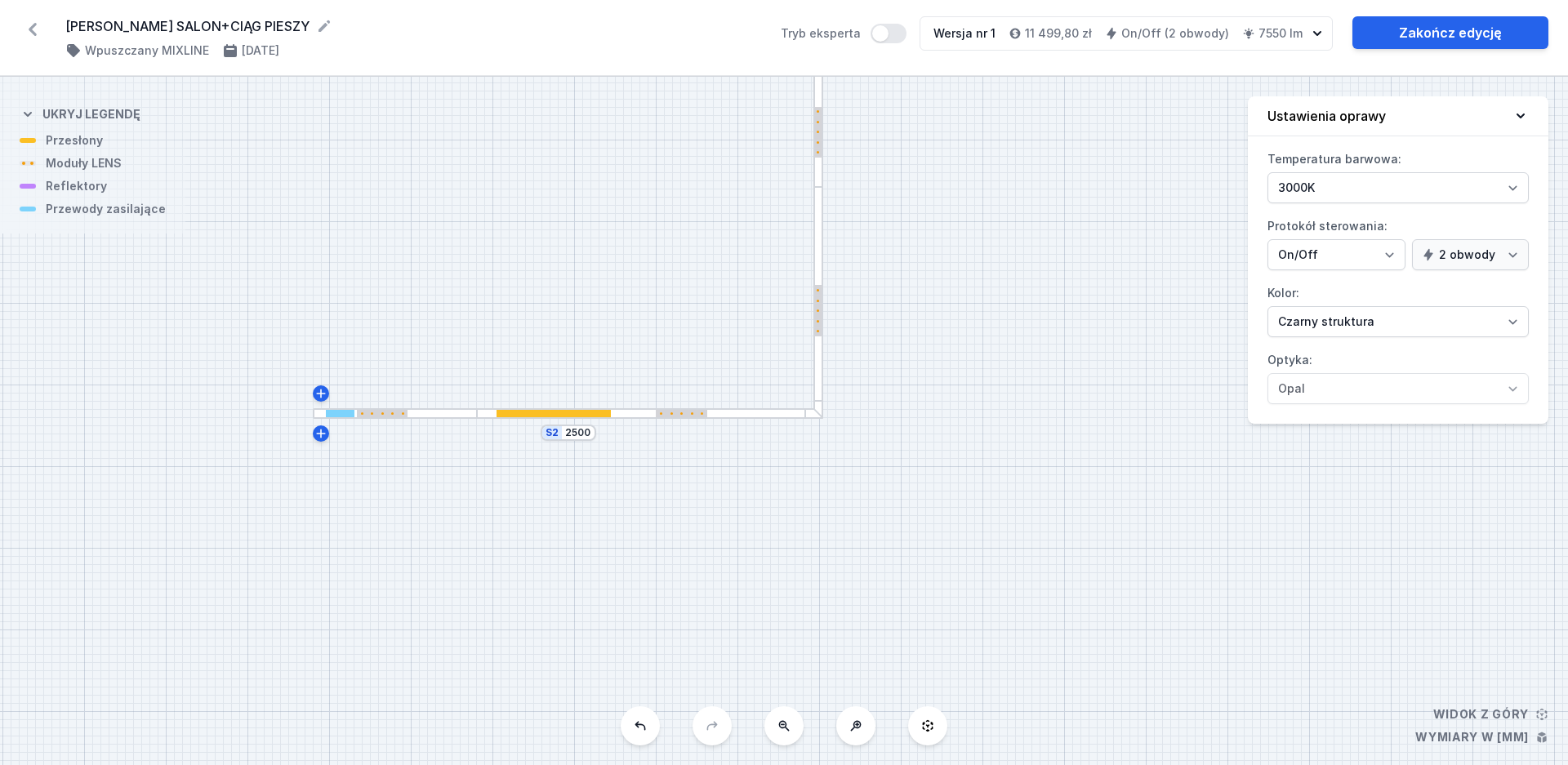
click at [690, 414] on div at bounding box center [681, 414] width 51 height 8
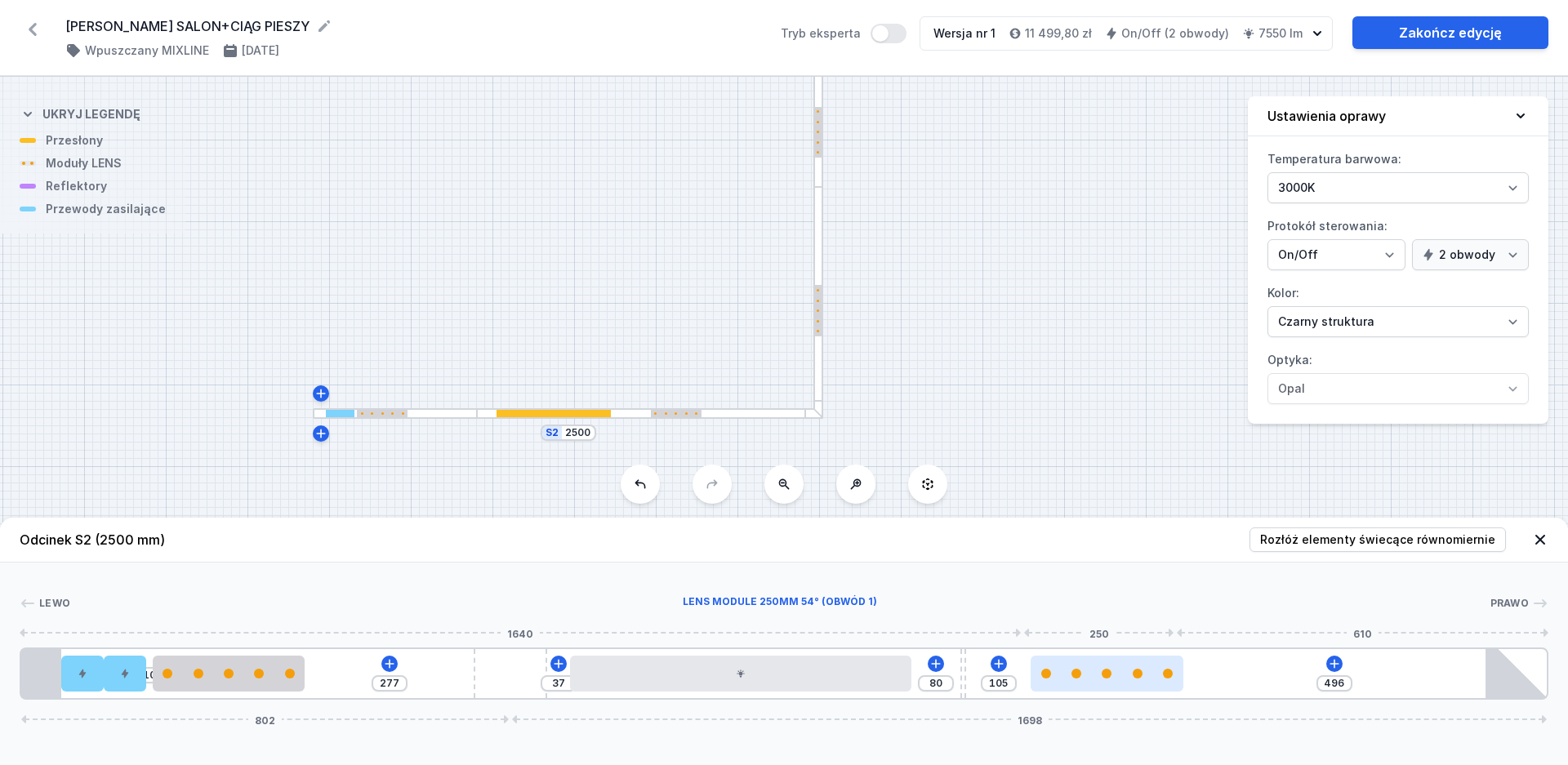
type input "105"
type input "496"
type input "106"
type input "495"
type input "108"
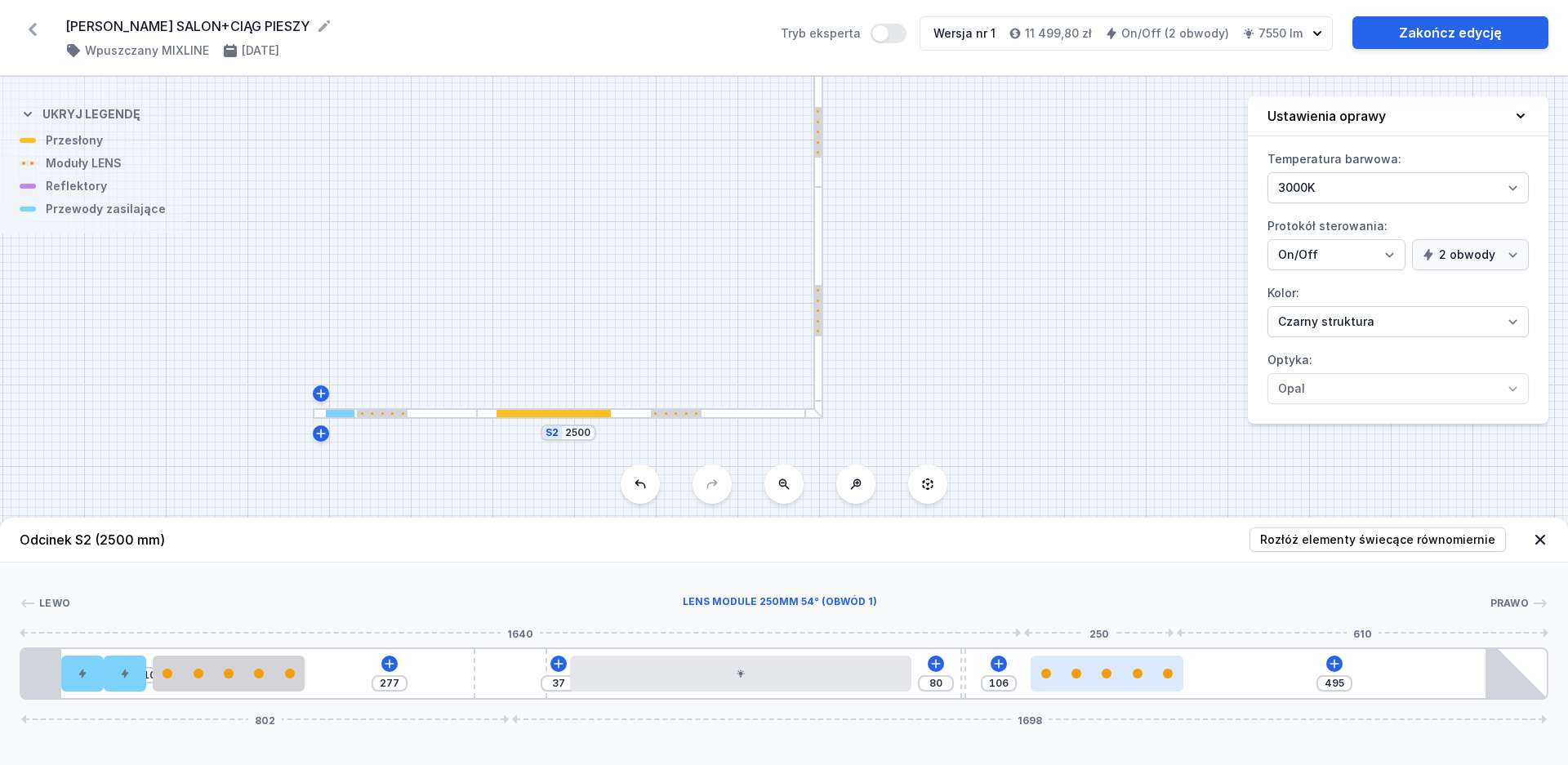
type input "493"
type input "109"
type input "492"
type input "110"
type input "491"
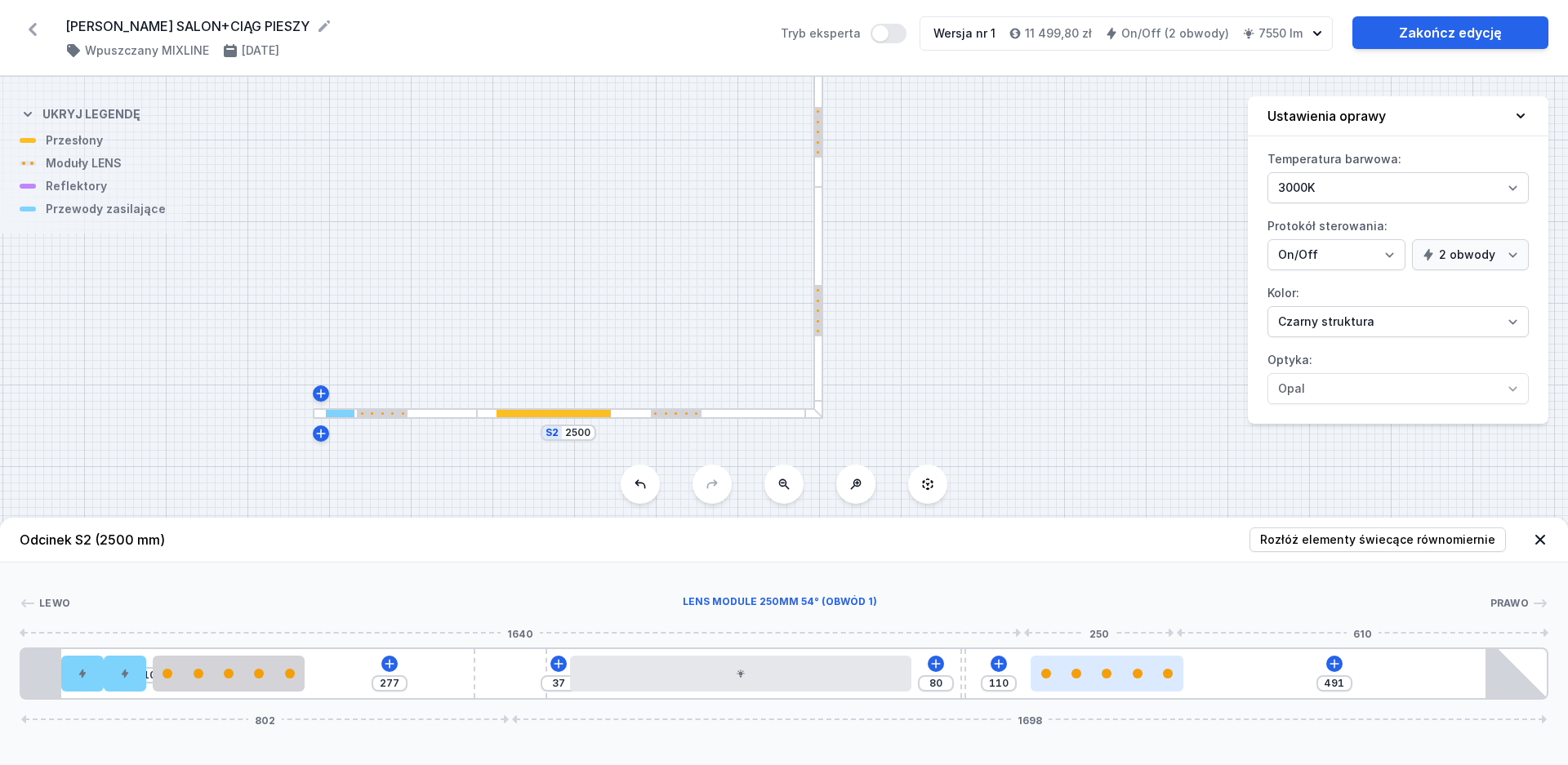
type input "116"
type input "485"
type input "117"
type input "484"
type input "127"
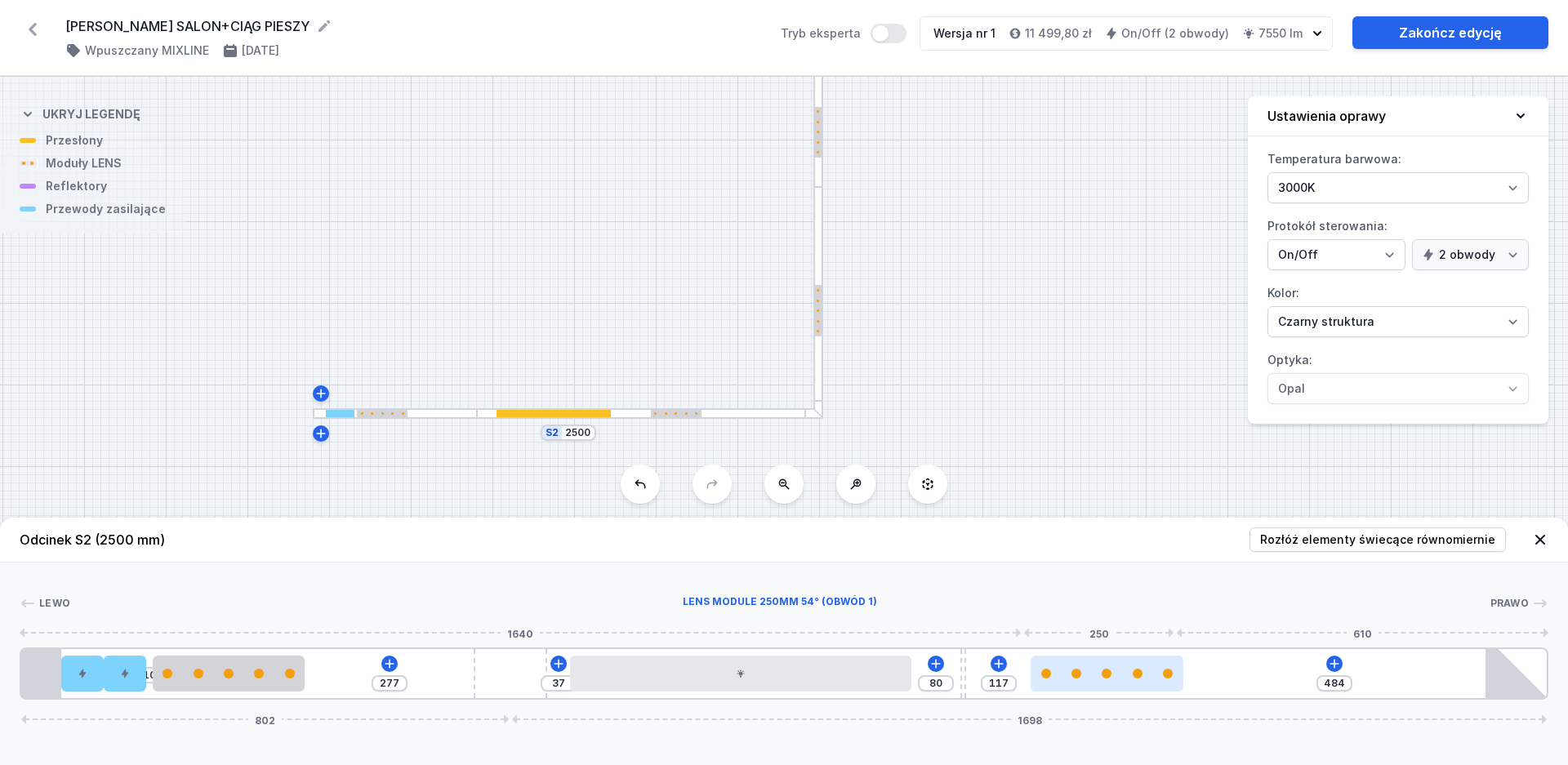
type input "474"
type input "132"
type input "469"
type input "135"
type input "466"
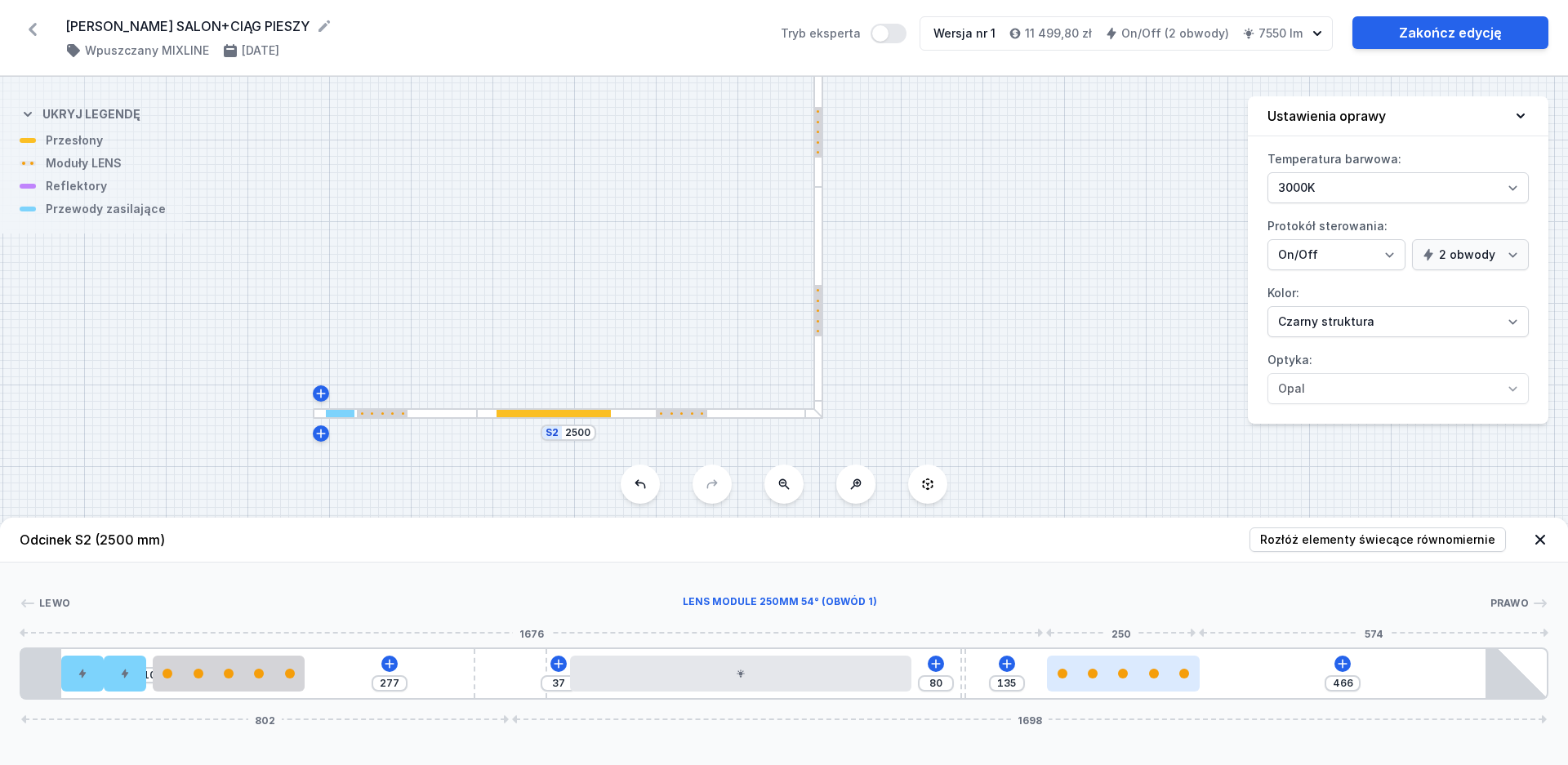
type input "140"
type input "461"
type input "142"
type input "459"
type input "152"
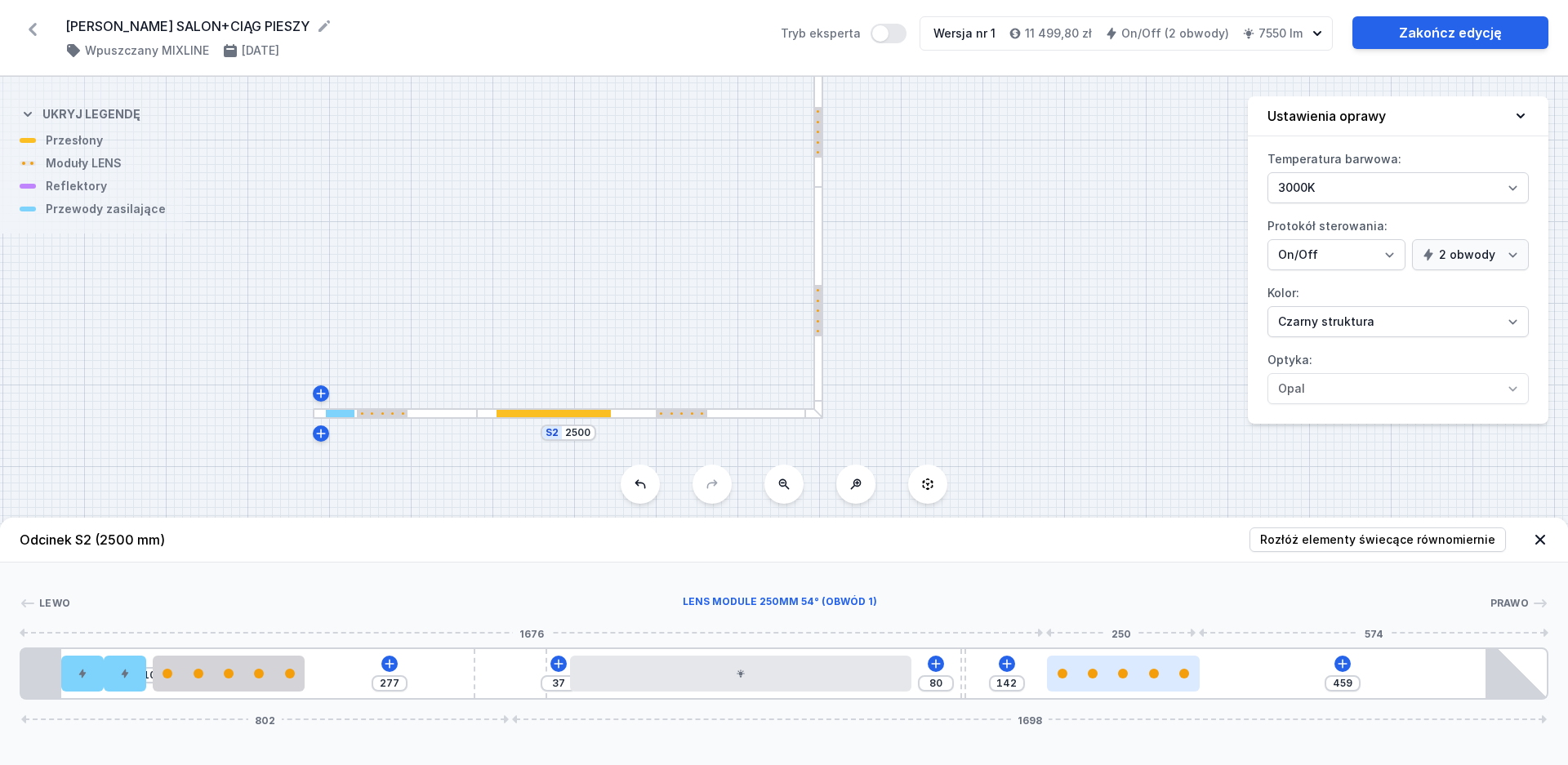
type input "449"
type input "162"
type input "439"
type input "177"
type input "424"
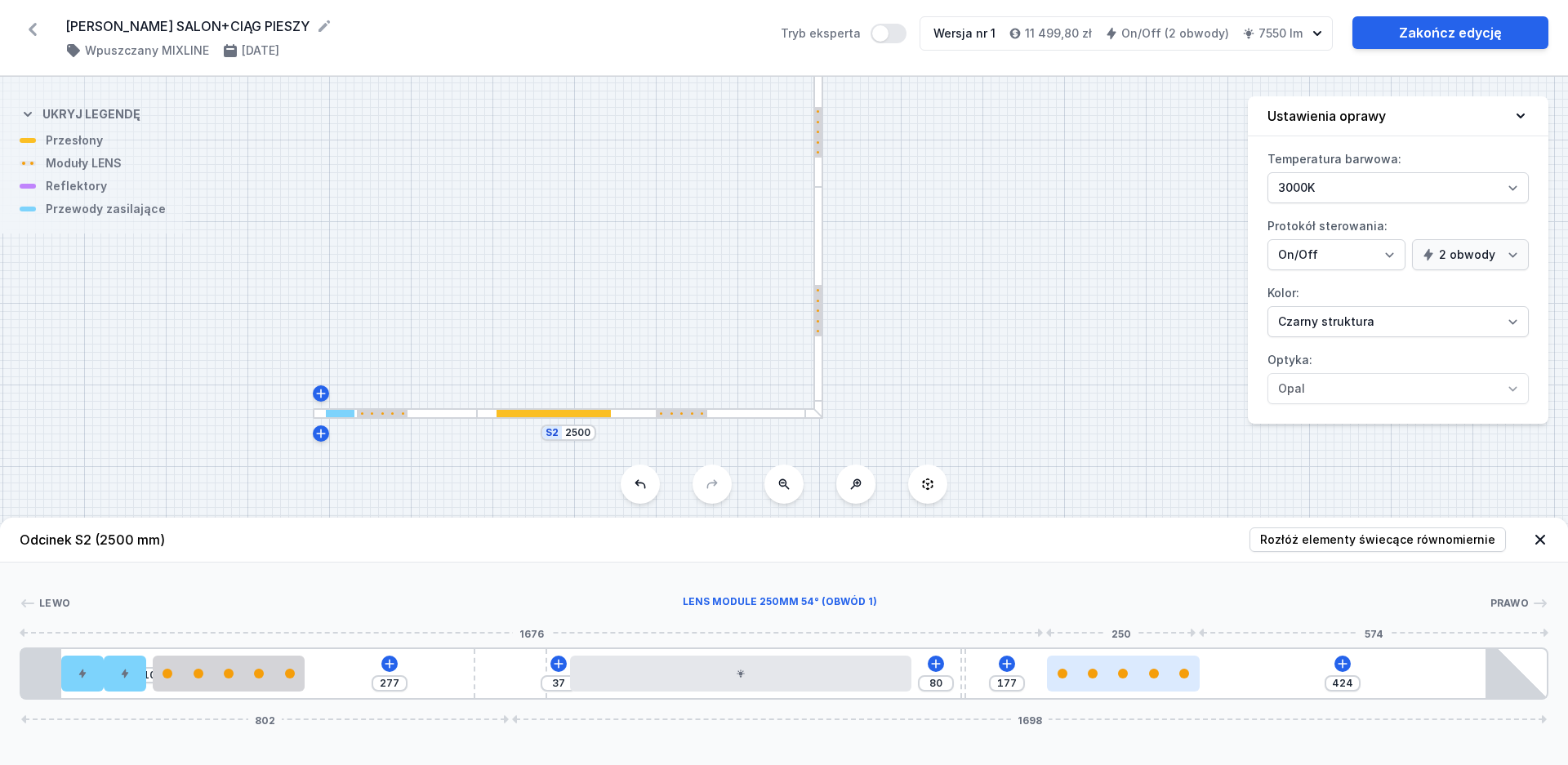
type input "195"
type input "406"
type input "208"
type input "393"
type input "215"
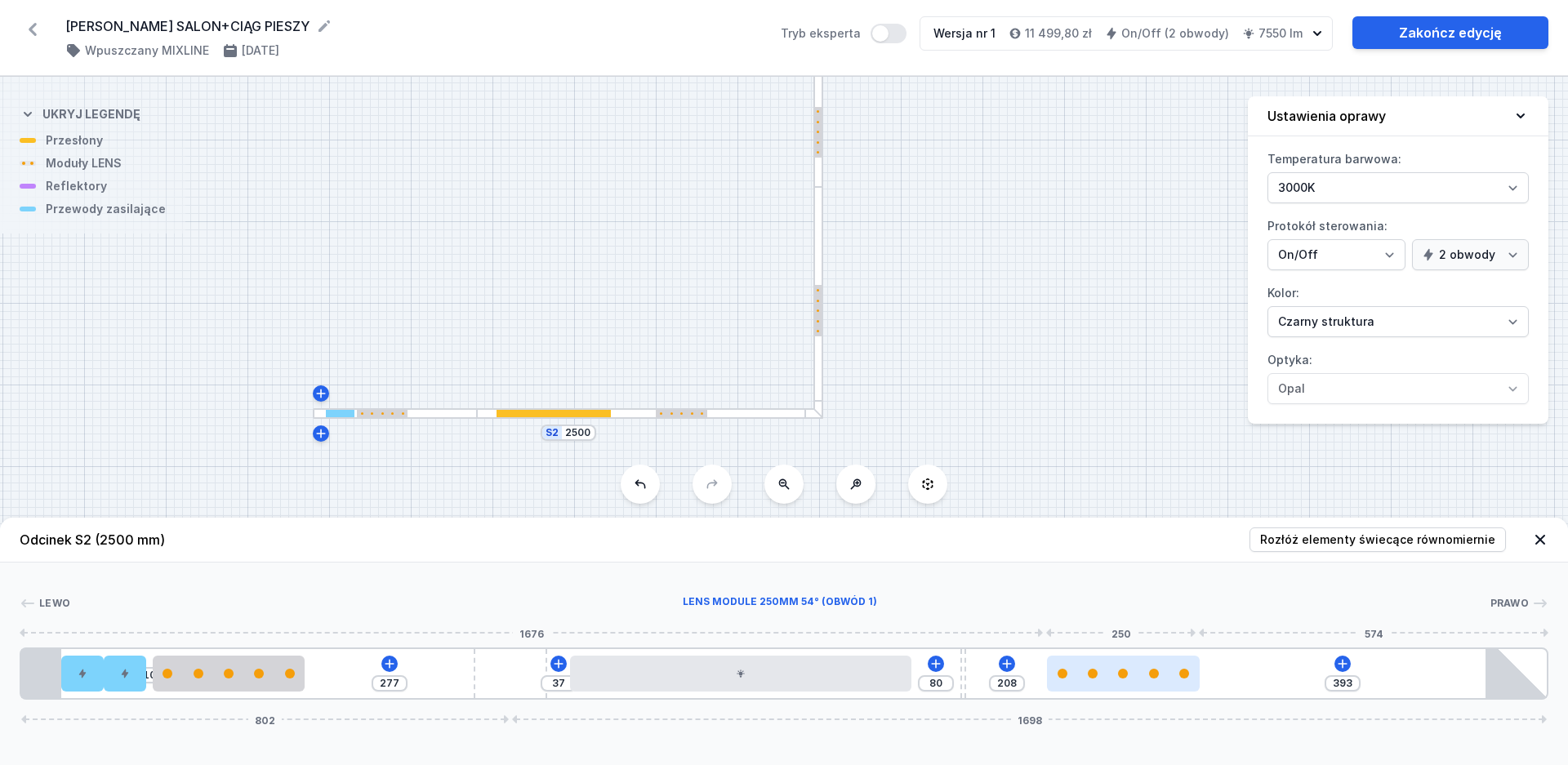
type input "386"
type input "218"
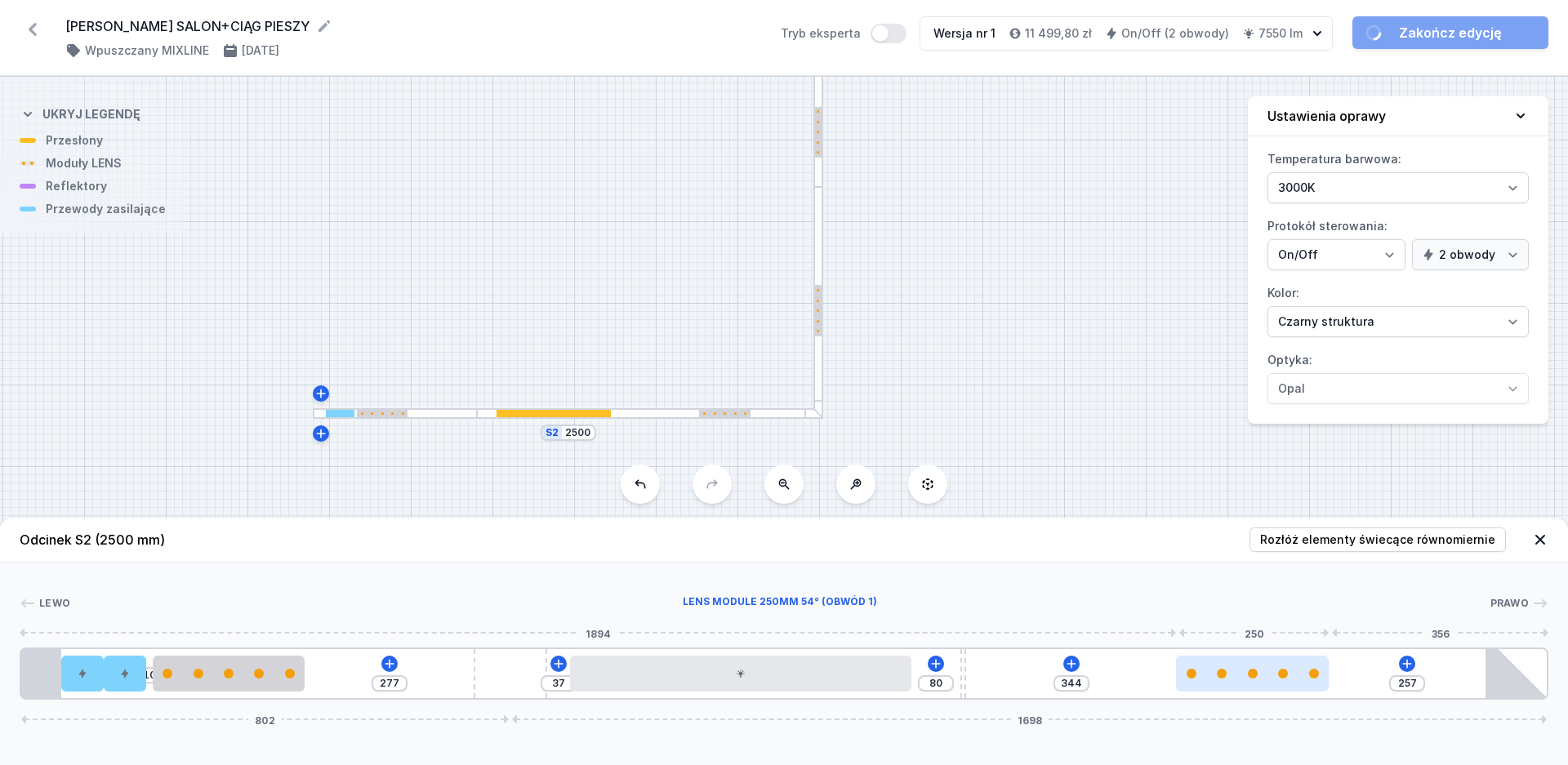
drag, startPoint x: 1123, startPoint y: 675, endPoint x: 1283, endPoint y: 690, distance: 160.7
click at [1283, 690] on div at bounding box center [1251, 674] width 152 height 36
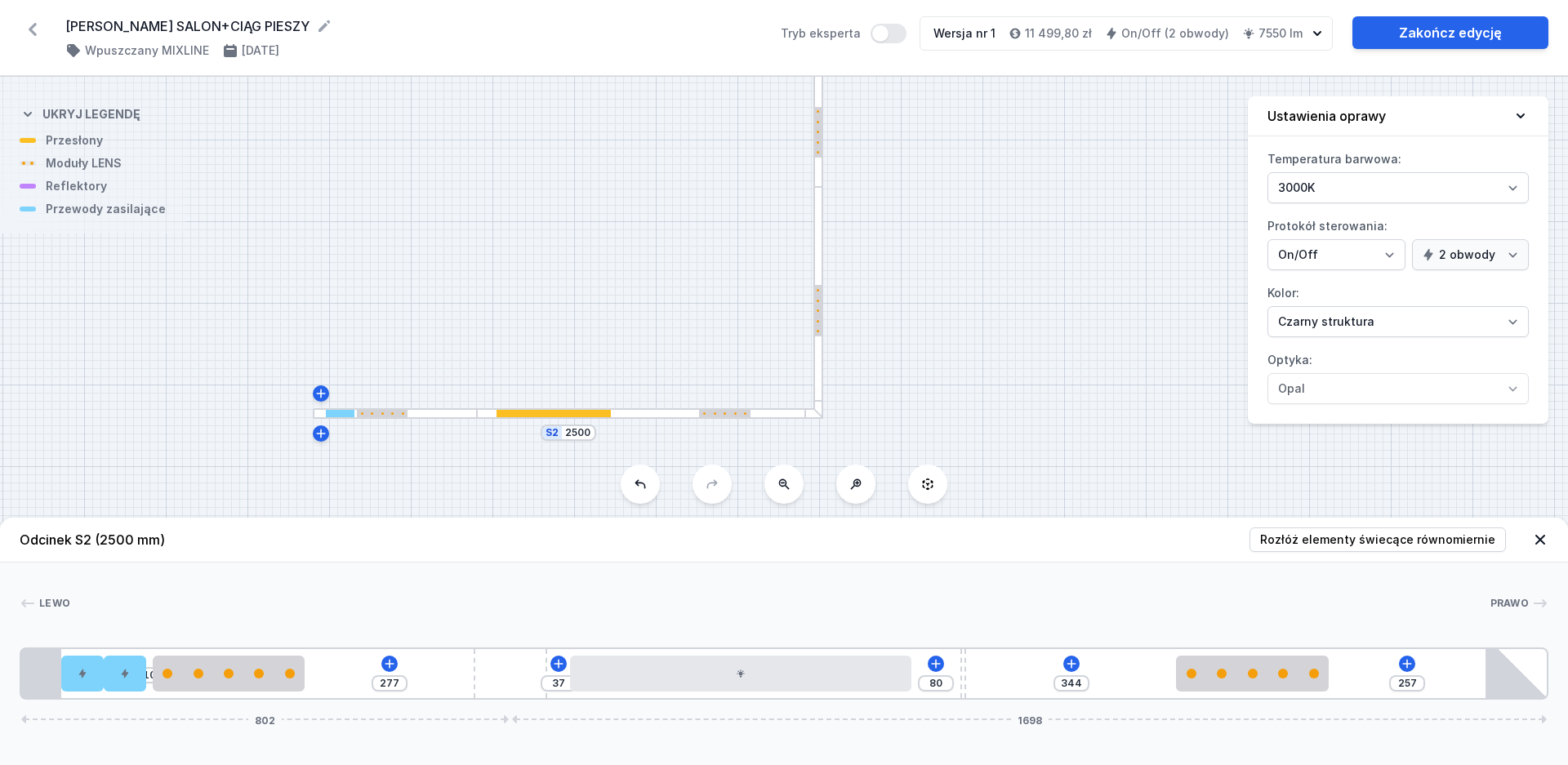
click at [816, 364] on div at bounding box center [819, 302] width 11 height 232
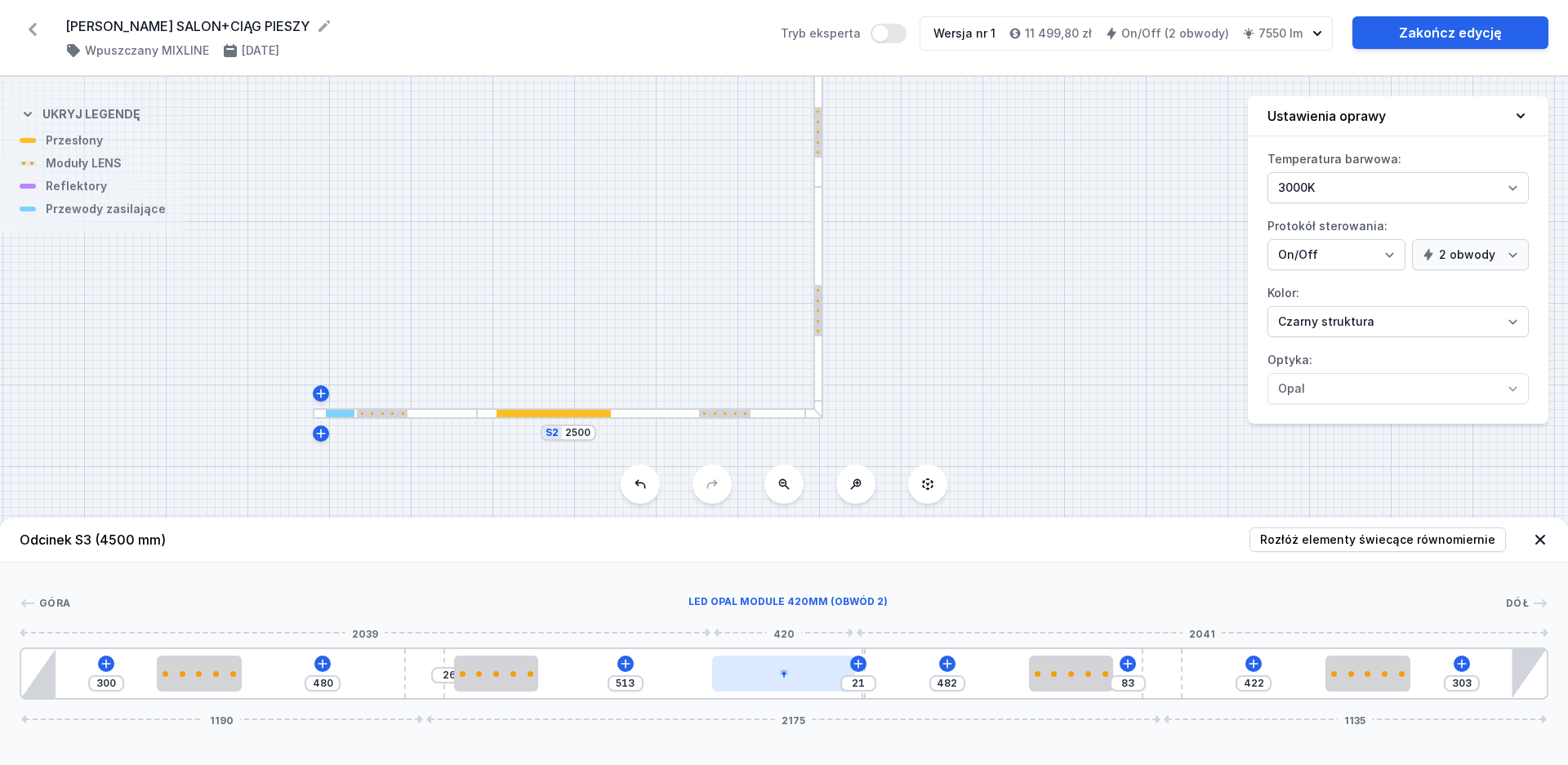
click at [777, 673] on div at bounding box center [782, 674] width 142 height 36
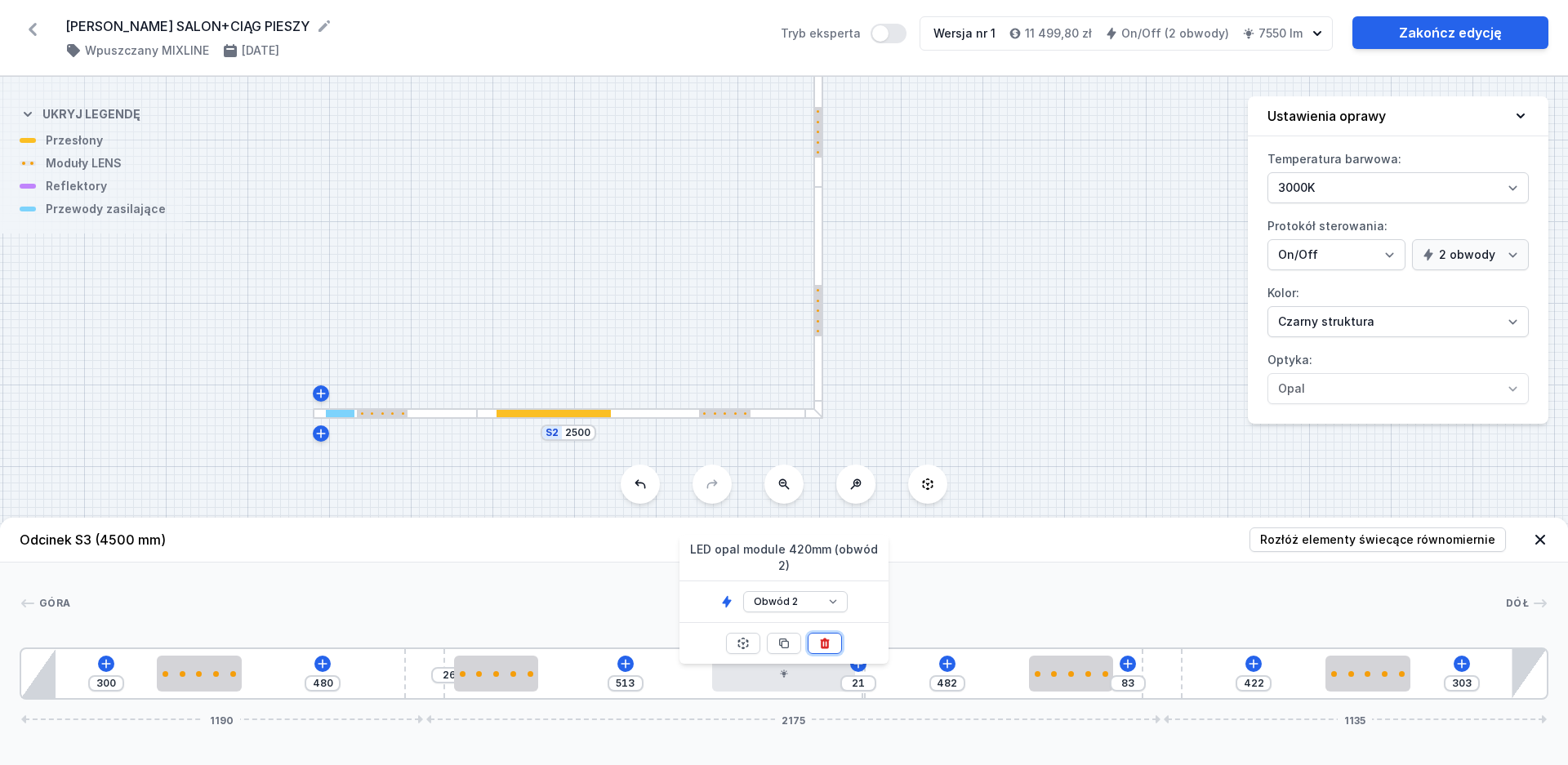
drag, startPoint x: 830, startPoint y: 629, endPoint x: 826, endPoint y: 638, distance: 9.8
click at [830, 637] on icon at bounding box center [825, 644] width 13 height 13
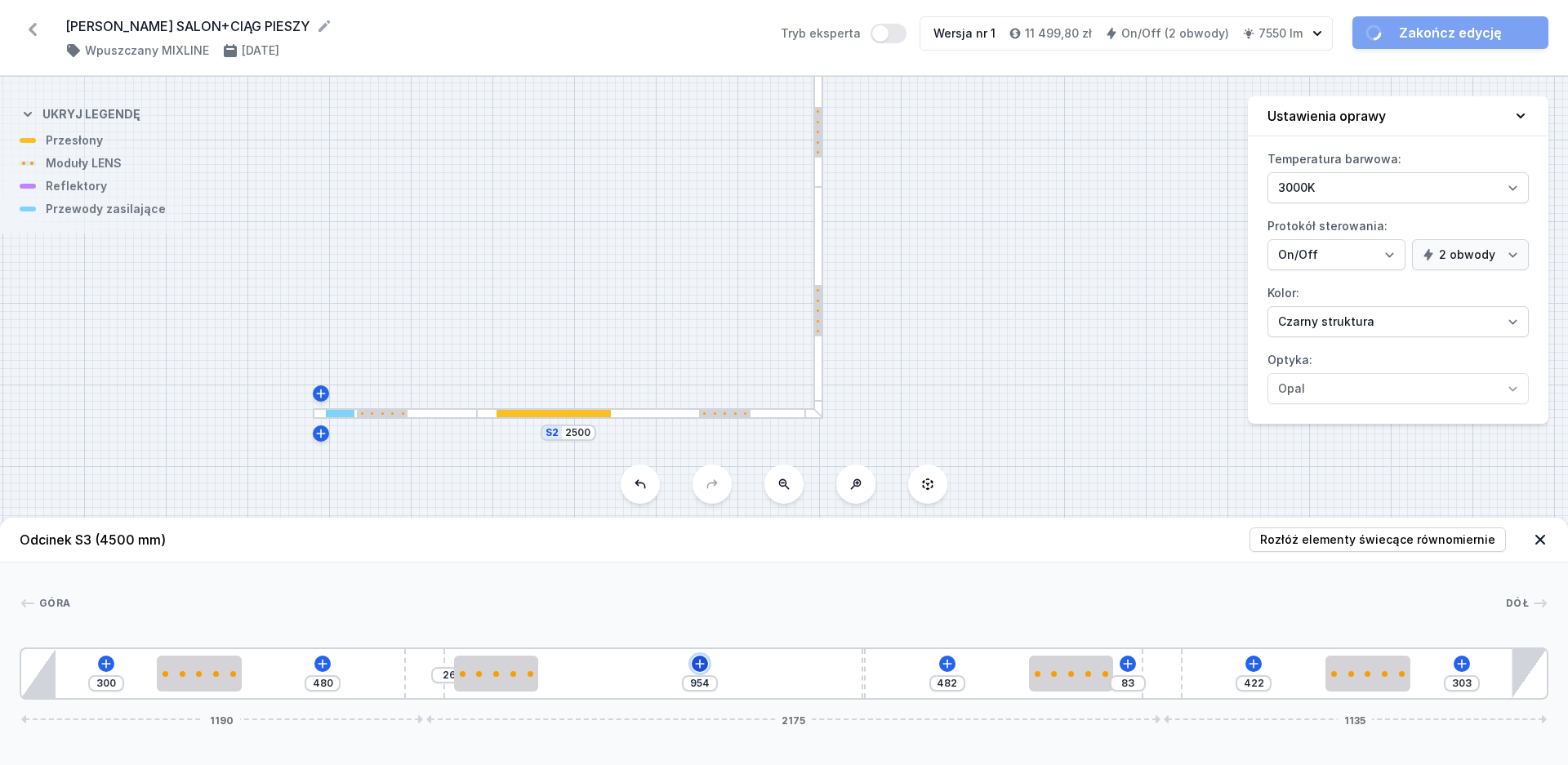
click at [697, 664] on icon at bounding box center [700, 663] width 9 height 9
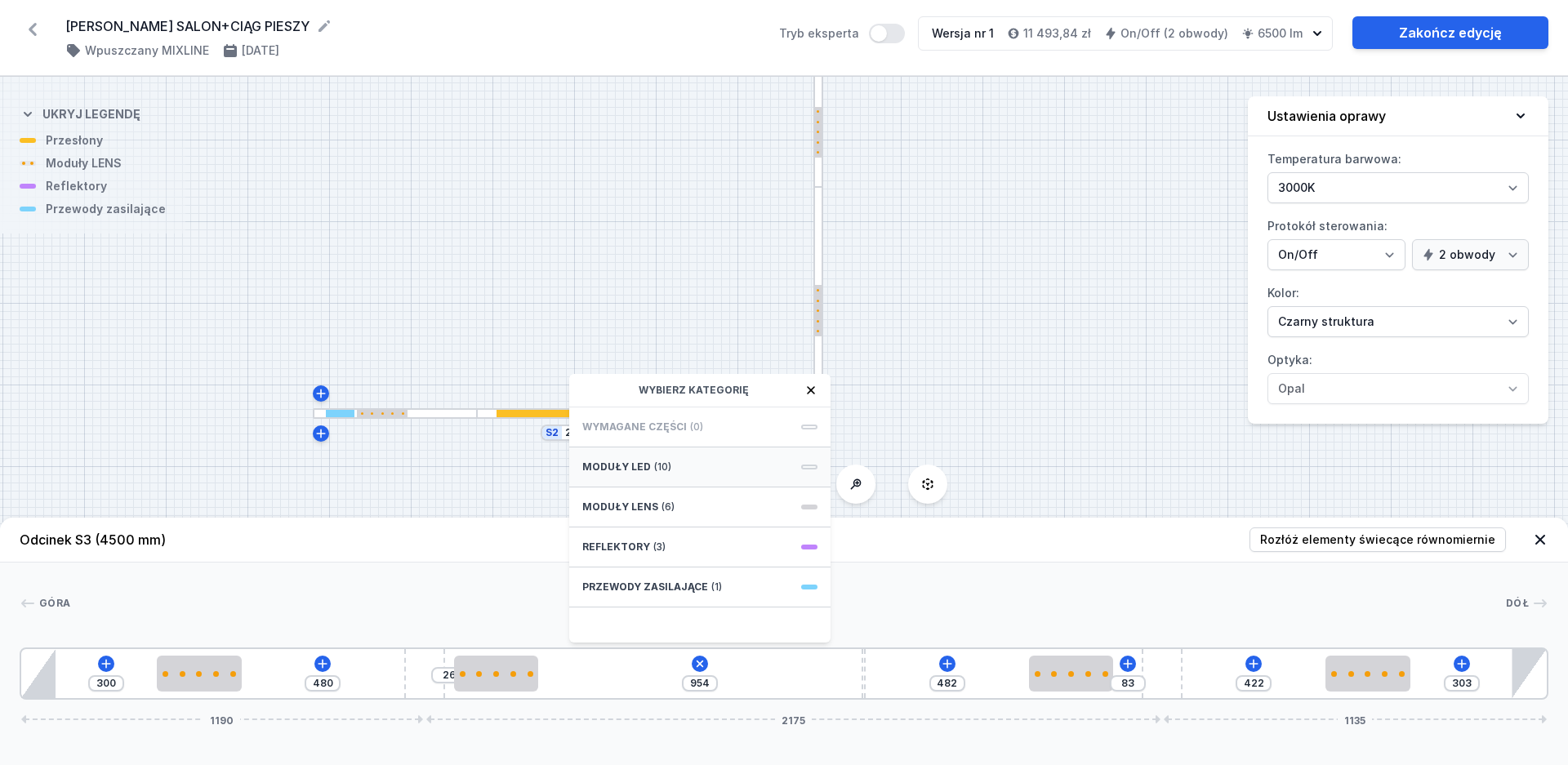
click at [662, 463] on span "(10)" at bounding box center [663, 468] width 17 height 13
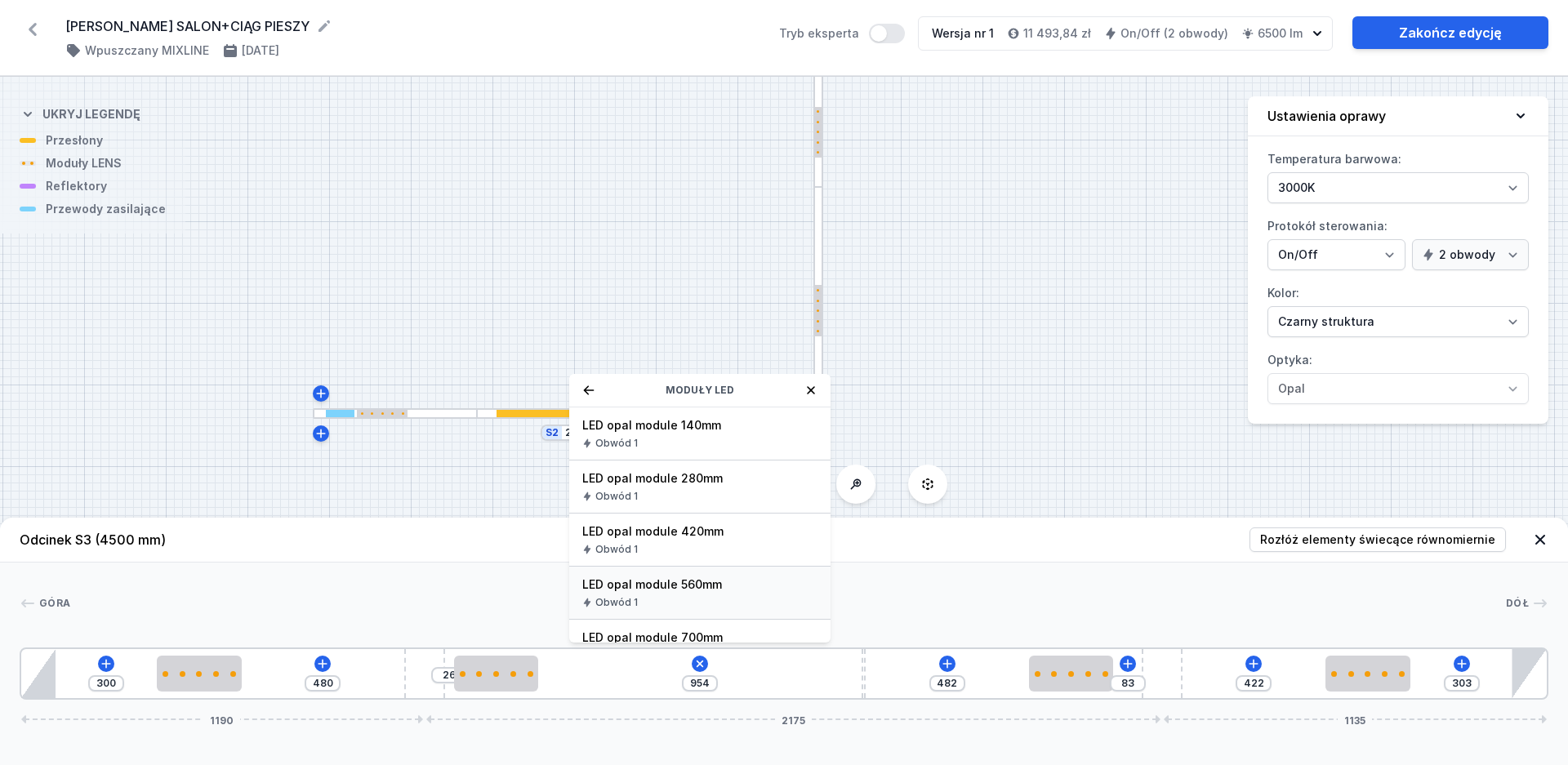
click at [681, 585] on span "LED opal module 560mm" at bounding box center [699, 585] width 235 height 16
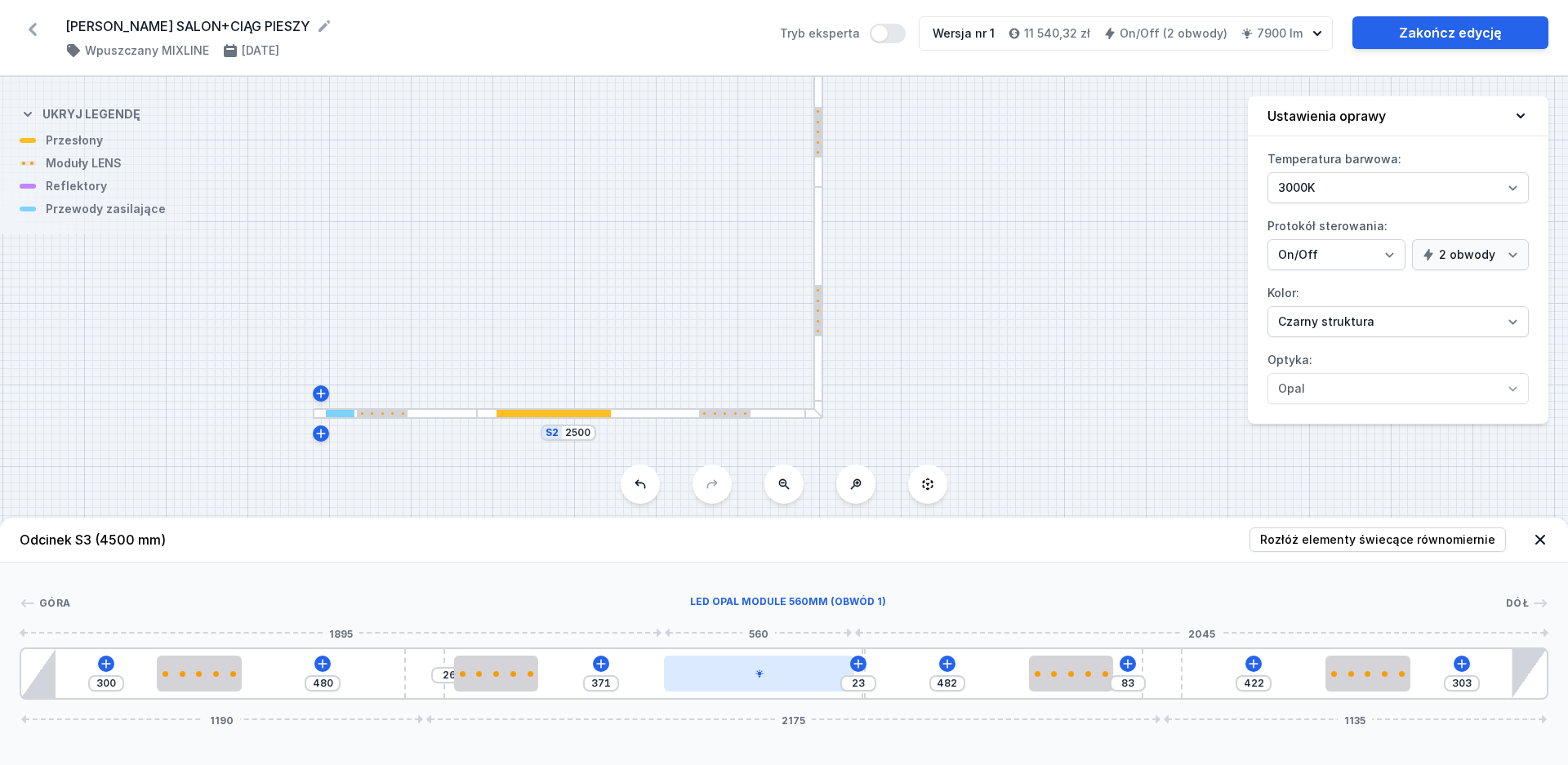
drag, startPoint x: 678, startPoint y: 682, endPoint x: 813, endPoint y: 691, distance: 135.3
click at [813, 691] on div at bounding box center [758, 674] width 189 height 36
click at [797, 684] on div at bounding box center [758, 674] width 189 height 36
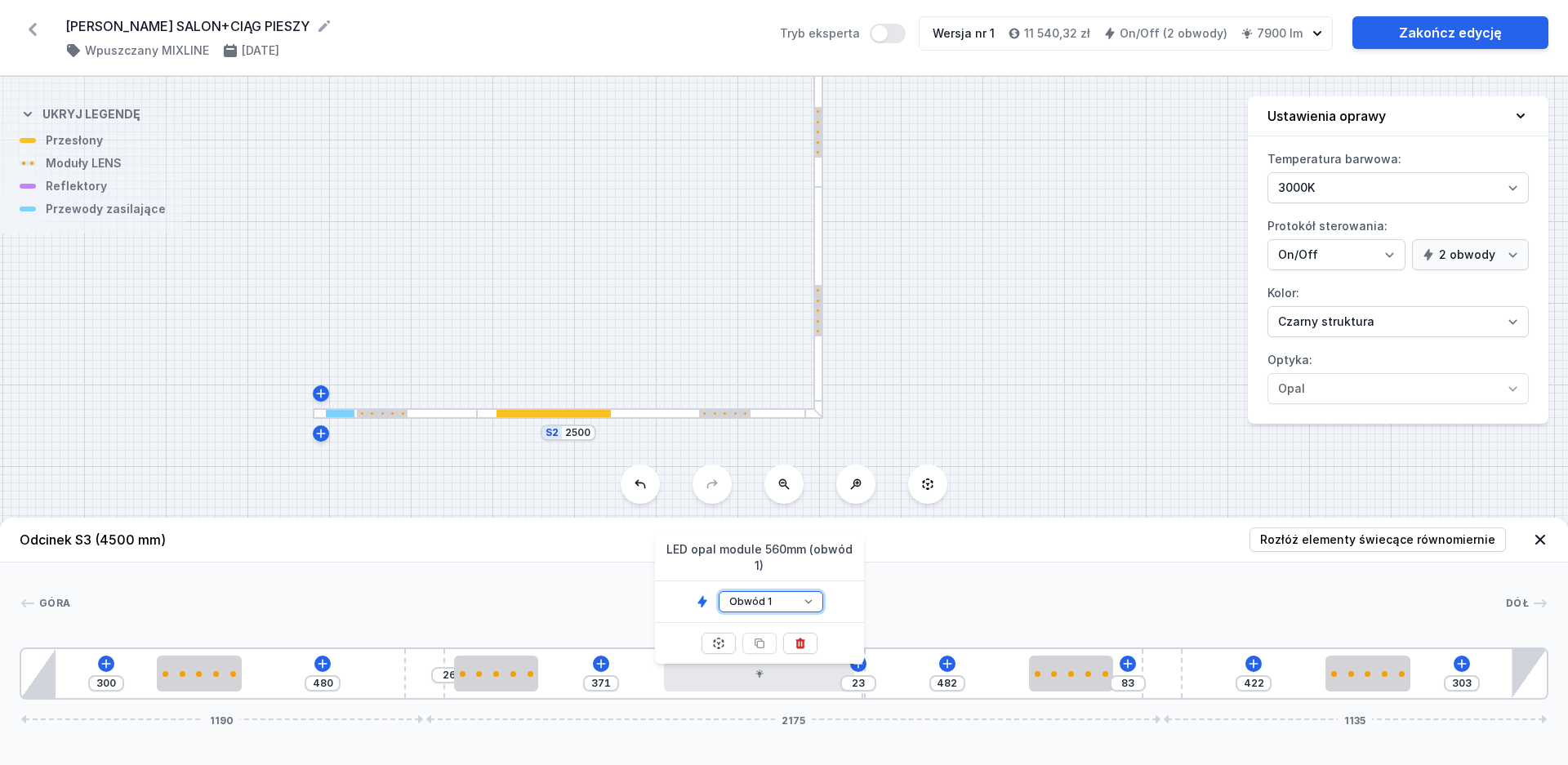
click at [718, 591] on select "Obwód 1 Obwód 2" at bounding box center [771, 602] width 104 height 21
click option "Obwód 2" at bounding box center [0, 0] width 0 height 0
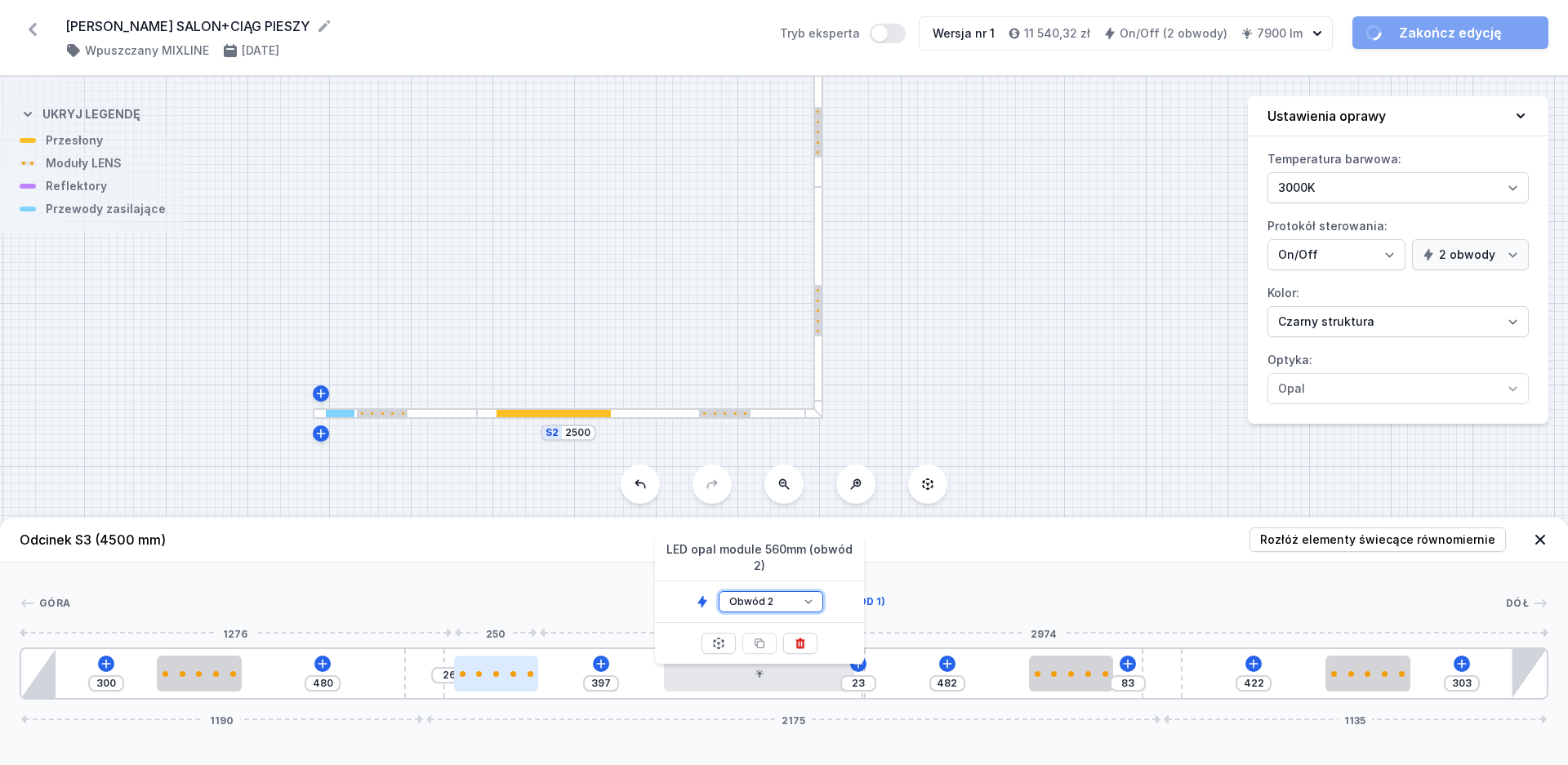
click at [500, 669] on div at bounding box center [496, 674] width 85 height 36
click at [504, 676] on div at bounding box center [504, 674] width 6 height 6
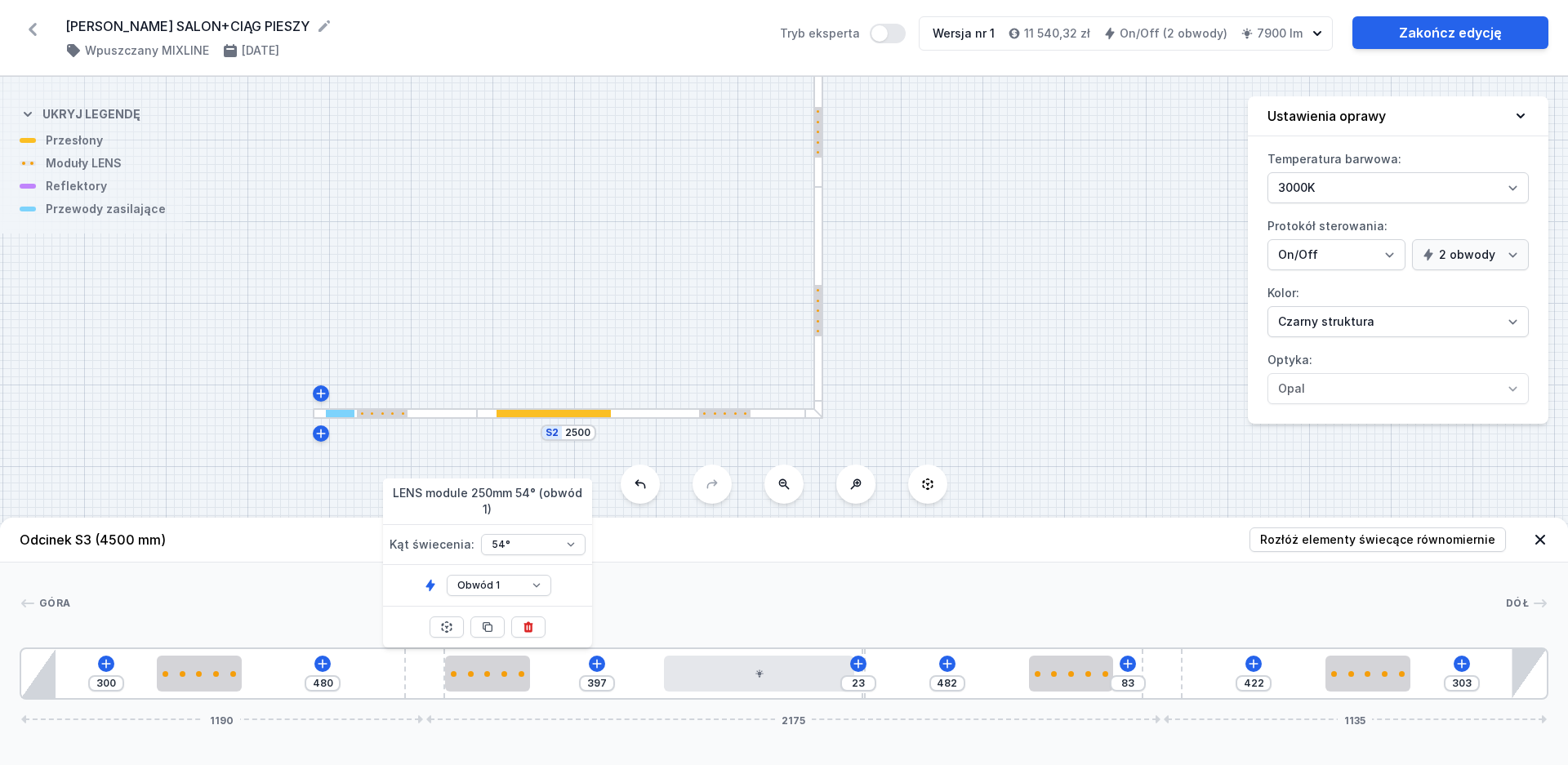
click at [1049, 417] on div "S4 4700 S3 4500 S2 2500" at bounding box center [784, 420] width 1568 height 688
click at [940, 385] on div "S4 4700 S3 4500 S2 2500" at bounding box center [784, 420] width 1568 height 688
click at [771, 493] on button at bounding box center [784, 484] width 40 height 40
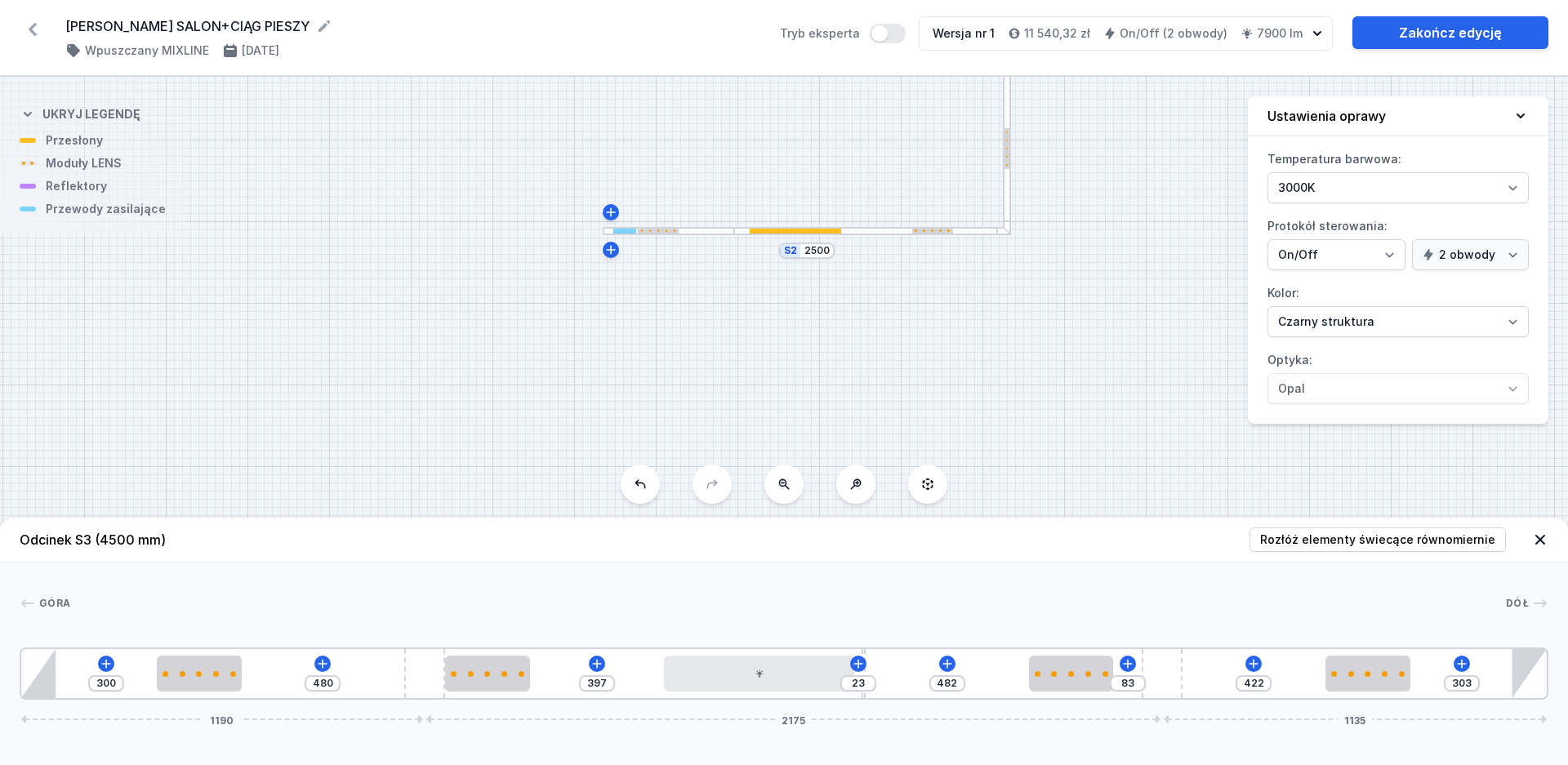
click at [780, 490] on icon at bounding box center [784, 484] width 13 height 13
drag, startPoint x: 1081, startPoint y: 308, endPoint x: 829, endPoint y: 517, distance: 327.4
click at [828, 523] on div "S4 4700 S3 4500 S2 2500 Odcinek S3 (4500 mm) Rozłóż elementy świecące równomier…" at bounding box center [784, 420] width 1568 height 688
drag, startPoint x: 1052, startPoint y: 255, endPoint x: 898, endPoint y: 441, distance: 241.5
click at [899, 441] on div "S4 4700 S3 4500 S2 2500" at bounding box center [784, 420] width 1568 height 688
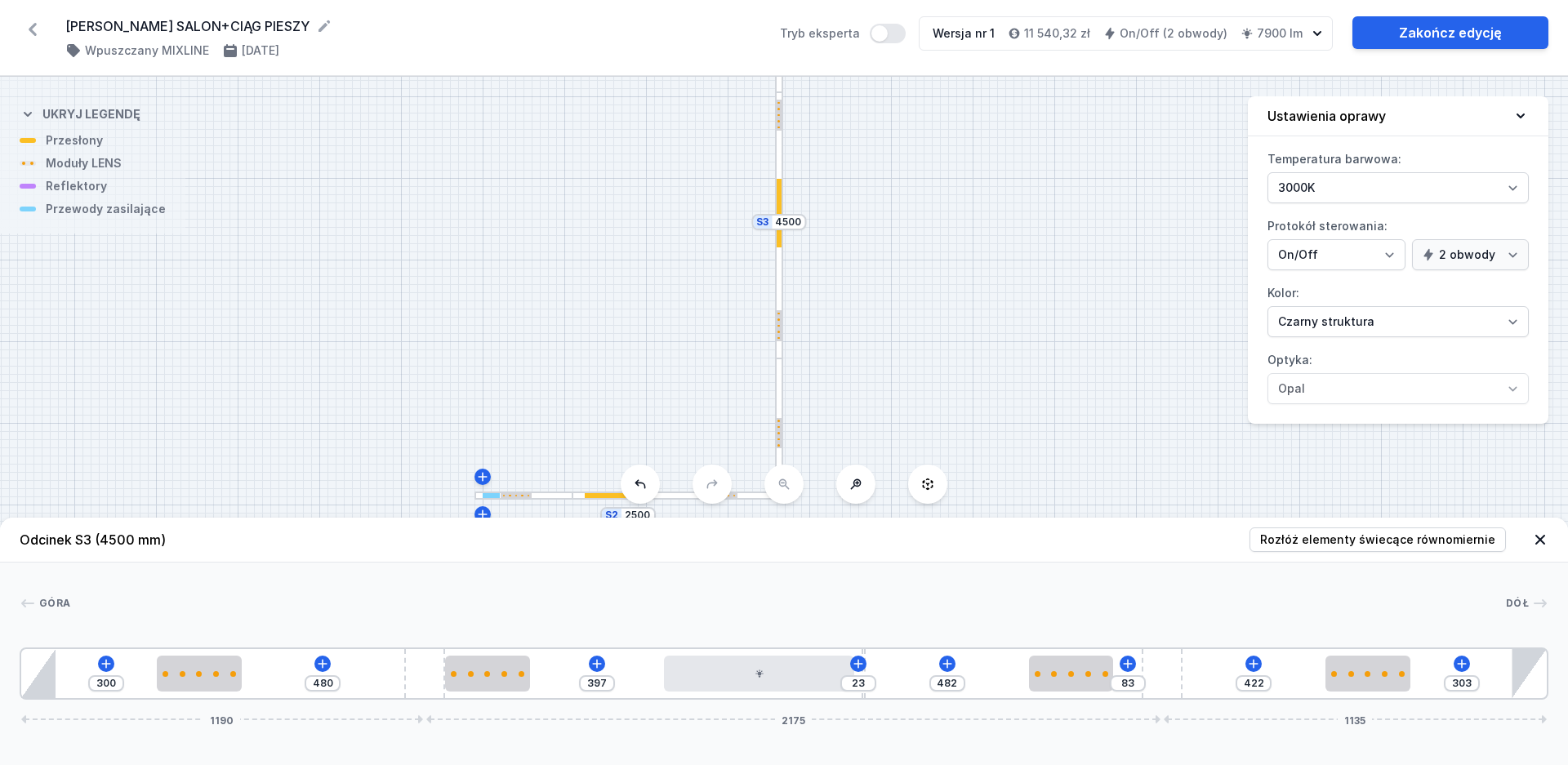
drag, startPoint x: 963, startPoint y: 289, endPoint x: 952, endPoint y: 395, distance: 106.6
click at [952, 393] on div "S4 4700 S3 4500 S2 2500" at bounding box center [784, 420] width 1568 height 688
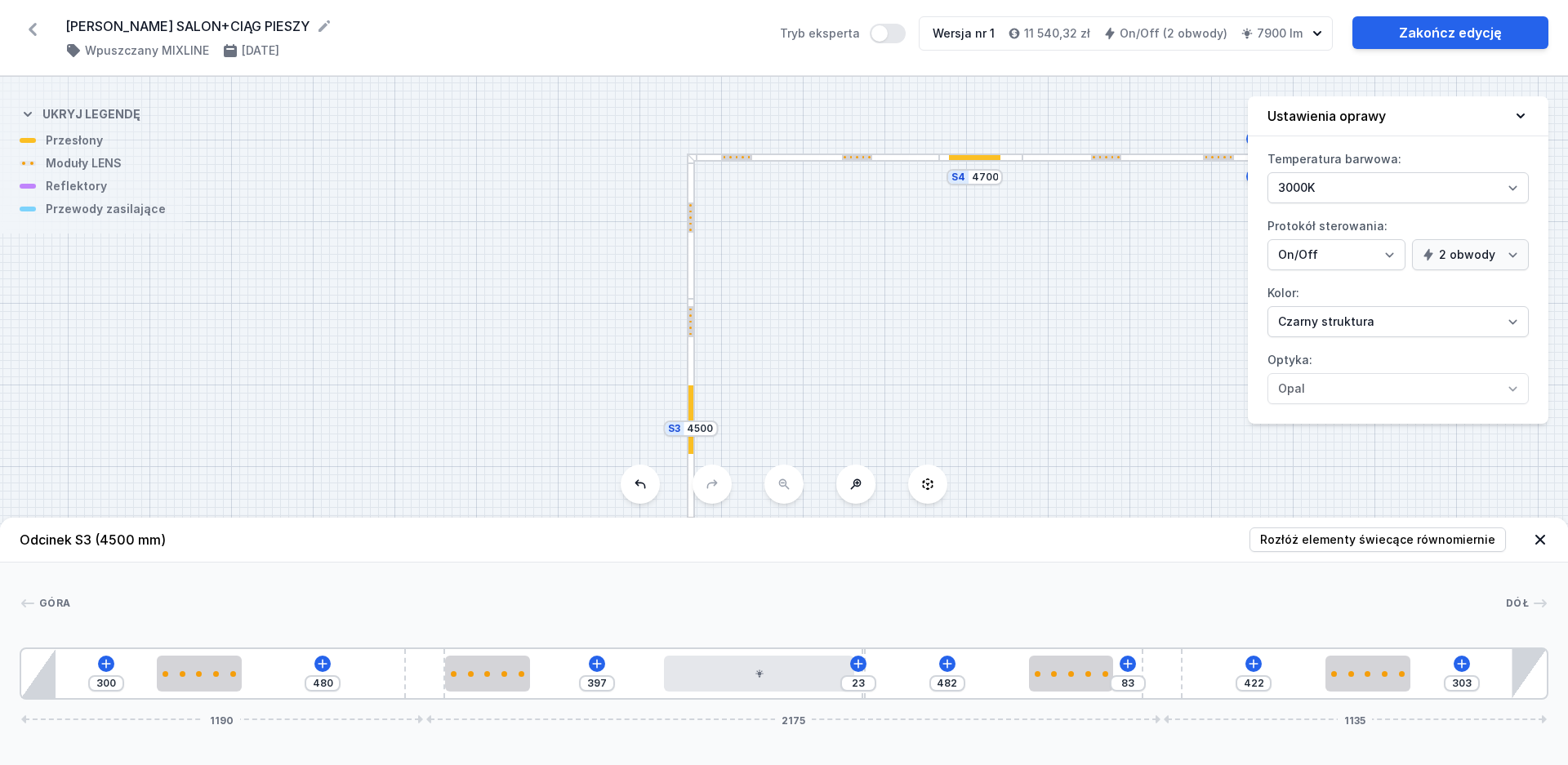
drag, startPoint x: 1005, startPoint y: 275, endPoint x: 960, endPoint y: 347, distance: 84.9
click at [922, 389] on div "S4 4700 S3 4500 S2 2500" at bounding box center [784, 420] width 1568 height 688
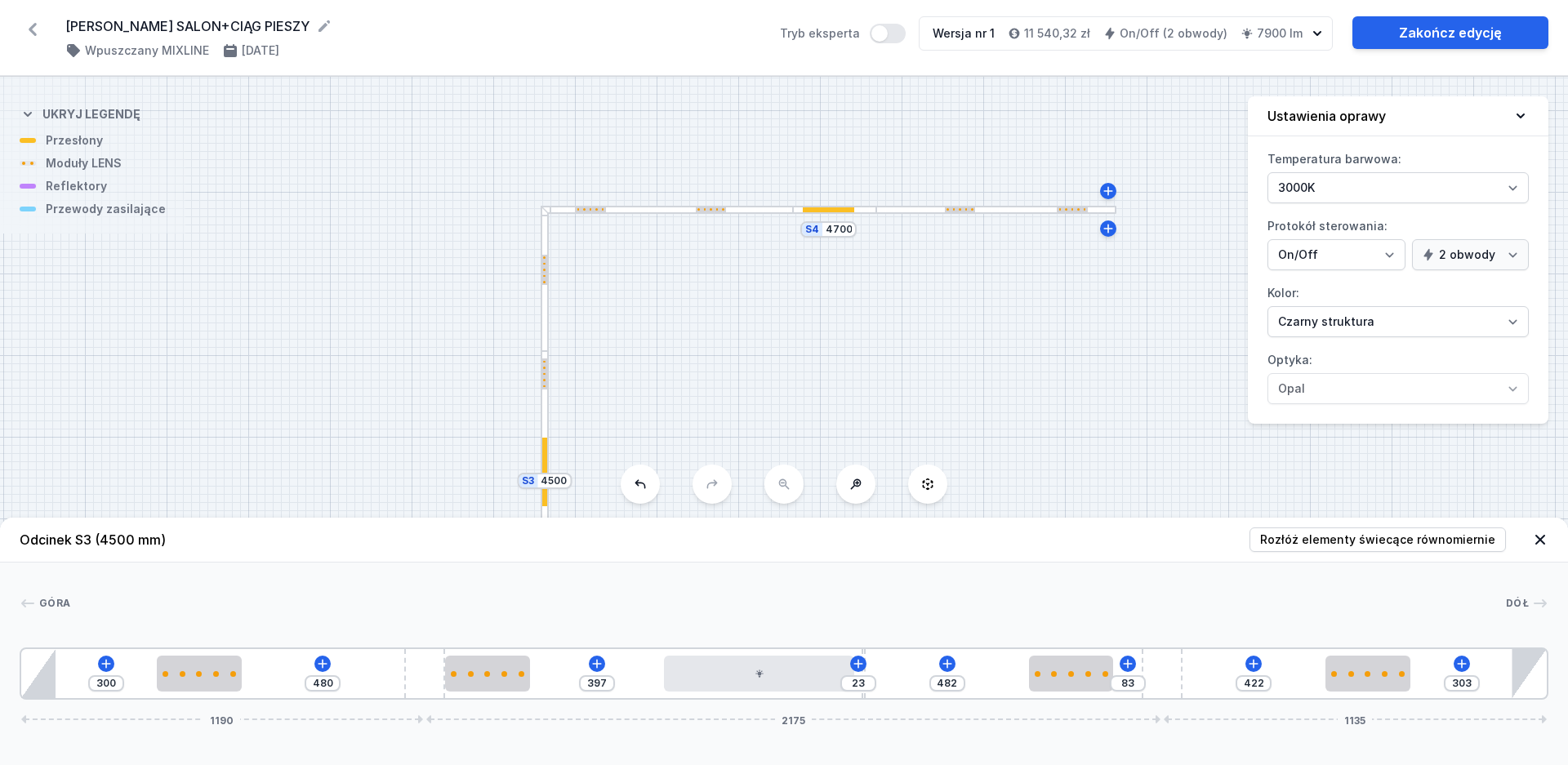
drag, startPoint x: 1055, startPoint y: 270, endPoint x: 937, endPoint y: 308, distance: 124.0
click at [937, 308] on div "S4 4700 S3 4500 S2 2500" at bounding box center [784, 420] width 1568 height 688
click at [832, 208] on div at bounding box center [828, 210] width 51 height 5
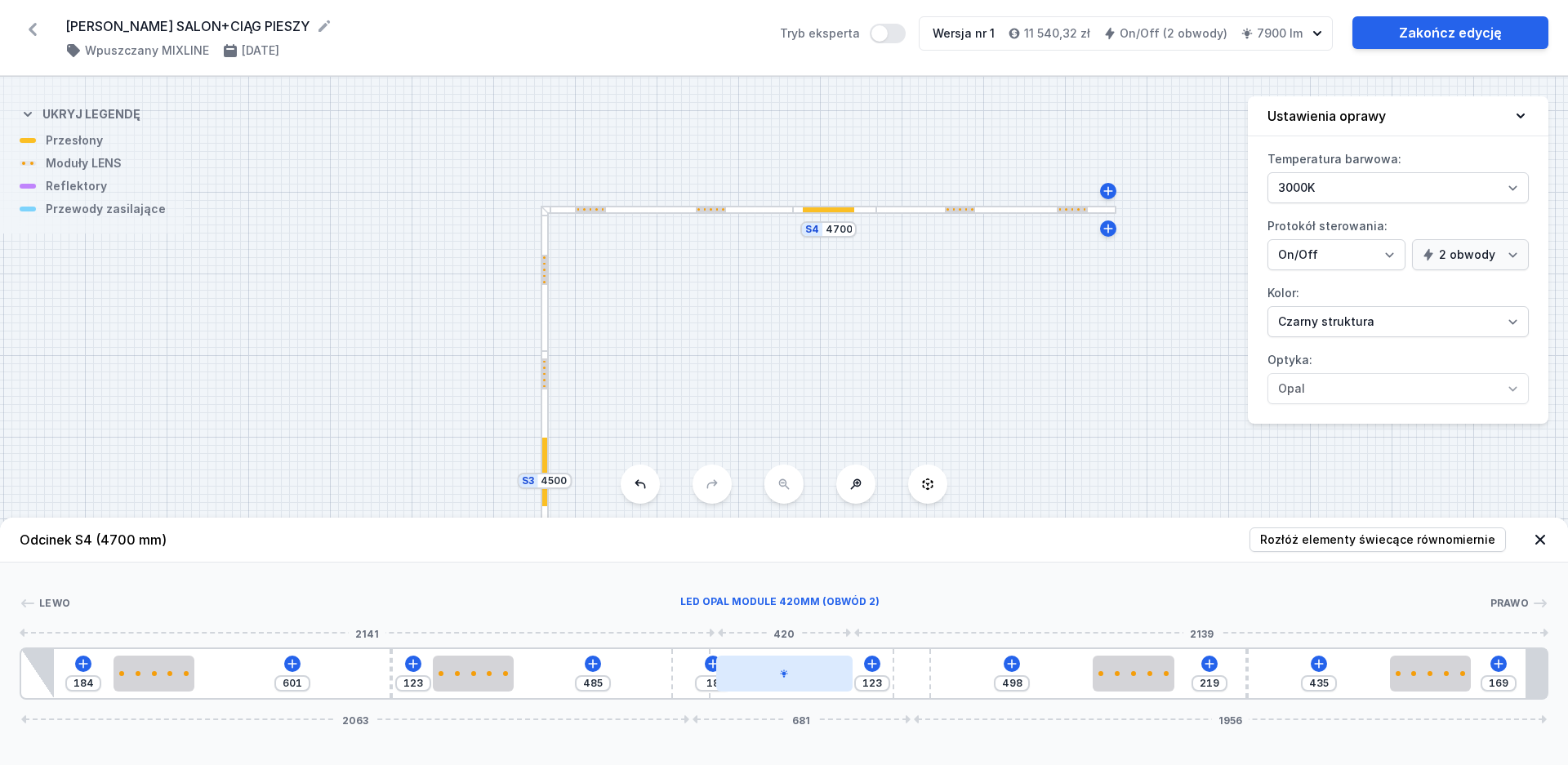
click at [793, 671] on div at bounding box center [784, 674] width 136 height 36
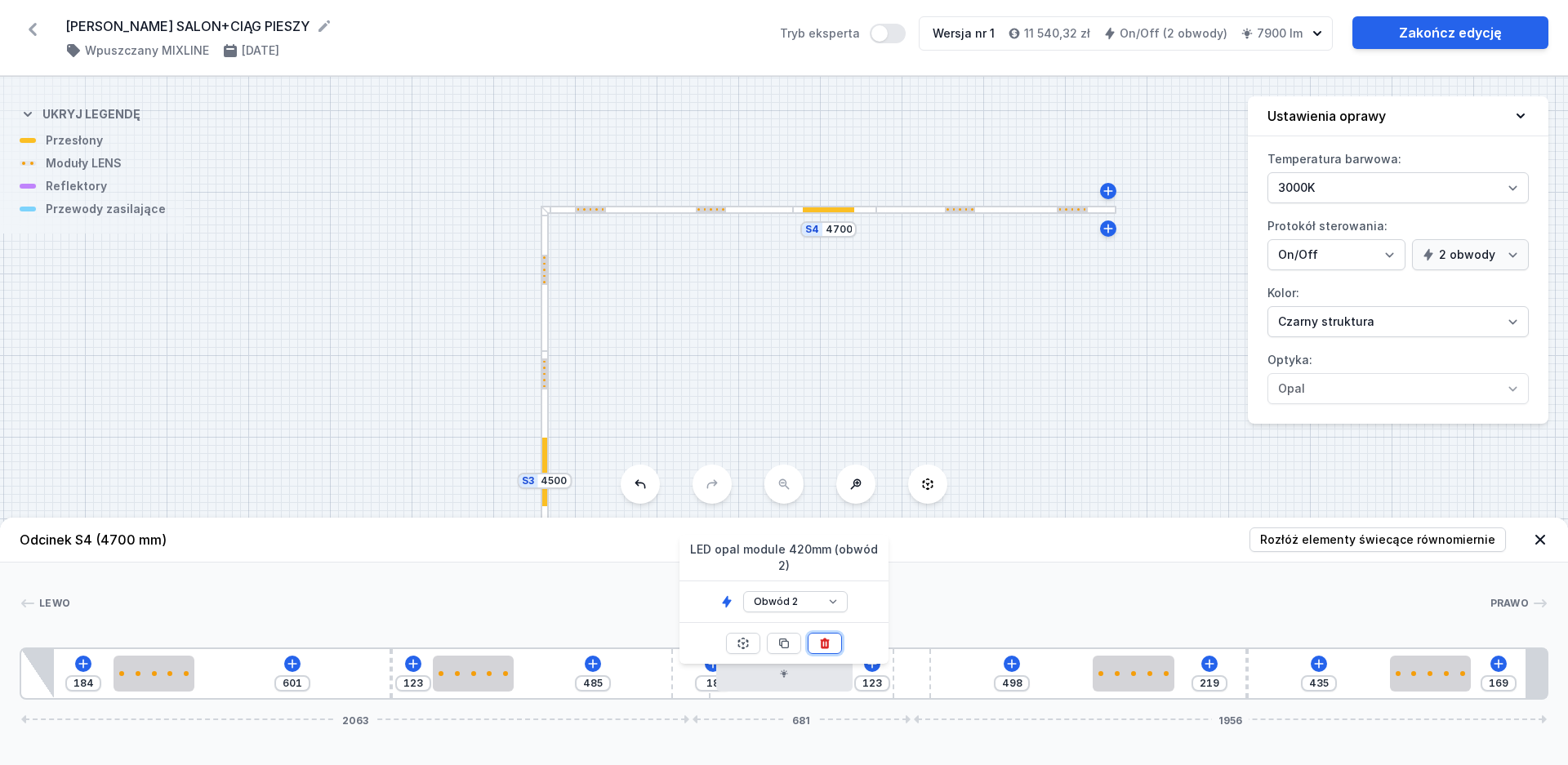
click at [833, 633] on button at bounding box center [824, 643] width 35 height 21
click at [802, 669] on icon at bounding box center [801, 665] width 13 height 13
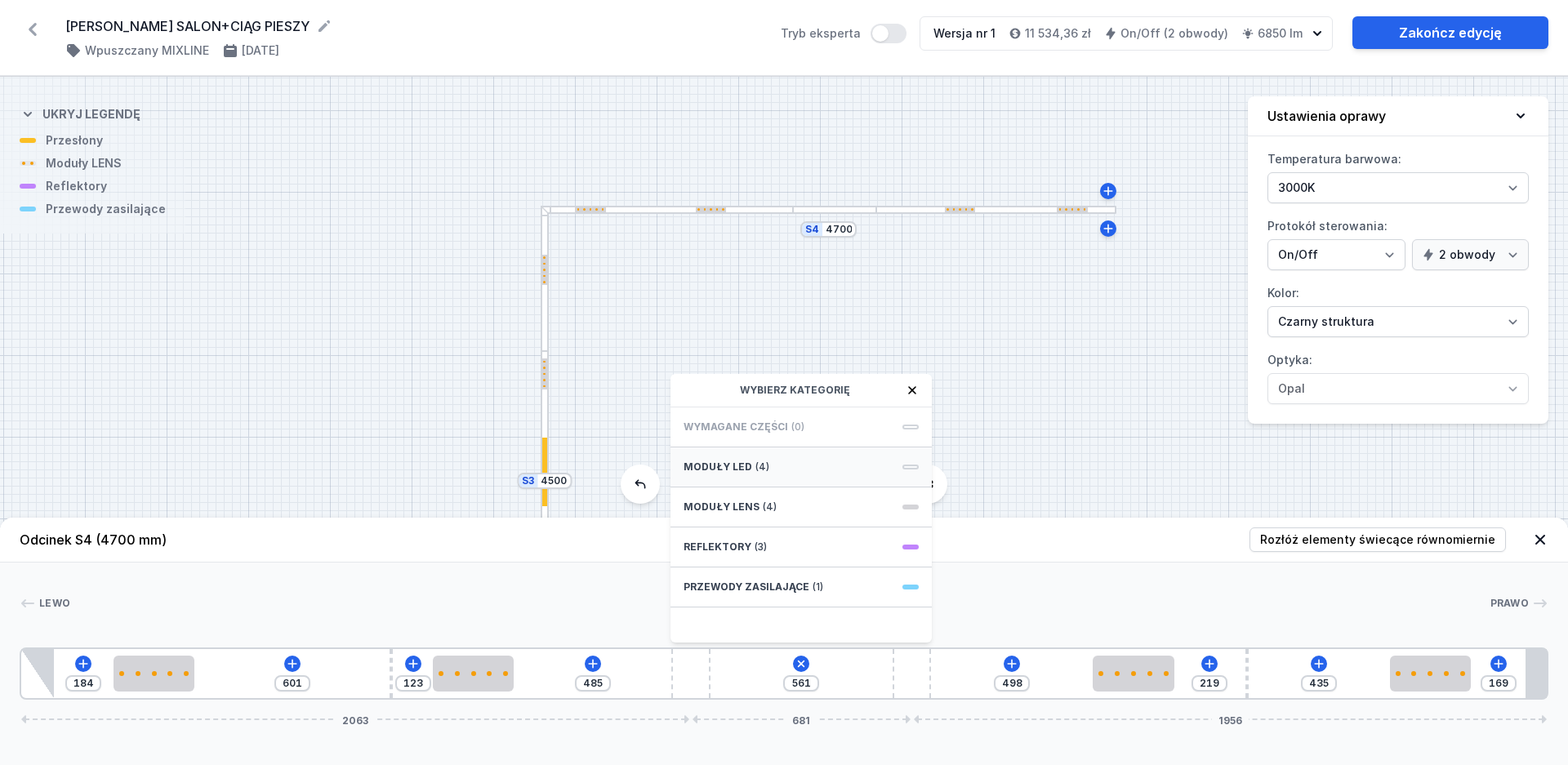
click at [755, 466] on span "(4)" at bounding box center [762, 468] width 13 height 13
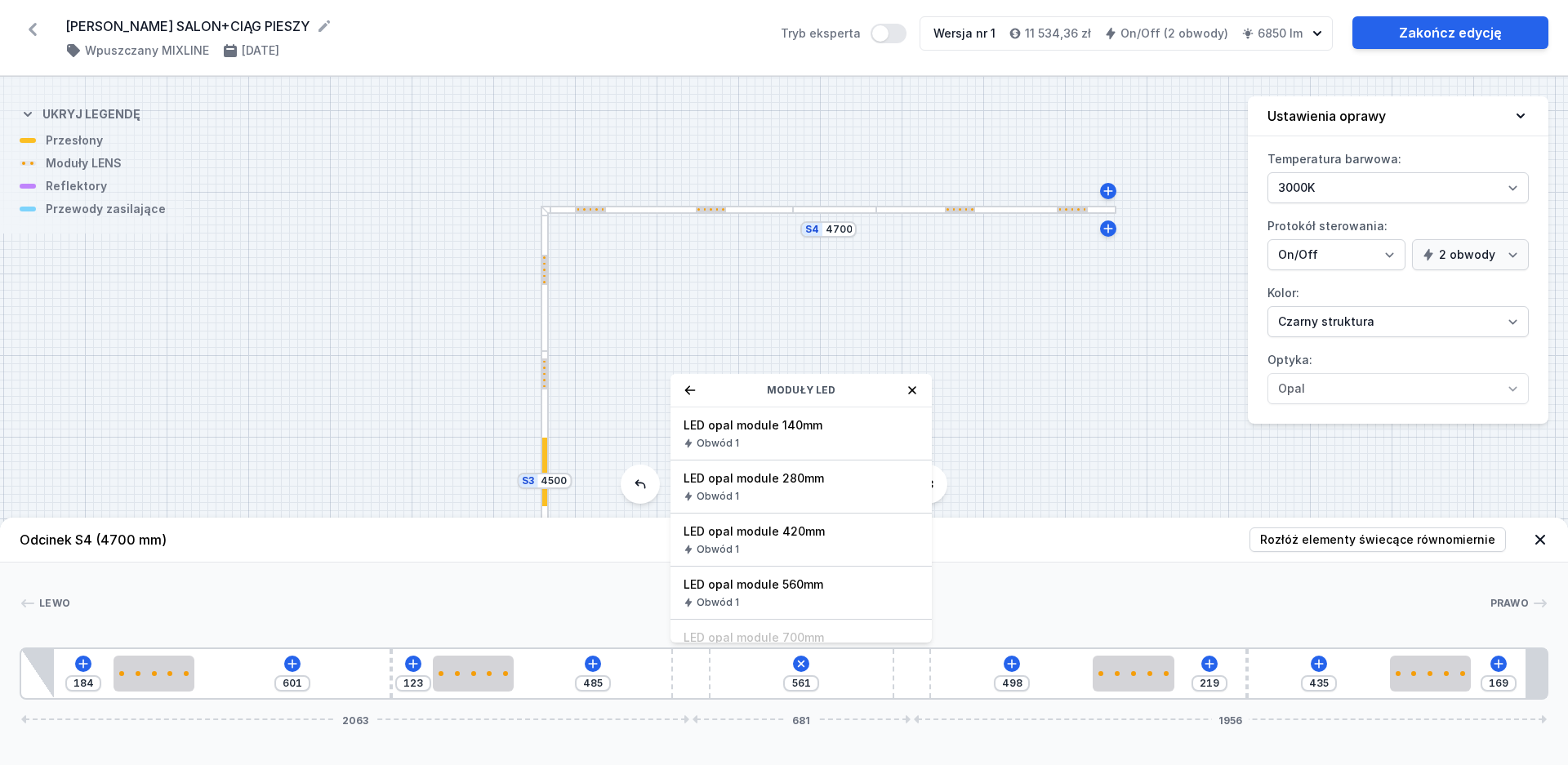
click at [797, 583] on span "LED opal module 560mm" at bounding box center [801, 585] width 235 height 16
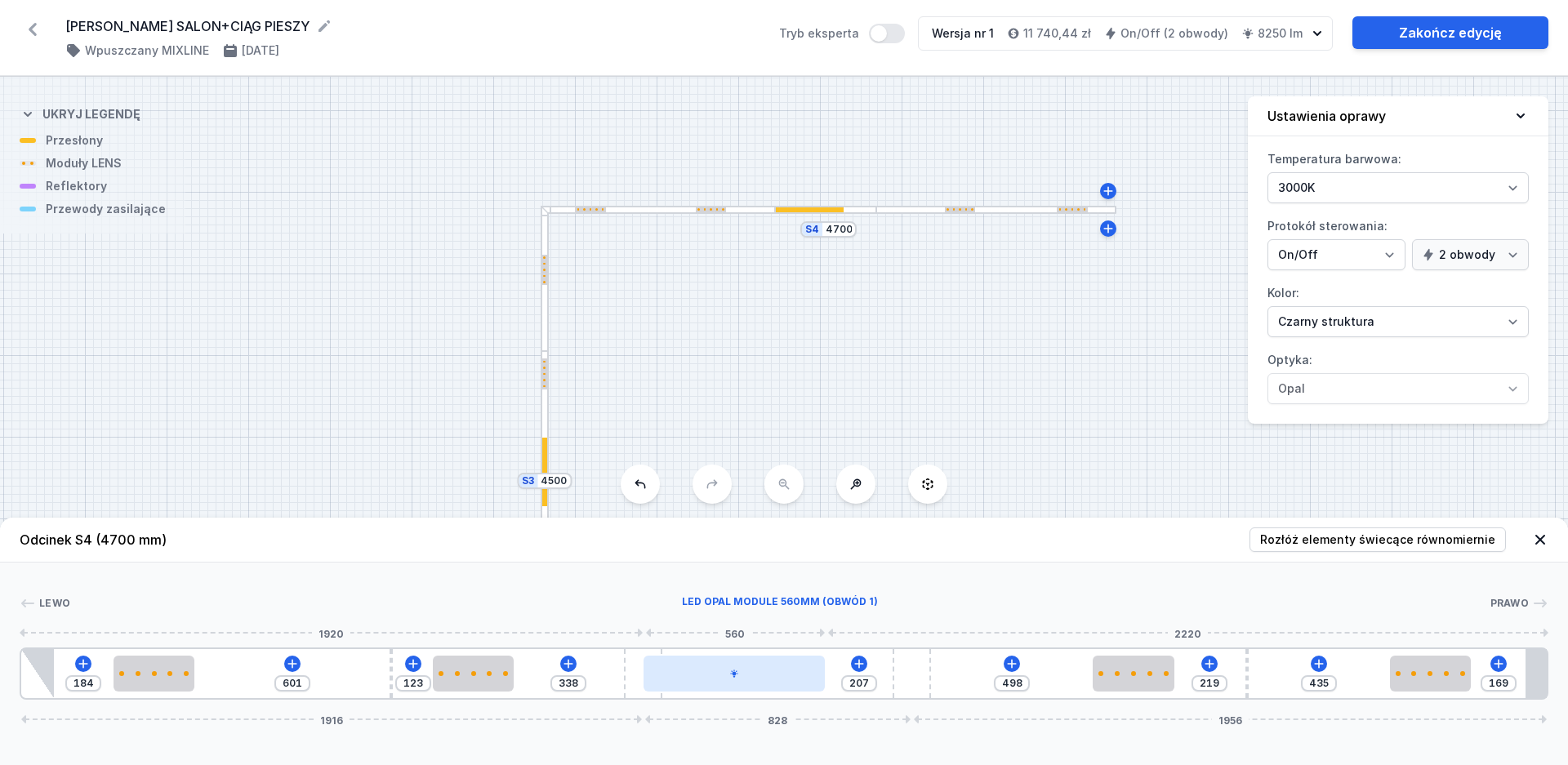
drag, startPoint x: 680, startPoint y: 677, endPoint x: 660, endPoint y: 675, distance: 20.1
click at [660, 675] on div "184 601 123 338 207 498 219 435 169 1916 828 1956" at bounding box center [783, 674] width 1528 height 52
drag, startPoint x: 717, startPoint y: 677, endPoint x: 776, endPoint y: 681, distance: 59.1
click at [776, 681] on div at bounding box center [795, 674] width 182 height 36
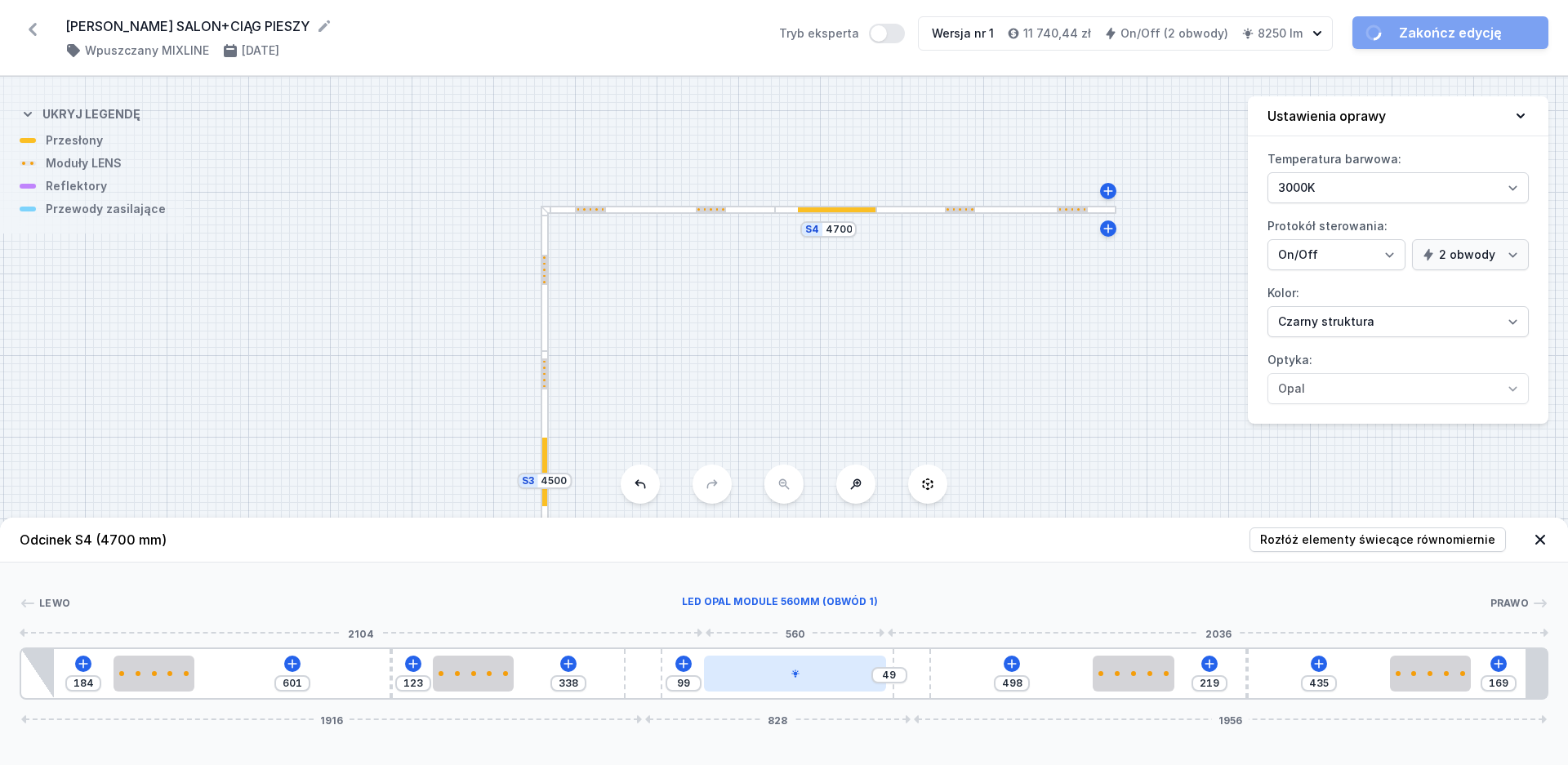
click at [784, 678] on div at bounding box center [795, 674] width 182 height 36
click at [727, 670] on div at bounding box center [786, 674] width 182 height 36
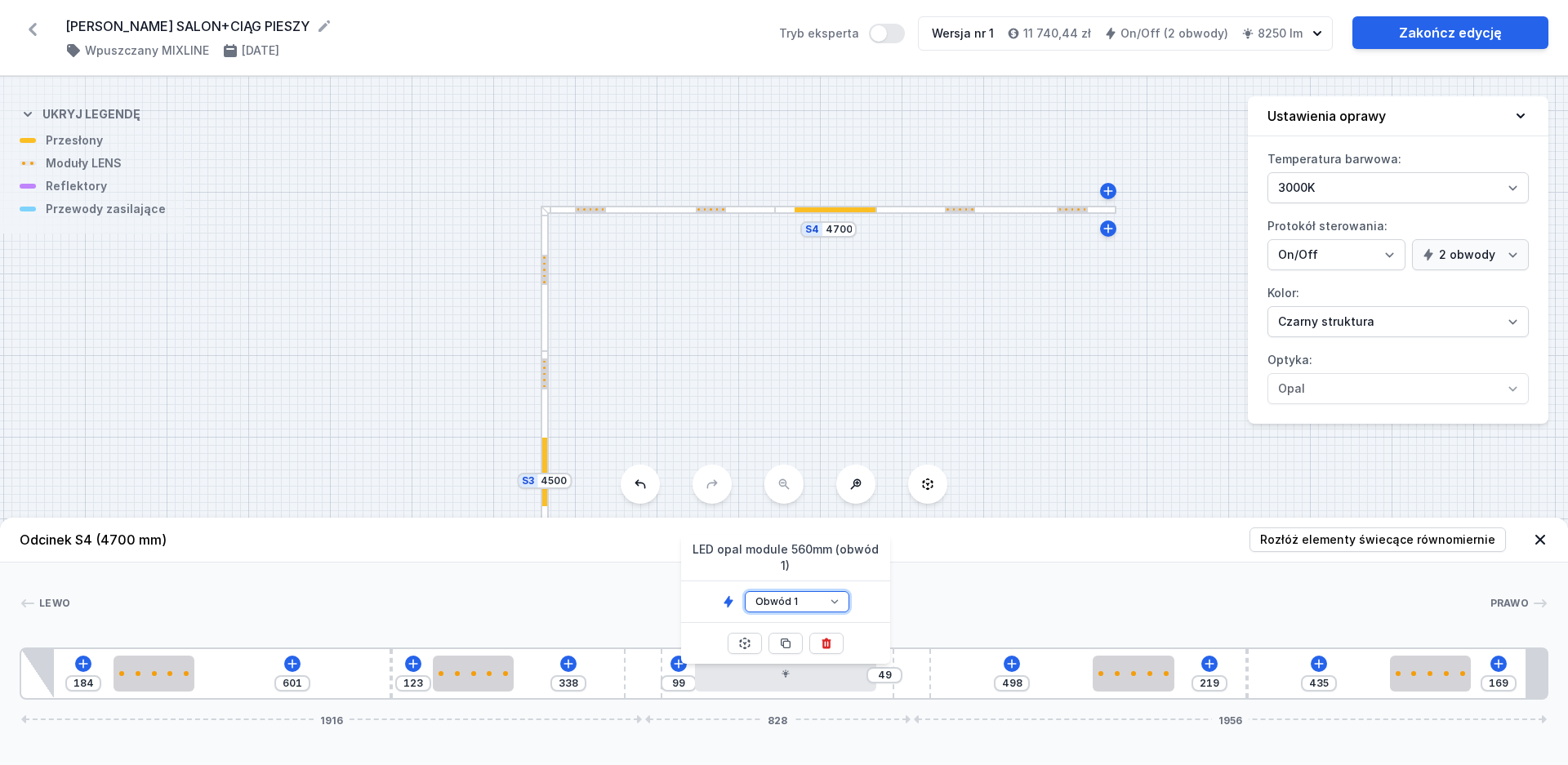
click at [744, 591] on select "Obwód 1 Obwód 2" at bounding box center [797, 602] width 104 height 21
click option "Obwód 2" at bounding box center [0, 0] width 0 height 0
click at [1046, 594] on div "[PERSON_NAME] 1 2 1 3 2 1 4 5 2 4 2 1 3 2 1 6 184 601 123 338 99 49 498 219 435…" at bounding box center [784, 631] width 1568 height 137
click at [1135, 683] on div at bounding box center [1133, 674] width 81 height 36
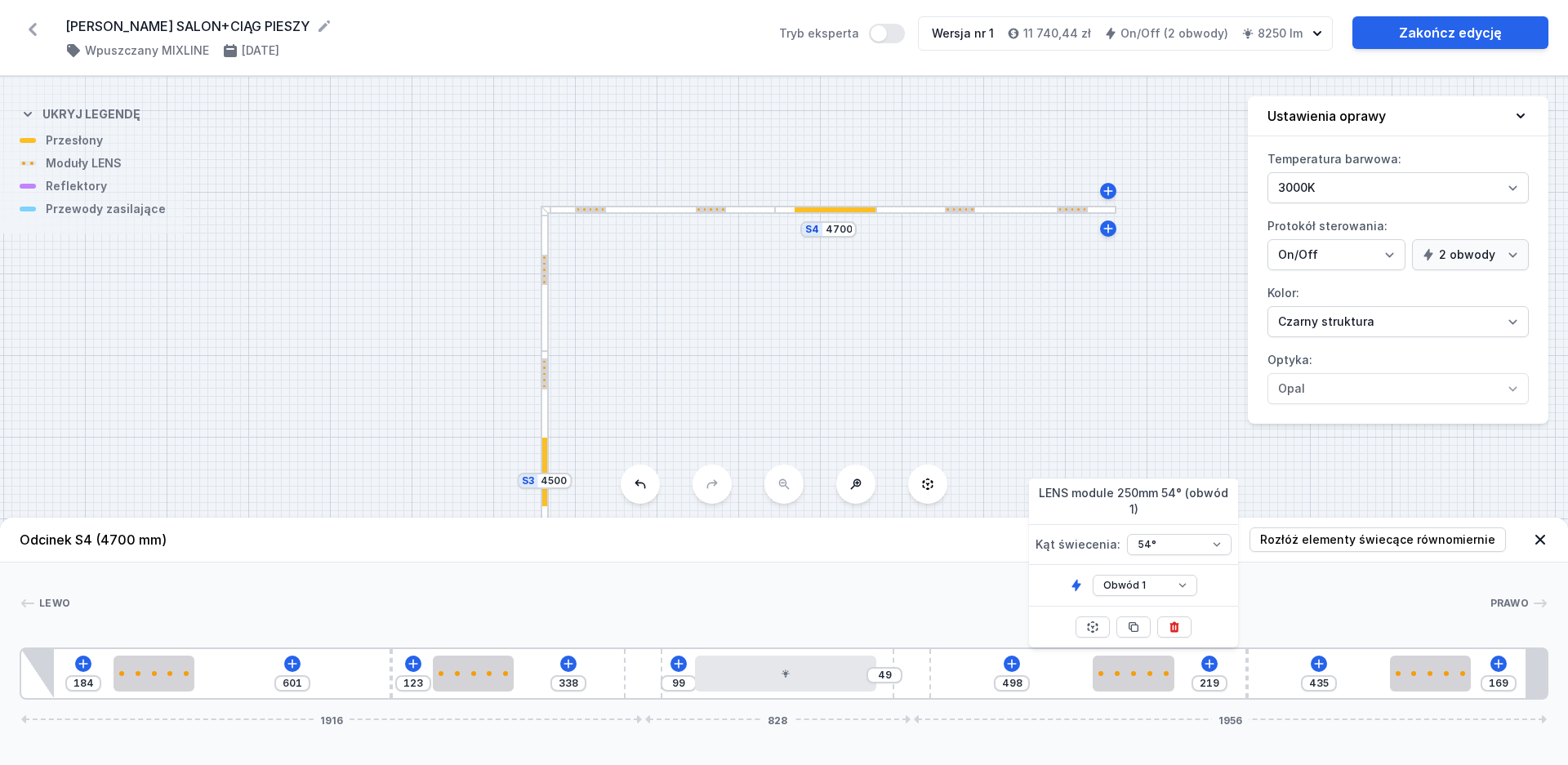
click at [962, 605] on div at bounding box center [779, 603] width 1419 height 16
click at [984, 262] on div "S4 4700 S3 4500 S2 2500" at bounding box center [784, 420] width 1568 height 688
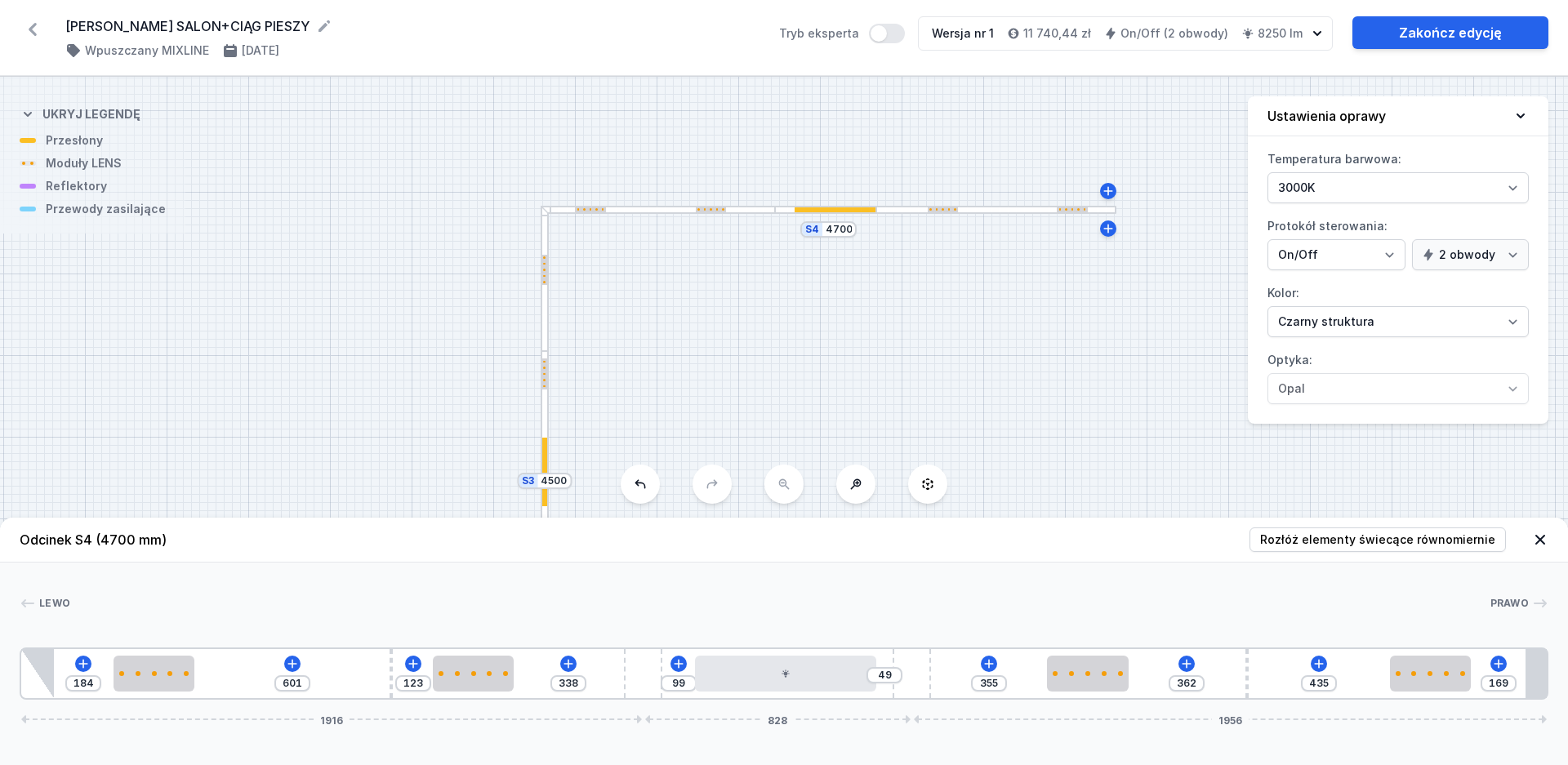
drag, startPoint x: 1115, startPoint y: 682, endPoint x: 1085, endPoint y: 693, distance: 32.0
click at [1085, 693] on div "184 601 123 338 99 49 355 362 435 169 1916 828 1956" at bounding box center [783, 674] width 1528 height 52
drag, startPoint x: 487, startPoint y: 685, endPoint x: 500, endPoint y: 687, distance: 13.2
click at [500, 687] on div at bounding box center [493, 674] width 81 height 36
drag, startPoint x: 1456, startPoint y: 686, endPoint x: 1491, endPoint y: 691, distance: 35.4
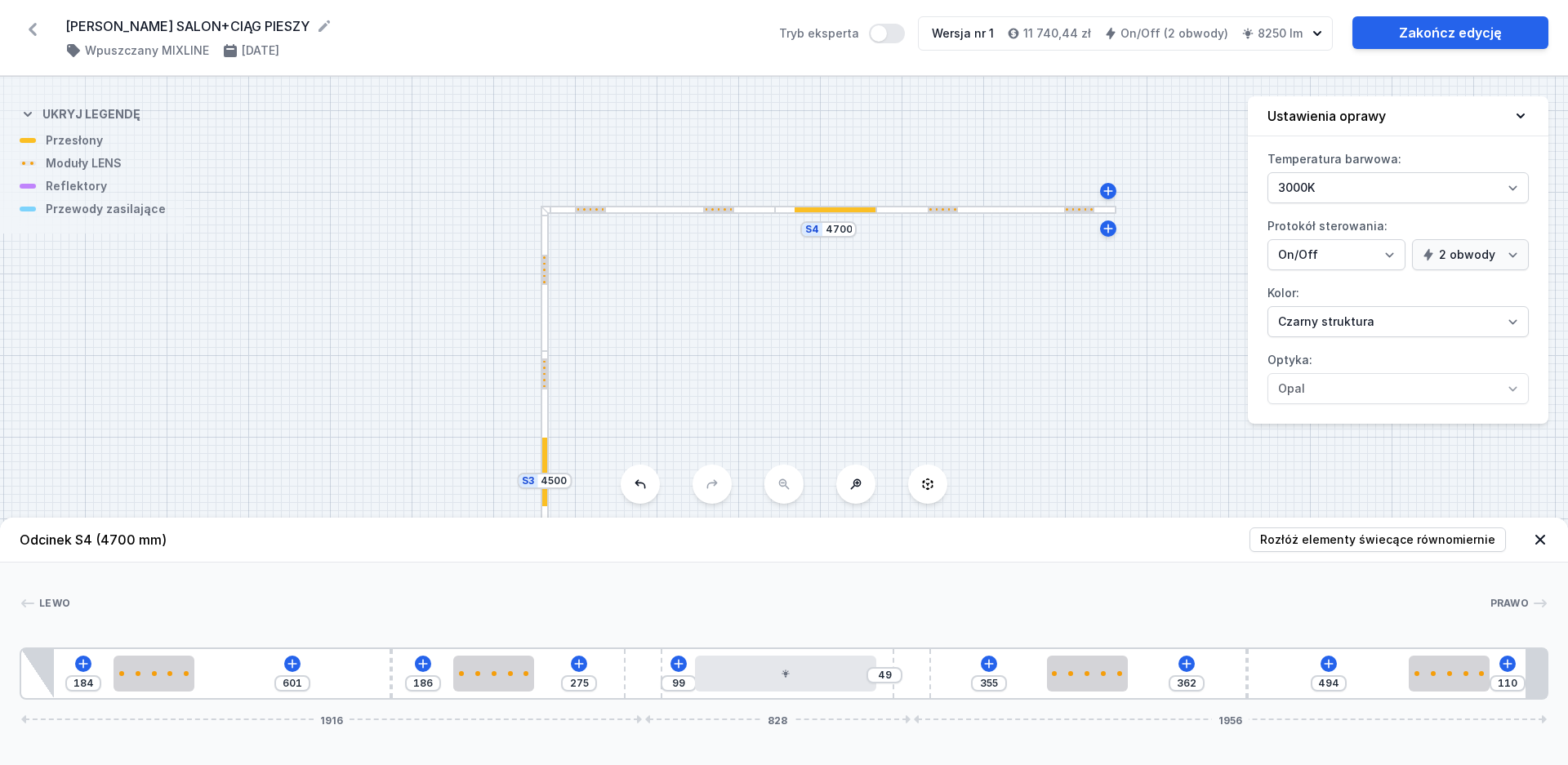
click at [1491, 691] on div "184 601 186 275 99 49 355 362 494 110 1916 828 1956" at bounding box center [783, 674] width 1528 height 52
click at [1222, 592] on div "[PERSON_NAME] 1 2 1 3 2 1 4 5 2 4 2 1 3 2 1 6 184 601 186 275 99 49 355 362 494…" at bounding box center [784, 631] width 1568 height 137
click at [1475, 682] on div "184 601 186 275 99 49 355 362 448 156 1916 828 1956" at bounding box center [783, 674] width 1528 height 52
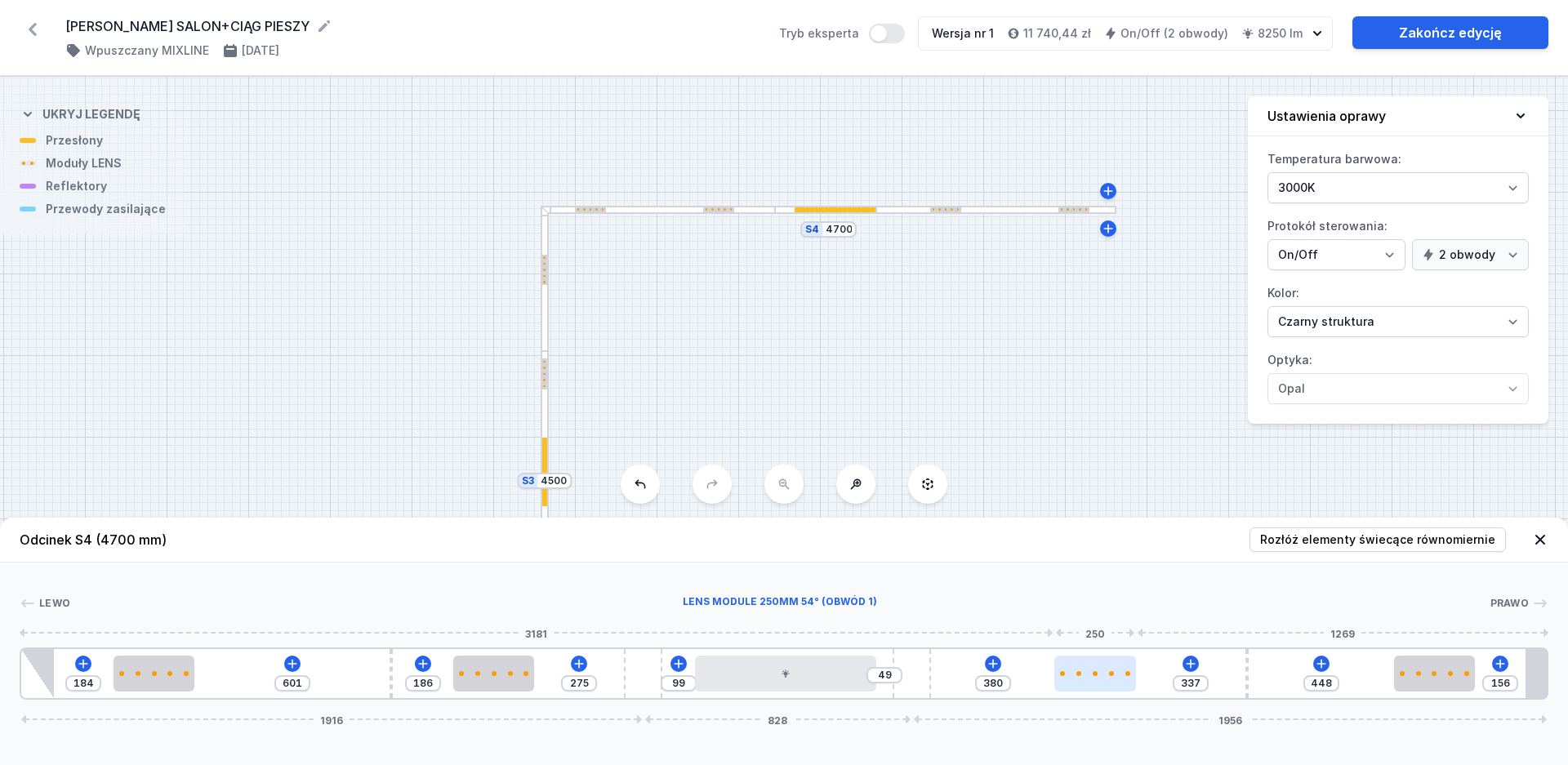
drag, startPoint x: 1107, startPoint y: 678, endPoint x: 1131, endPoint y: 679, distance: 24.0
click at [1131, 679] on div at bounding box center [1095, 674] width 81 height 36
drag, startPoint x: 819, startPoint y: 682, endPoint x: 831, endPoint y: 682, distance: 12.0
click at [831, 682] on div at bounding box center [788, 674] width 182 height 36
click at [936, 554] on header "Odcinek S4 (4700 mm) Rozłóż elementy świecące równomiernie" at bounding box center [784, 540] width 1568 height 45
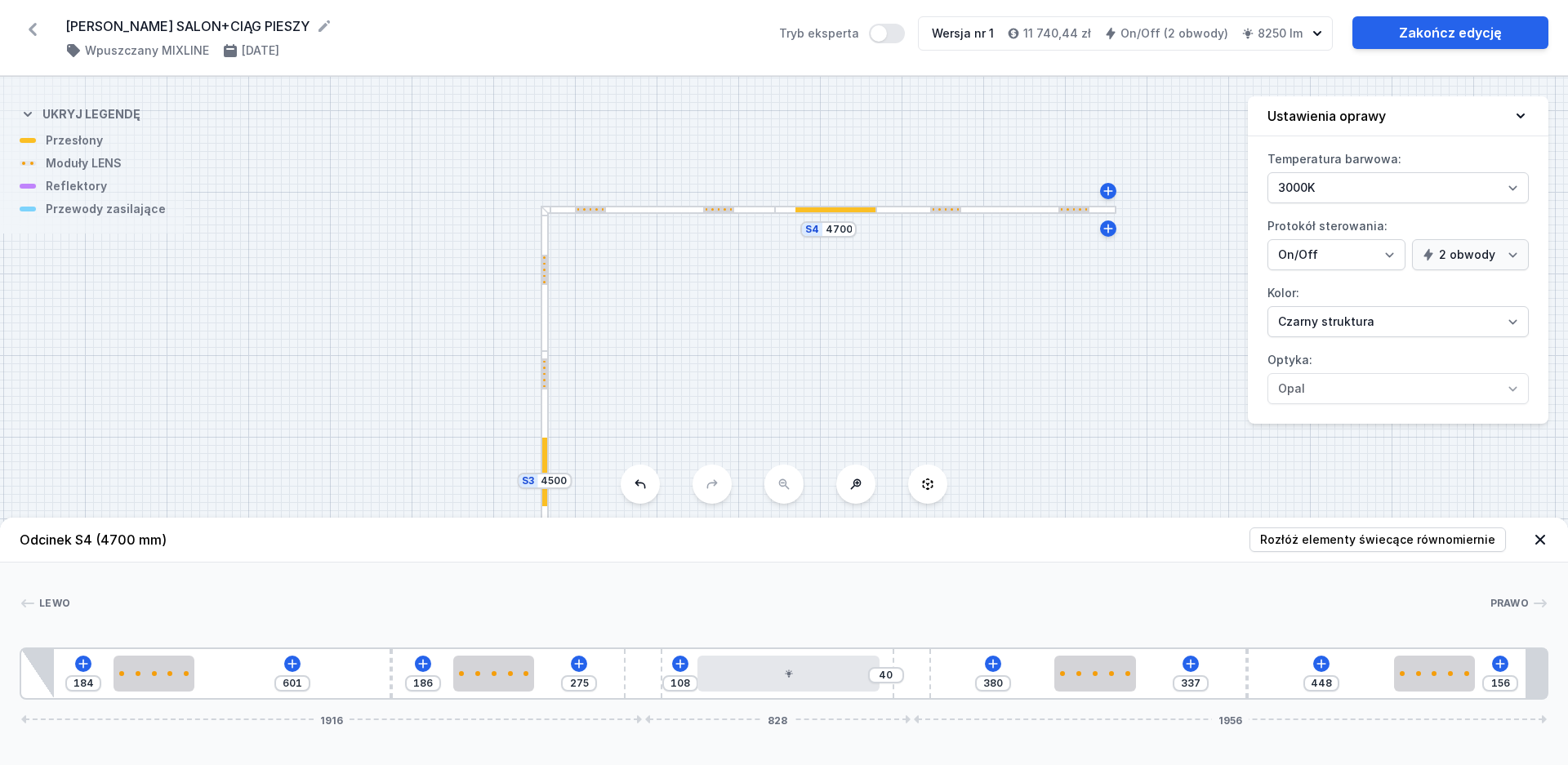
click at [755, 583] on div "[PERSON_NAME] 1 2 1 3 2 1 4 5 2 4 2 1 3 2 1 6 184 601 186 275 108 40 380 337 44…" at bounding box center [784, 631] width 1568 height 137
click at [543, 308] on div at bounding box center [545, 279] width 8 height 147
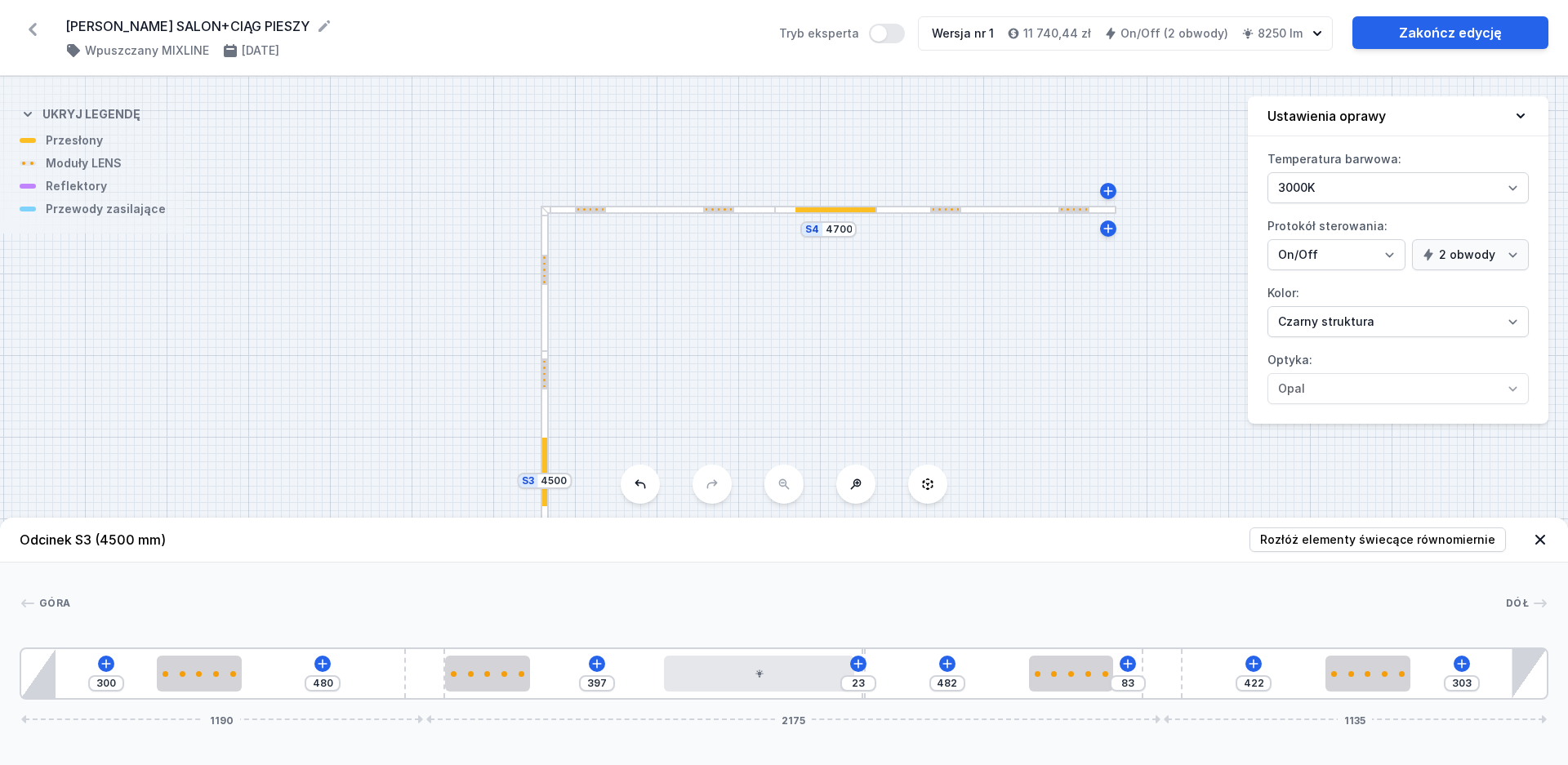
drag, startPoint x: 542, startPoint y: 269, endPoint x: 545, endPoint y: 260, distance: 9.5
click at [545, 260] on div at bounding box center [545, 270] width 5 height 31
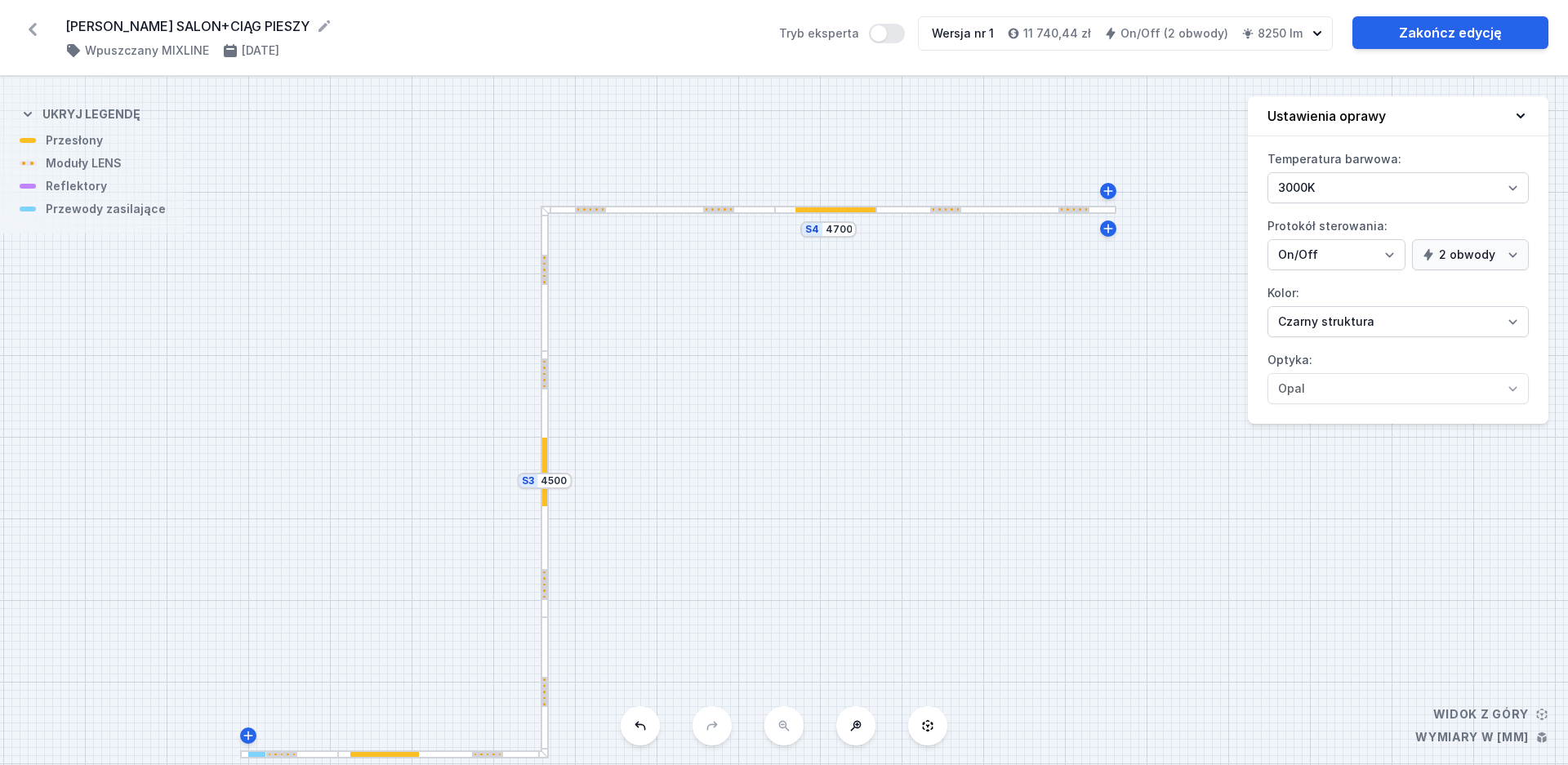
click at [543, 263] on div at bounding box center [545, 270] width 5 height 31
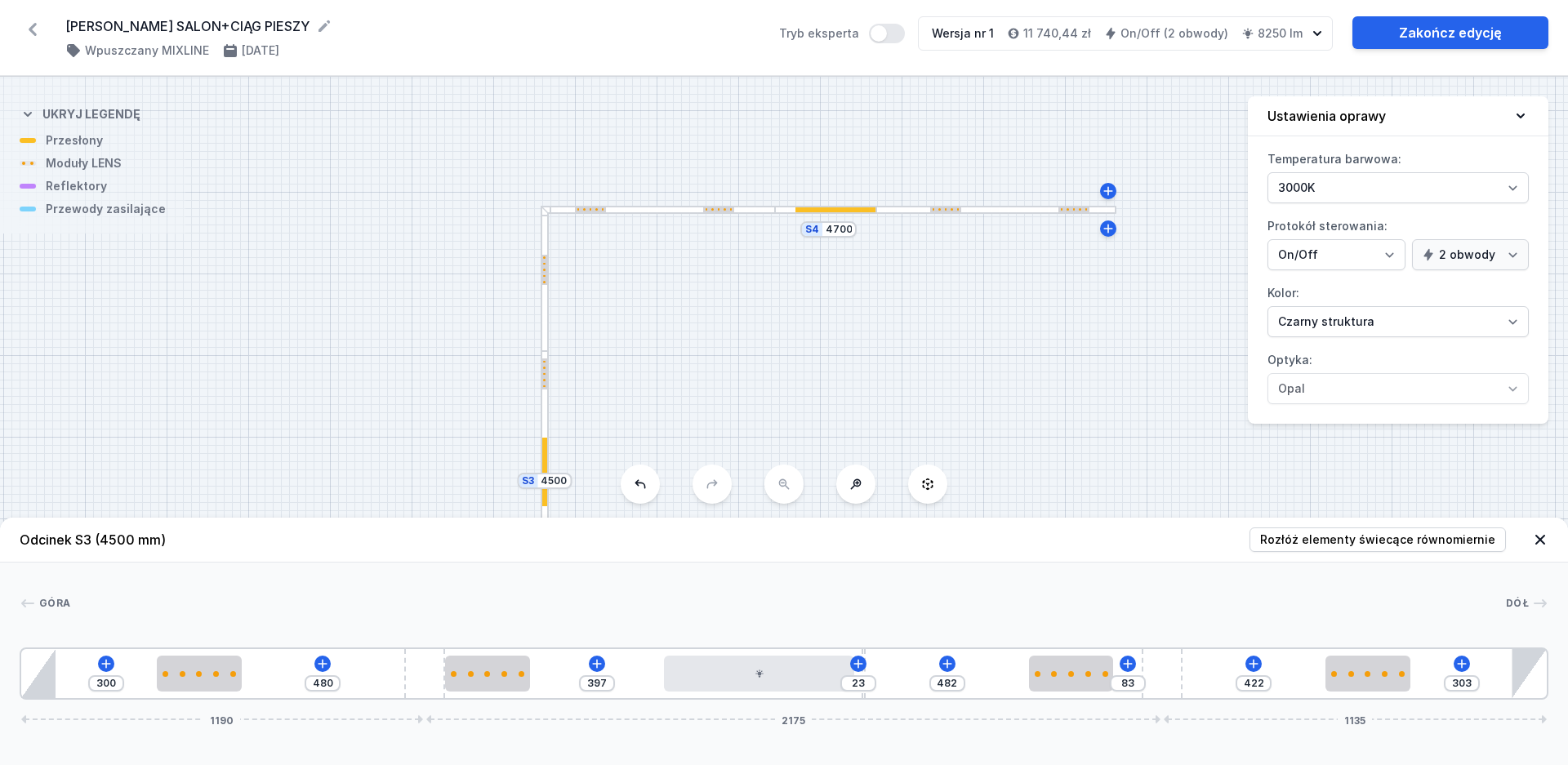
click at [543, 265] on div at bounding box center [545, 270] width 5 height 31
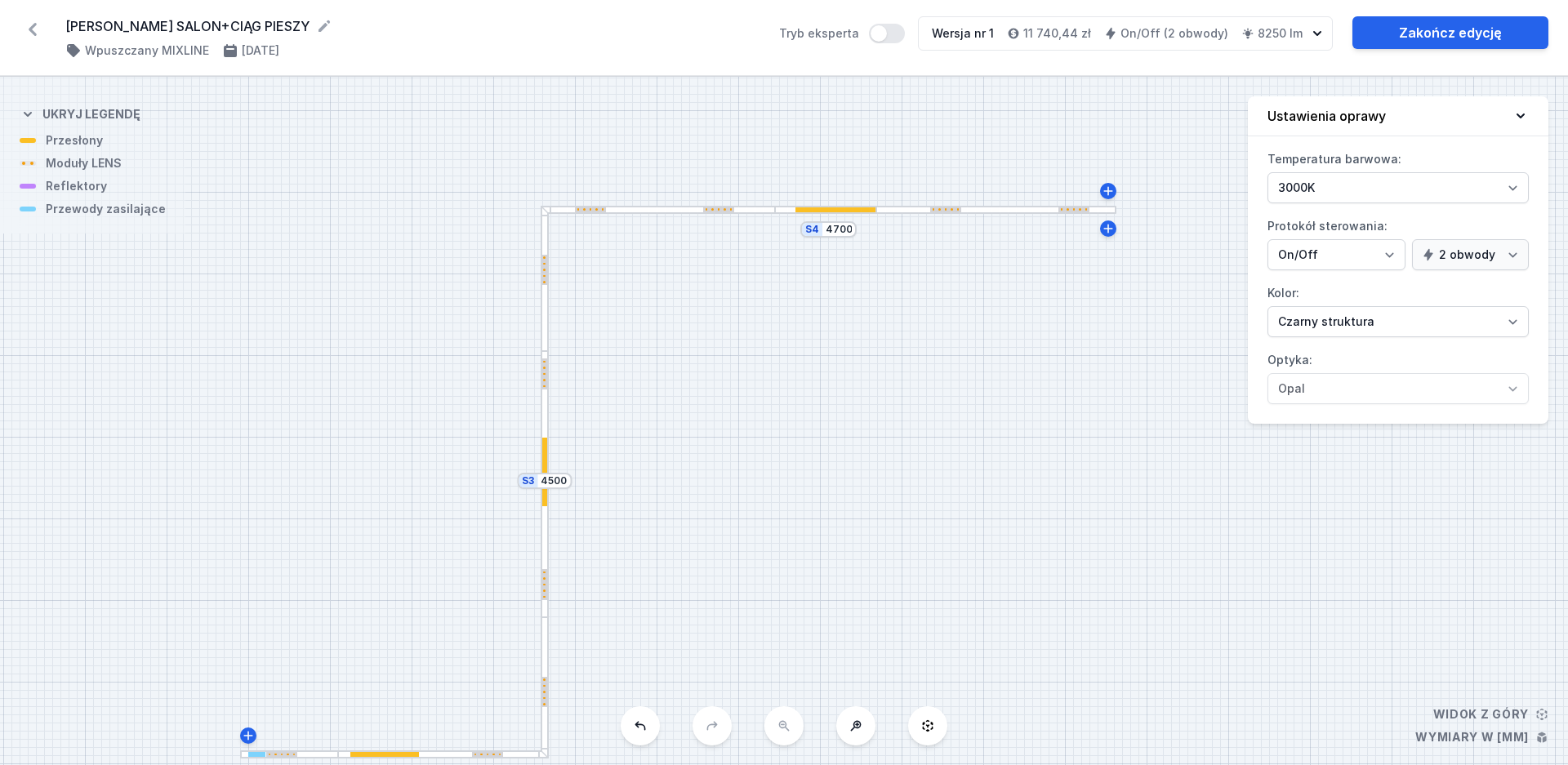
click at [543, 265] on div at bounding box center [545, 270] width 5 height 31
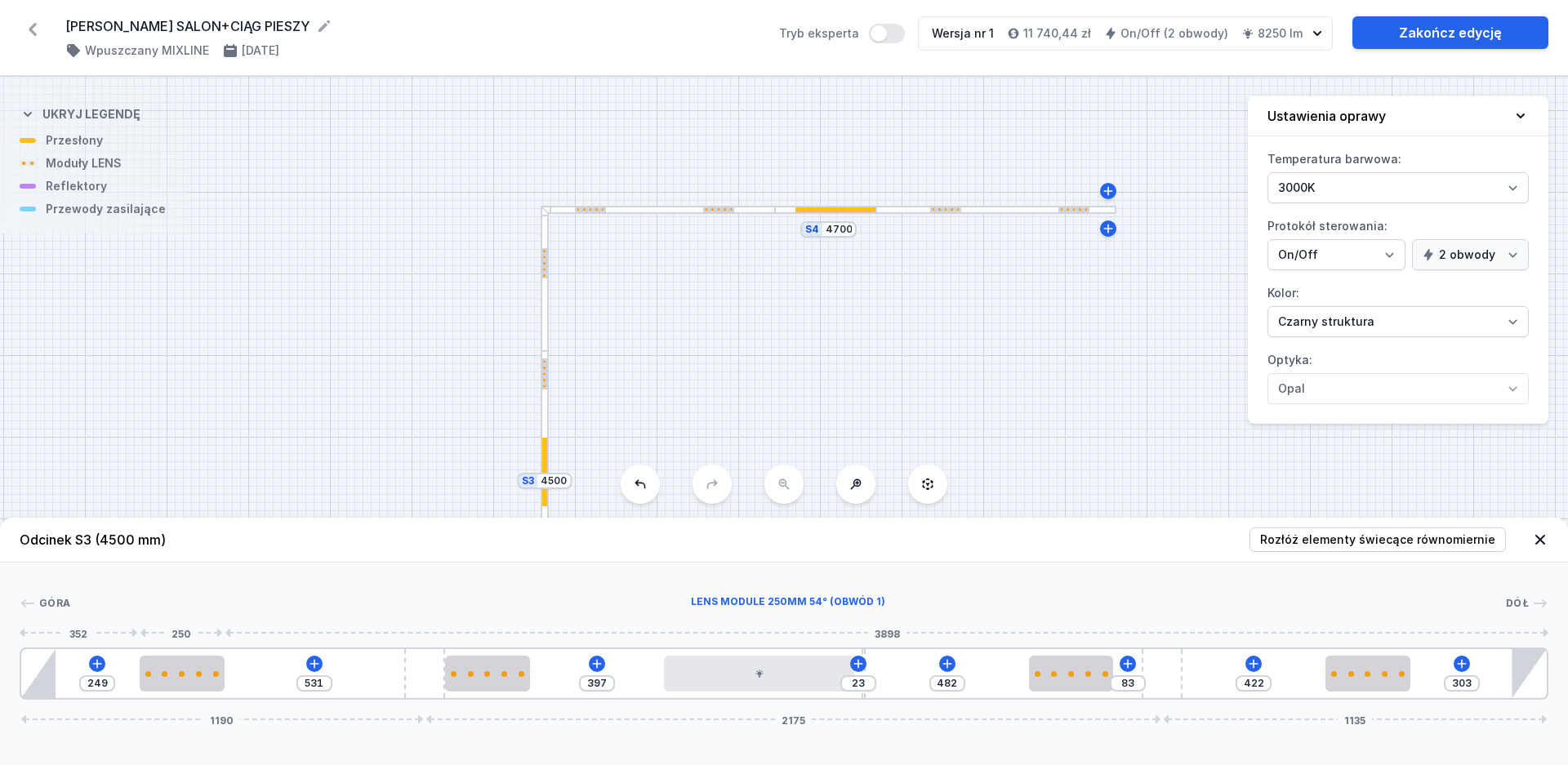
drag, startPoint x: 216, startPoint y: 685, endPoint x: 277, endPoint y: 608, distance: 98.2
click at [188, 683] on div at bounding box center [182, 674] width 85 height 36
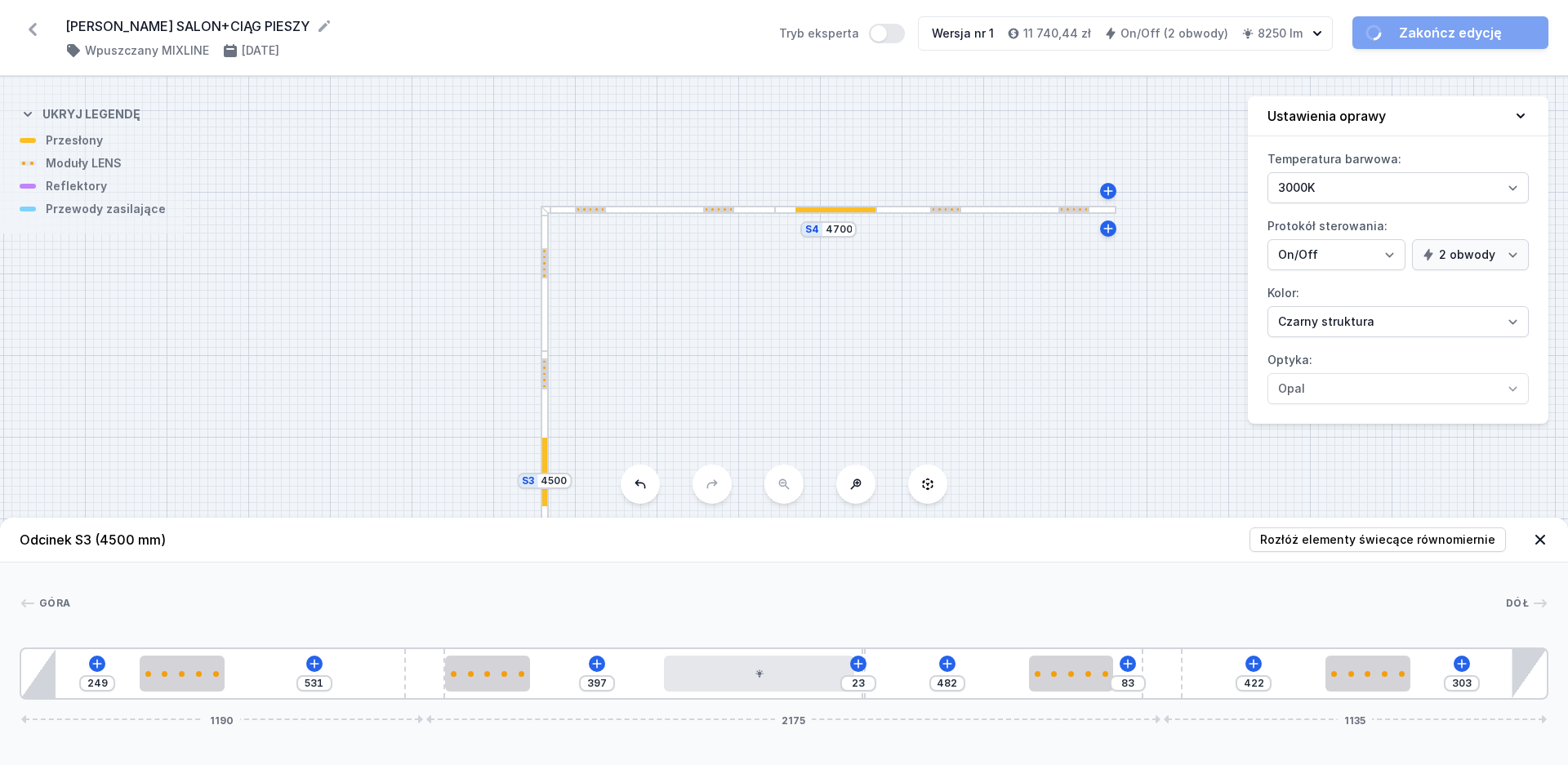
click at [297, 532] on header "Odcinek S3 (4500 mm) Rozłóż elementy świecące równomiernie" at bounding box center [784, 540] width 1568 height 45
click at [323, 420] on div "S4 4700 S3 4500 S2 2500" at bounding box center [784, 420] width 1568 height 688
click at [31, 23] on icon at bounding box center [32, 29] width 26 height 26
